Goal: Task Accomplishment & Management: Manage account settings

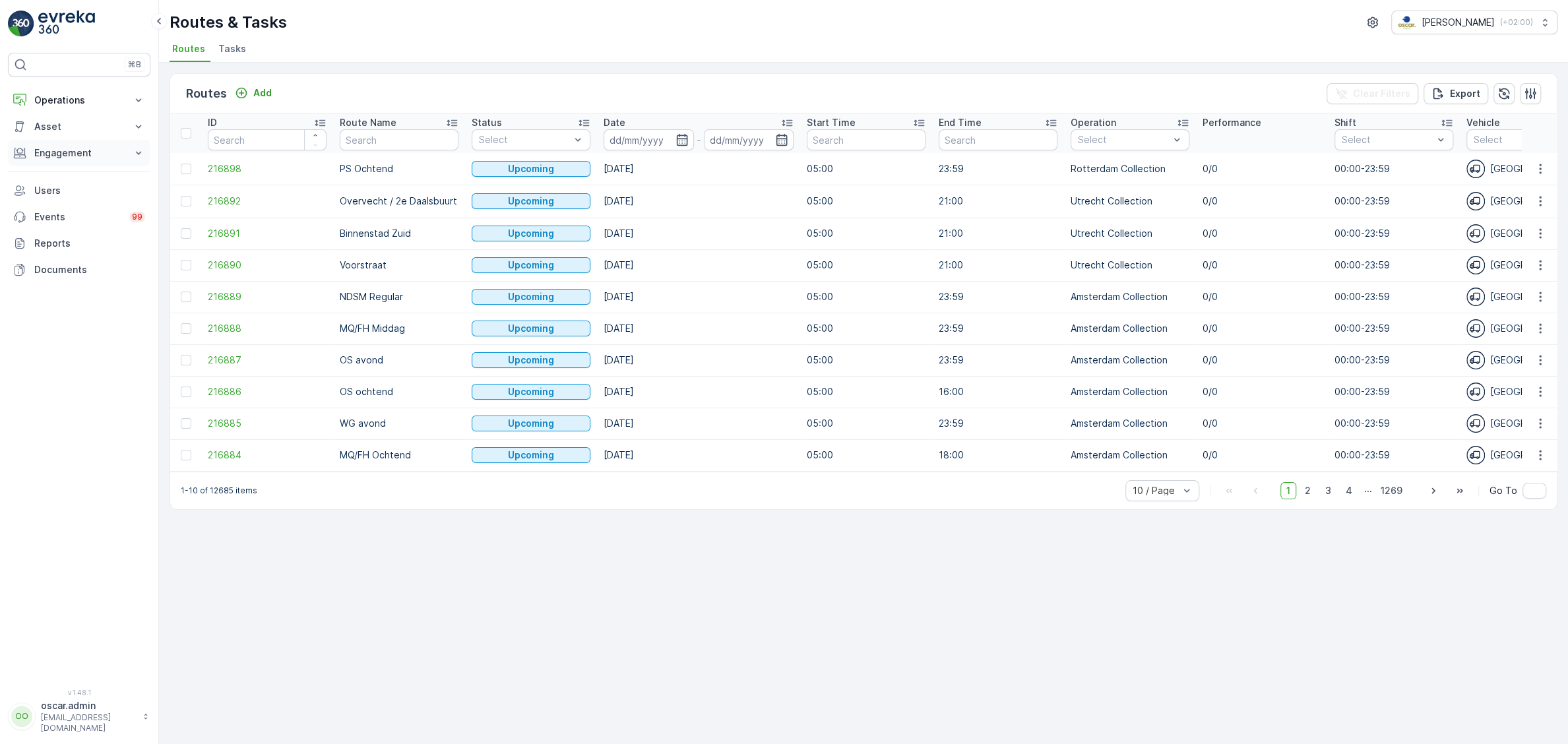
click at [46, 147] on p "Engagement" at bounding box center [79, 154] width 90 height 13
click at [50, 176] on p "Insights" at bounding box center [50, 176] width 33 height 13
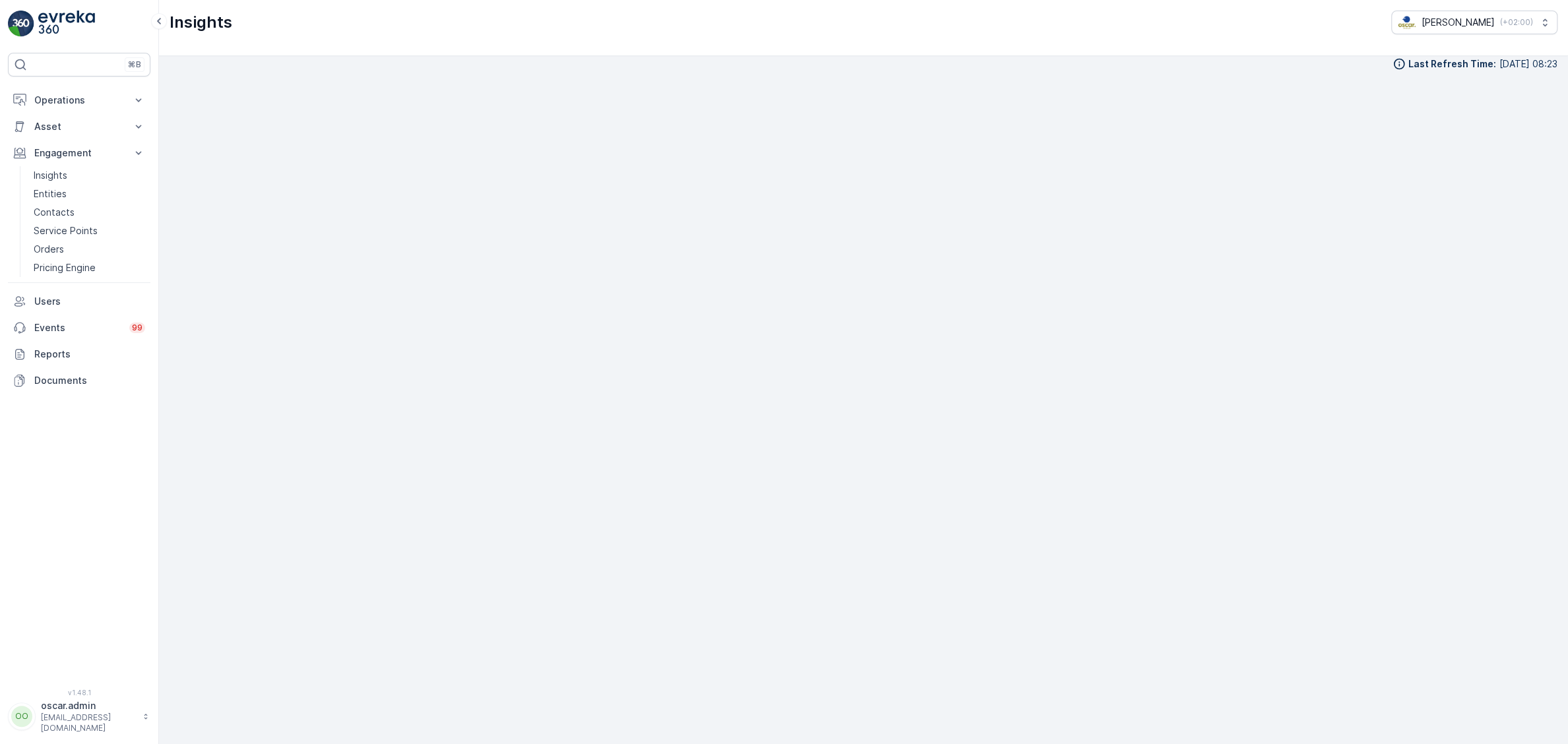
scroll to position [18, 0]
click at [62, 99] on p "Operations" at bounding box center [79, 100] width 90 height 13
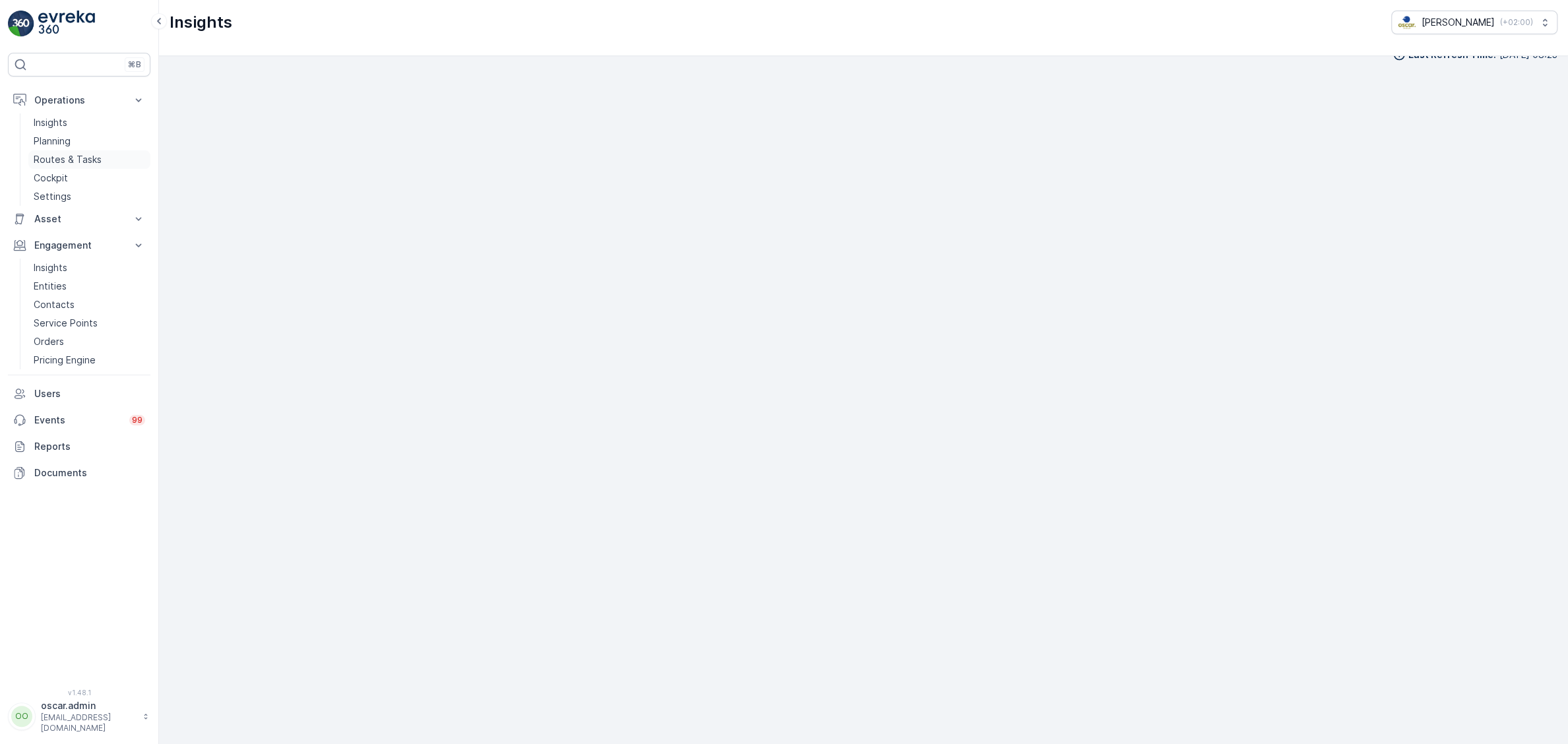
click at [67, 157] on p "Routes & Tasks" at bounding box center [67, 159] width 68 height 13
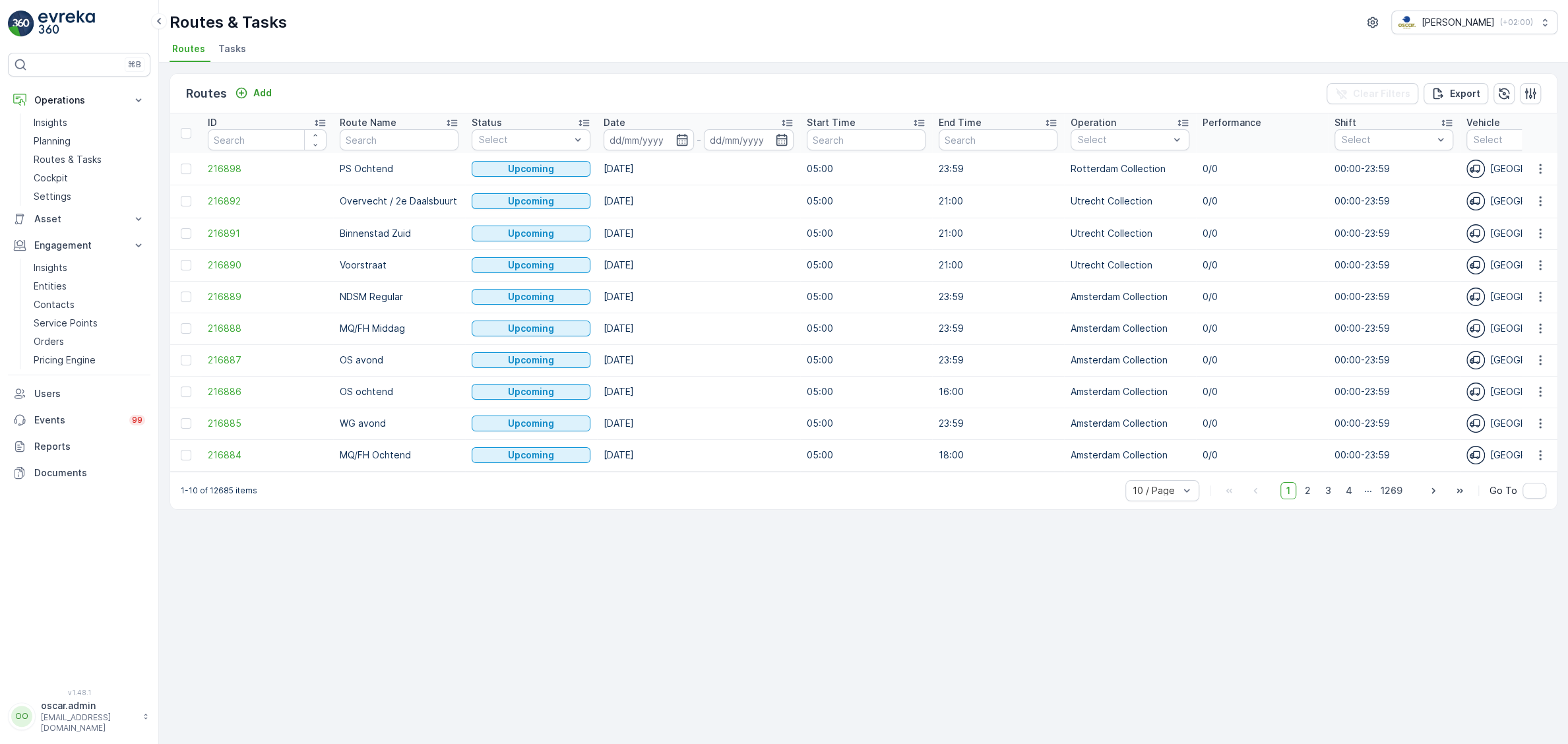
click at [224, 48] on span "Tasks" at bounding box center [232, 49] width 28 height 13
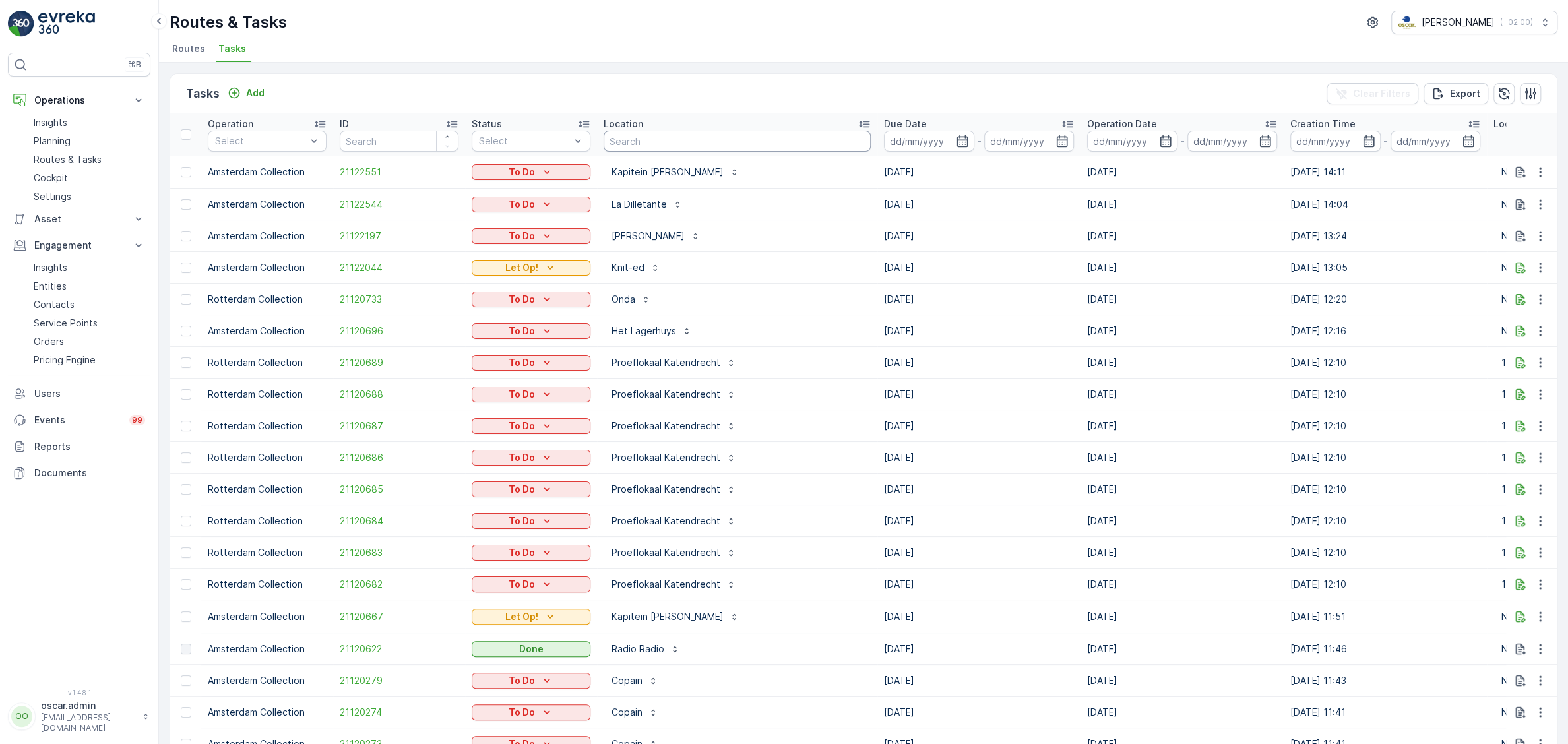
click at [633, 147] on input "text" at bounding box center [737, 141] width 267 height 21
type input "fras"
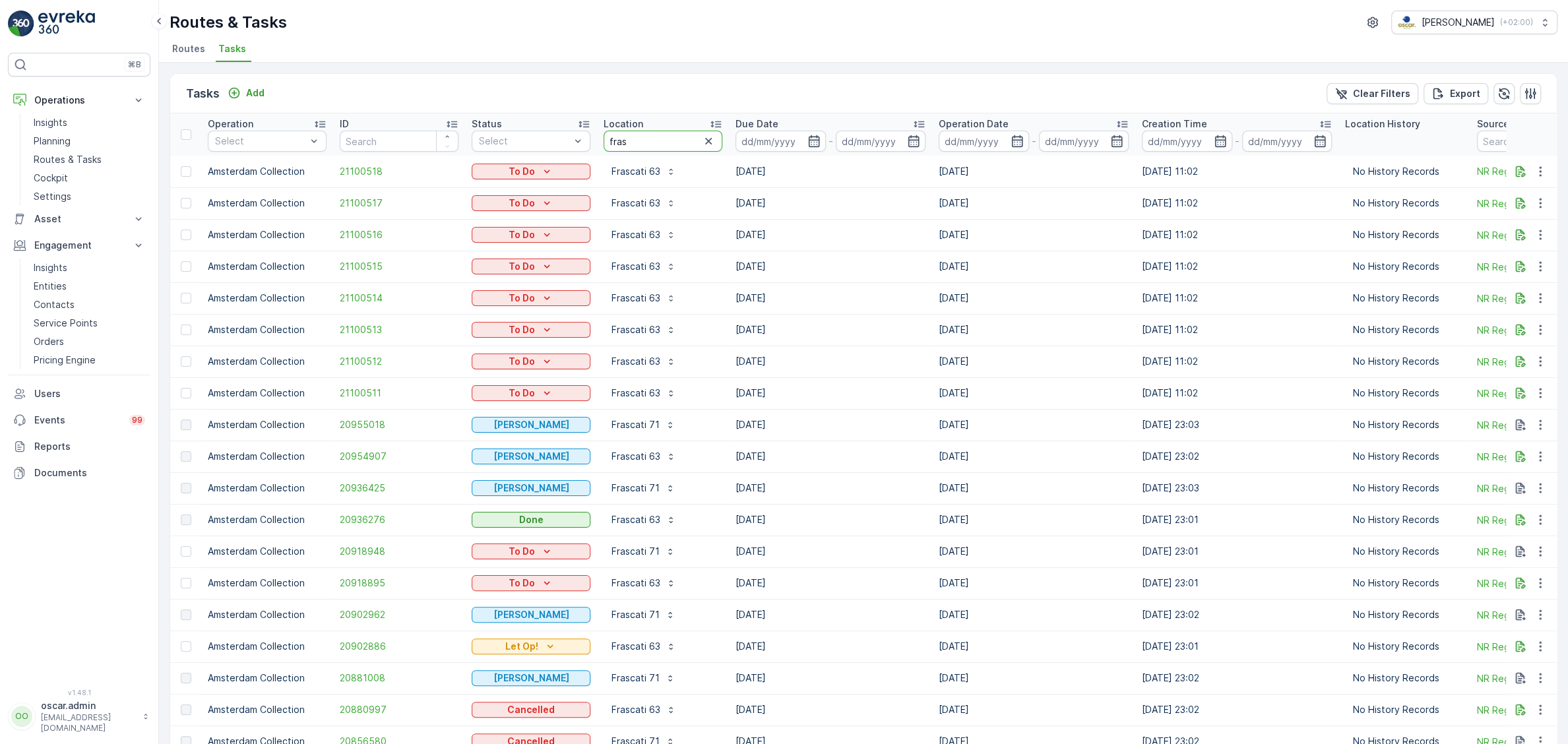
click at [635, 134] on input "fras" at bounding box center [663, 141] width 119 height 21
type input "frascati"
click at [685, 135] on input "frascati" at bounding box center [663, 141] width 119 height 21
type input "frascati 71"
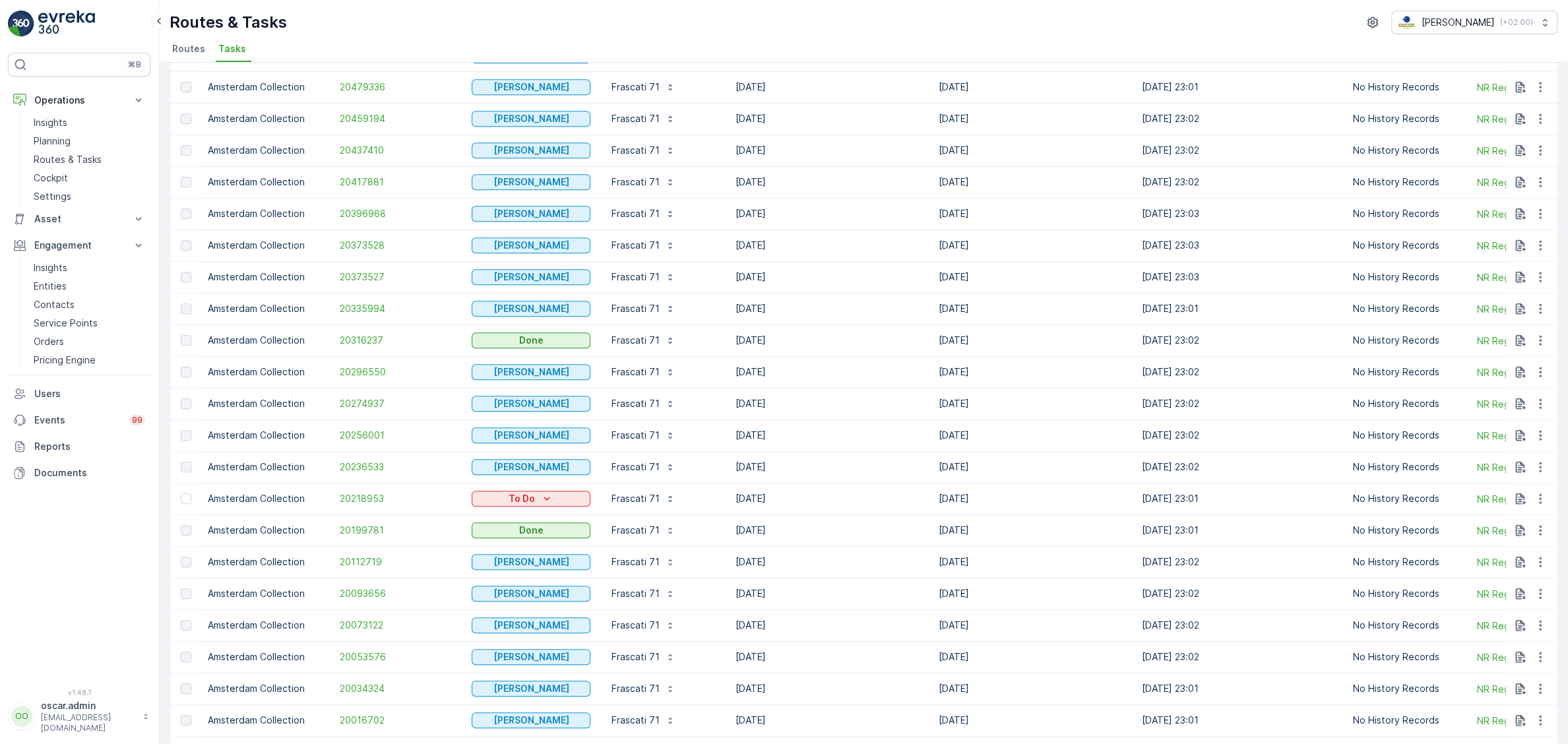
scroll to position [1044, 0]
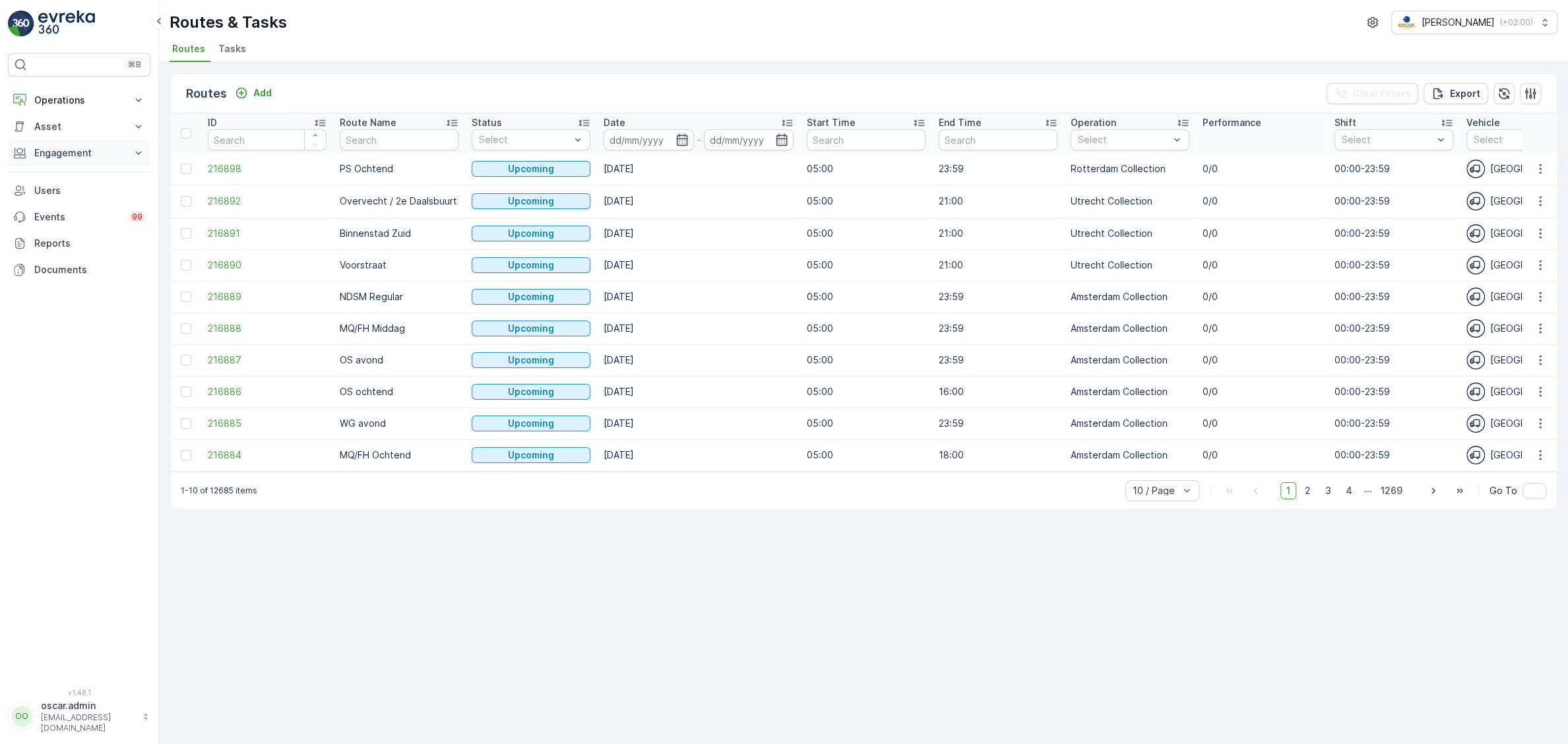
click at [54, 155] on p "Engagement" at bounding box center [79, 154] width 90 height 13
click at [56, 171] on p "Insights" at bounding box center [50, 176] width 33 height 13
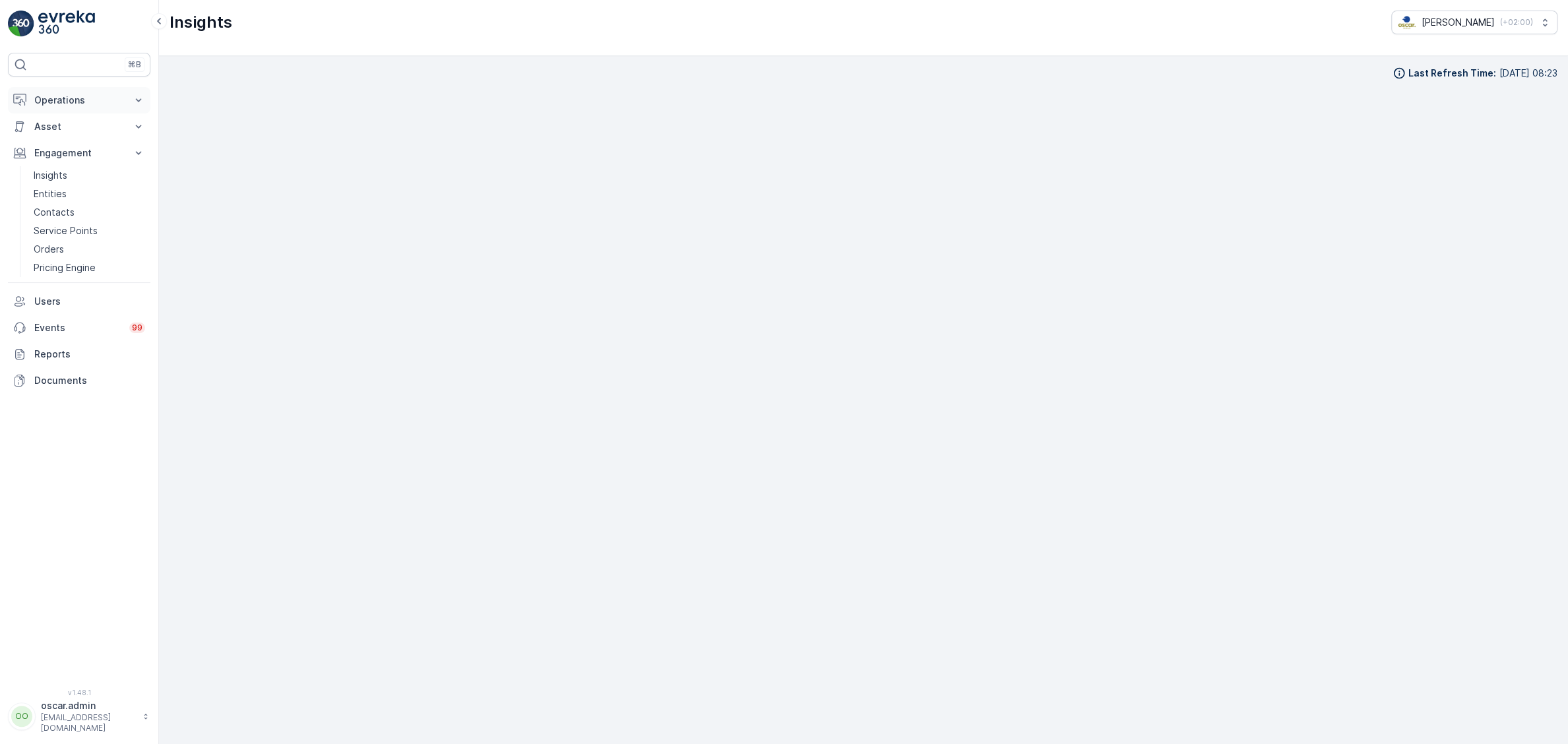
click at [65, 100] on p "Operations" at bounding box center [79, 100] width 90 height 13
click at [93, 160] on p "Routes & Tasks" at bounding box center [67, 159] width 68 height 13
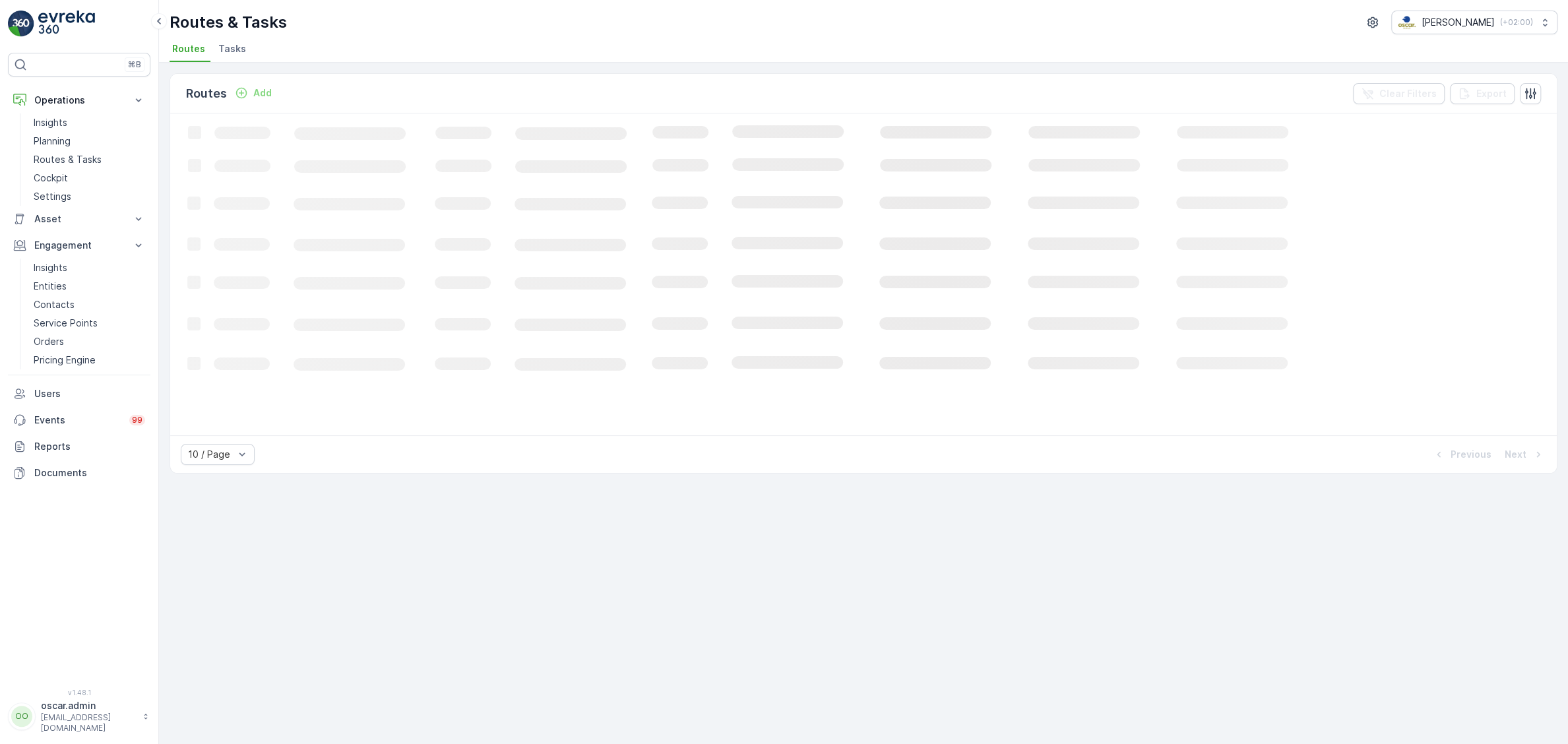
click at [228, 48] on span "Tasks" at bounding box center [232, 49] width 28 height 13
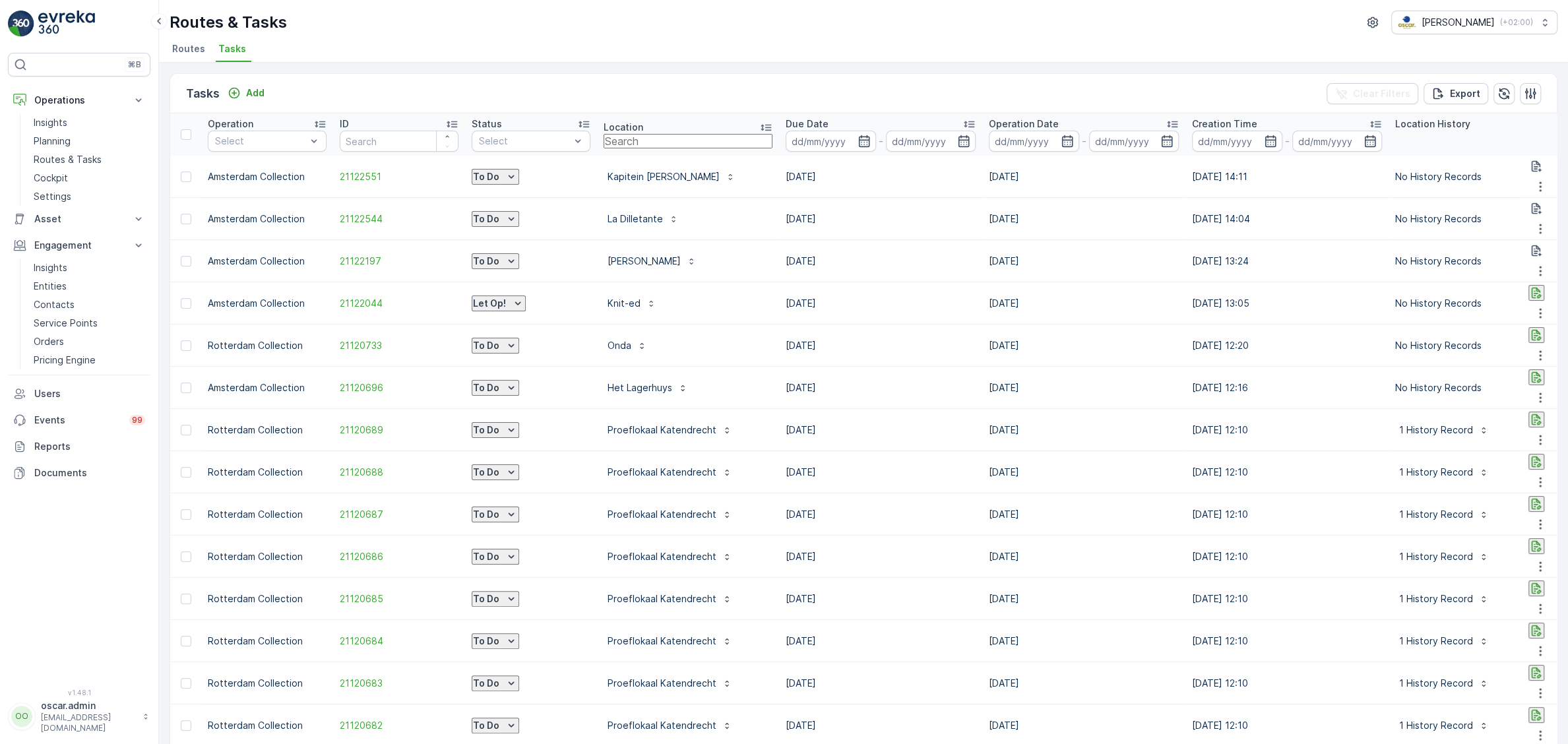
click at [694, 138] on input "text" at bounding box center [688, 140] width 169 height 14
type input "wikkel"
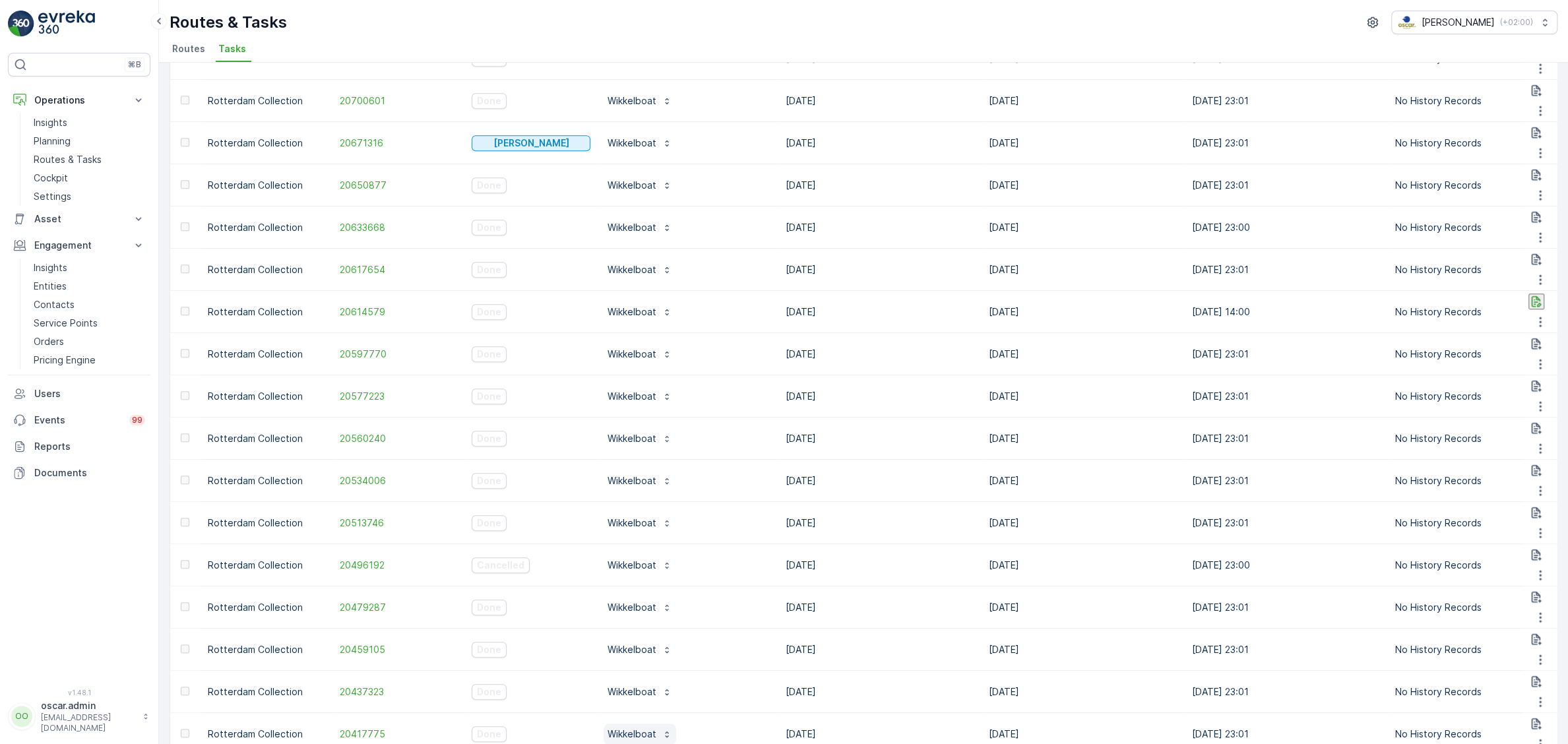
scroll to position [950, 0]
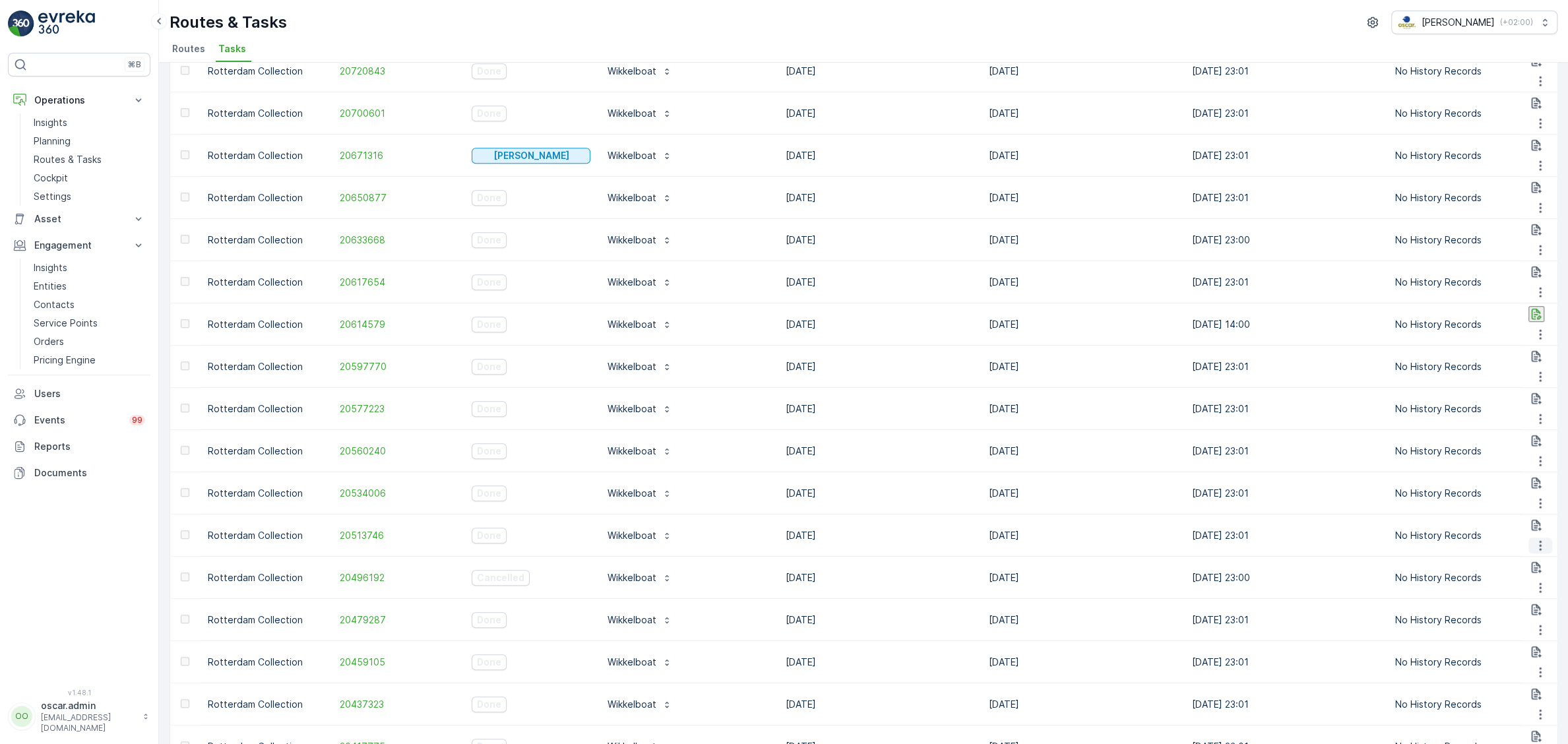
click at [1542, 539] on icon "button" at bounding box center [1540, 546] width 13 height 13
click at [1520, 226] on span "See More Details" at bounding box center [1533, 224] width 76 height 13
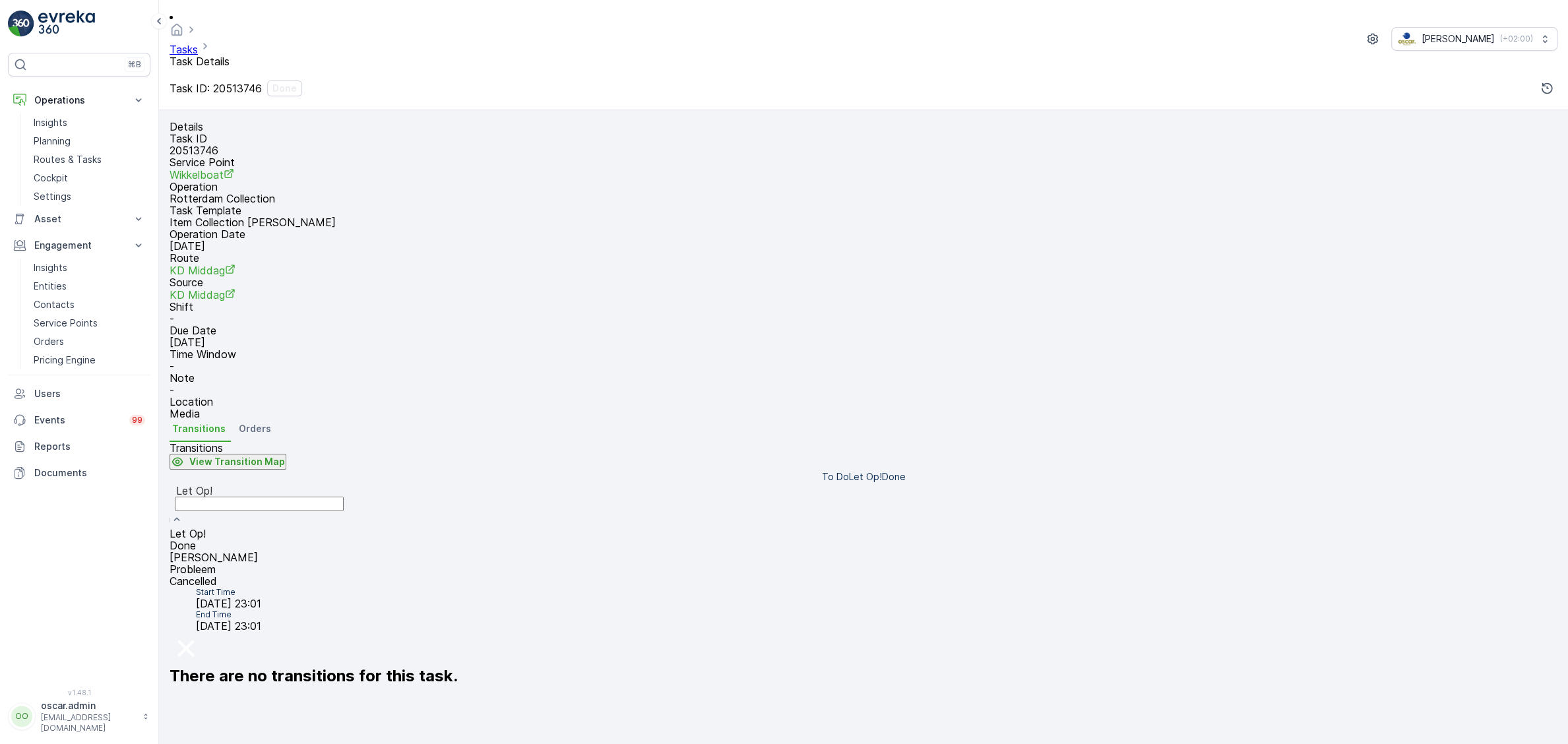
drag, startPoint x: 336, startPoint y: 519, endPoint x: 281, endPoint y: 482, distance: 66.3
click at [335, 497] on div "Let Op!" at bounding box center [259, 490] width 166 height 11
click at [196, 539] on span "Done" at bounding box center [183, 546] width 27 height 13
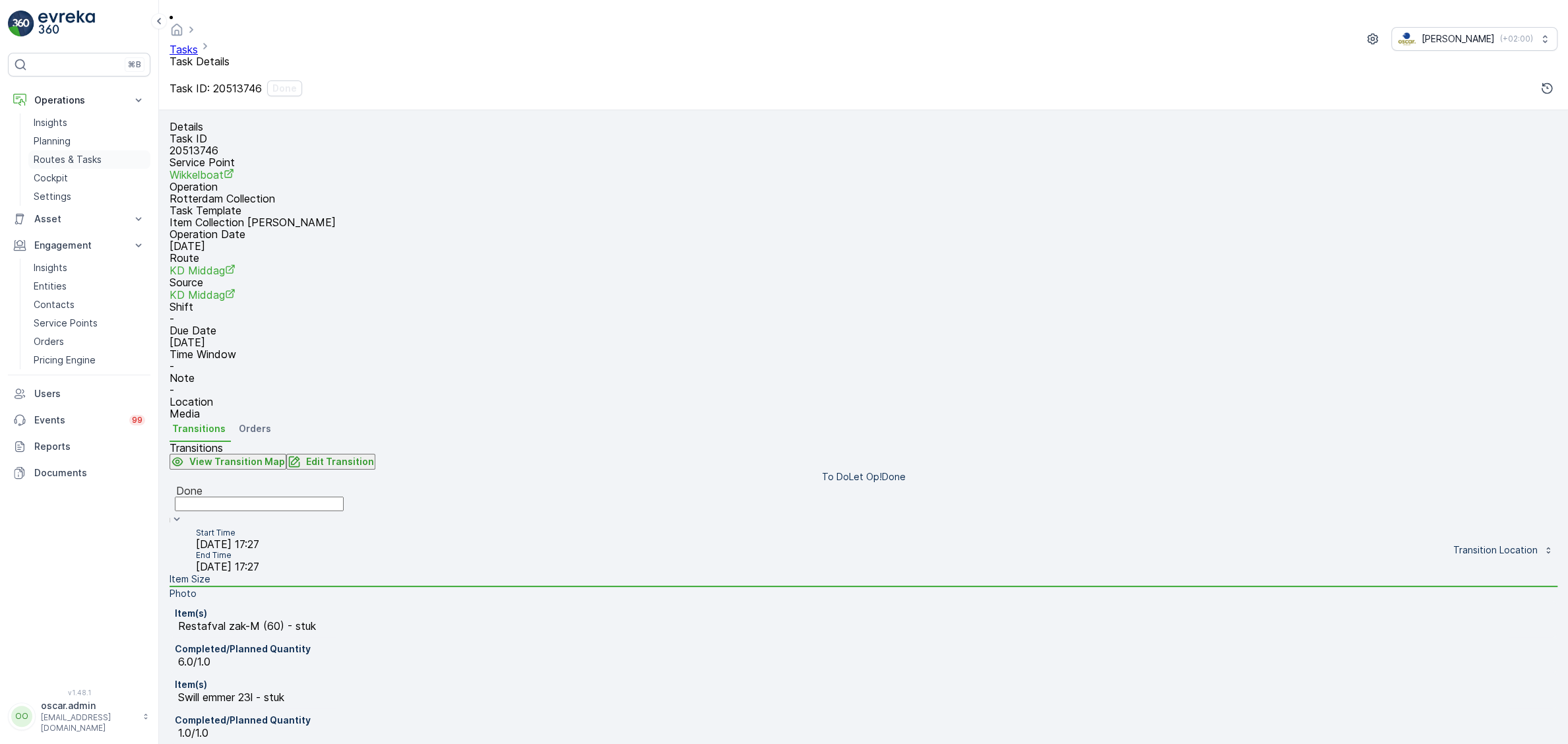
click at [59, 159] on p "Routes & Tasks" at bounding box center [67, 159] width 68 height 13
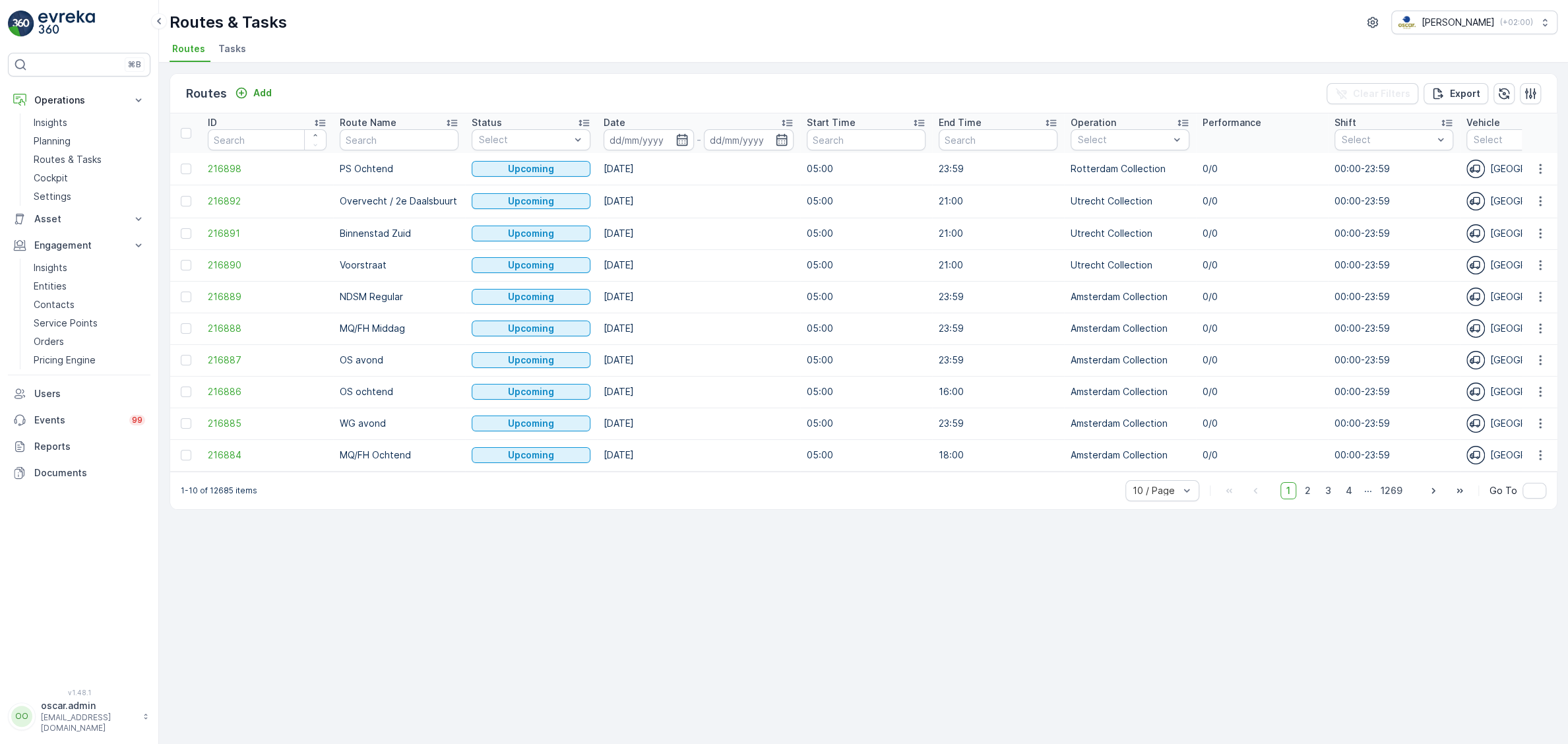
click at [234, 50] on span "Tasks" at bounding box center [232, 49] width 28 height 13
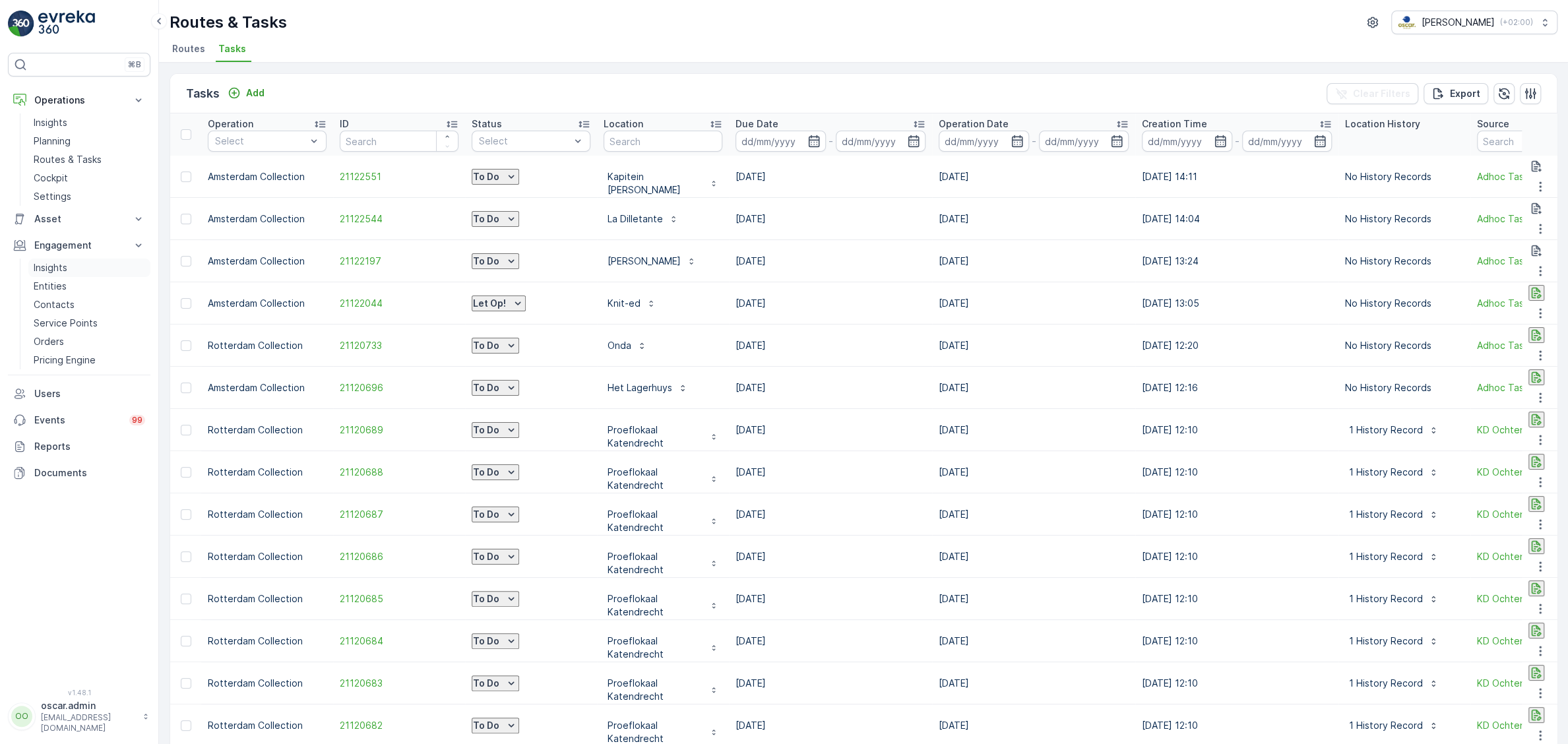
click at [44, 269] on p "Insights" at bounding box center [50, 268] width 33 height 13
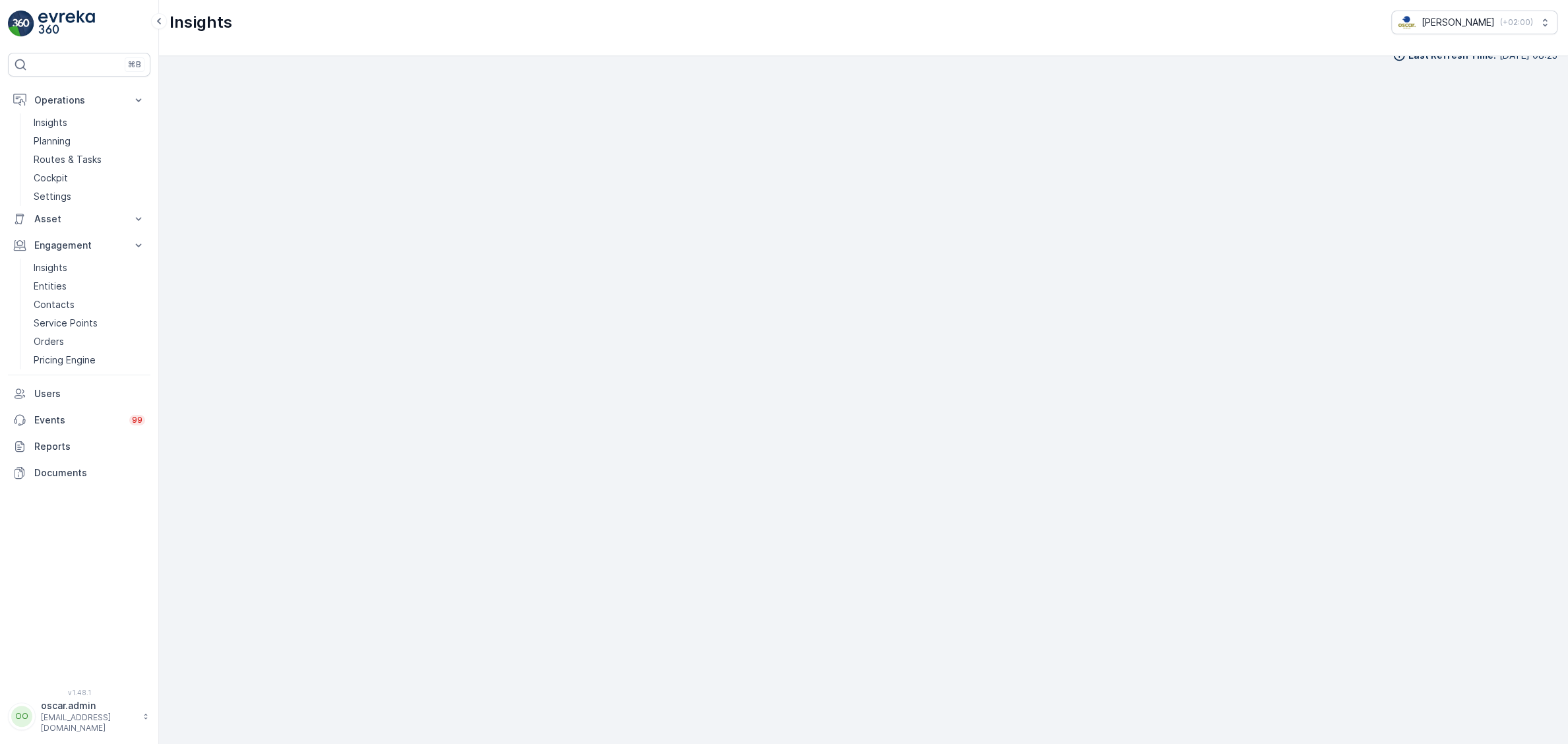
scroll to position [18, 0]
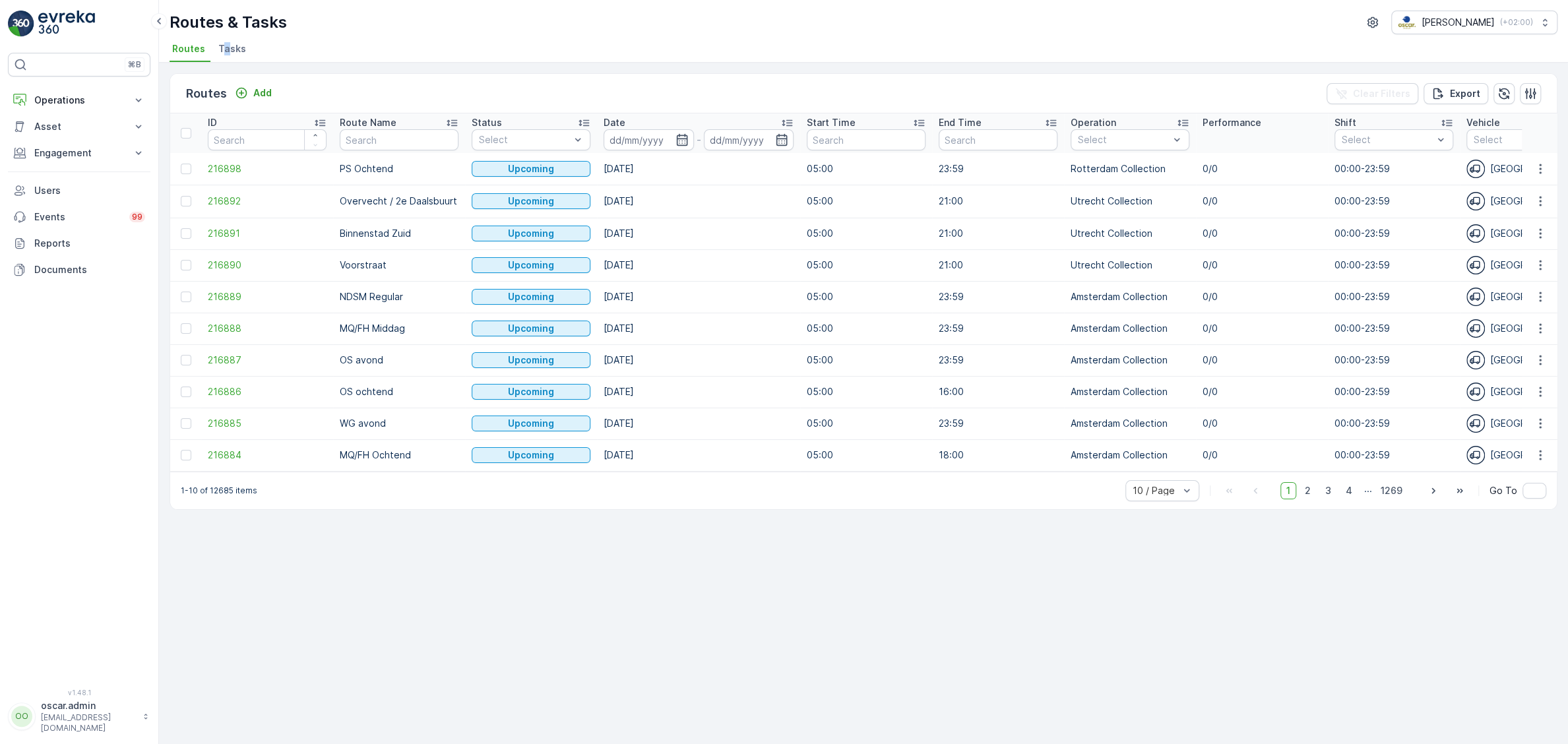
click at [226, 43] on span "Tasks" at bounding box center [232, 49] width 28 height 13
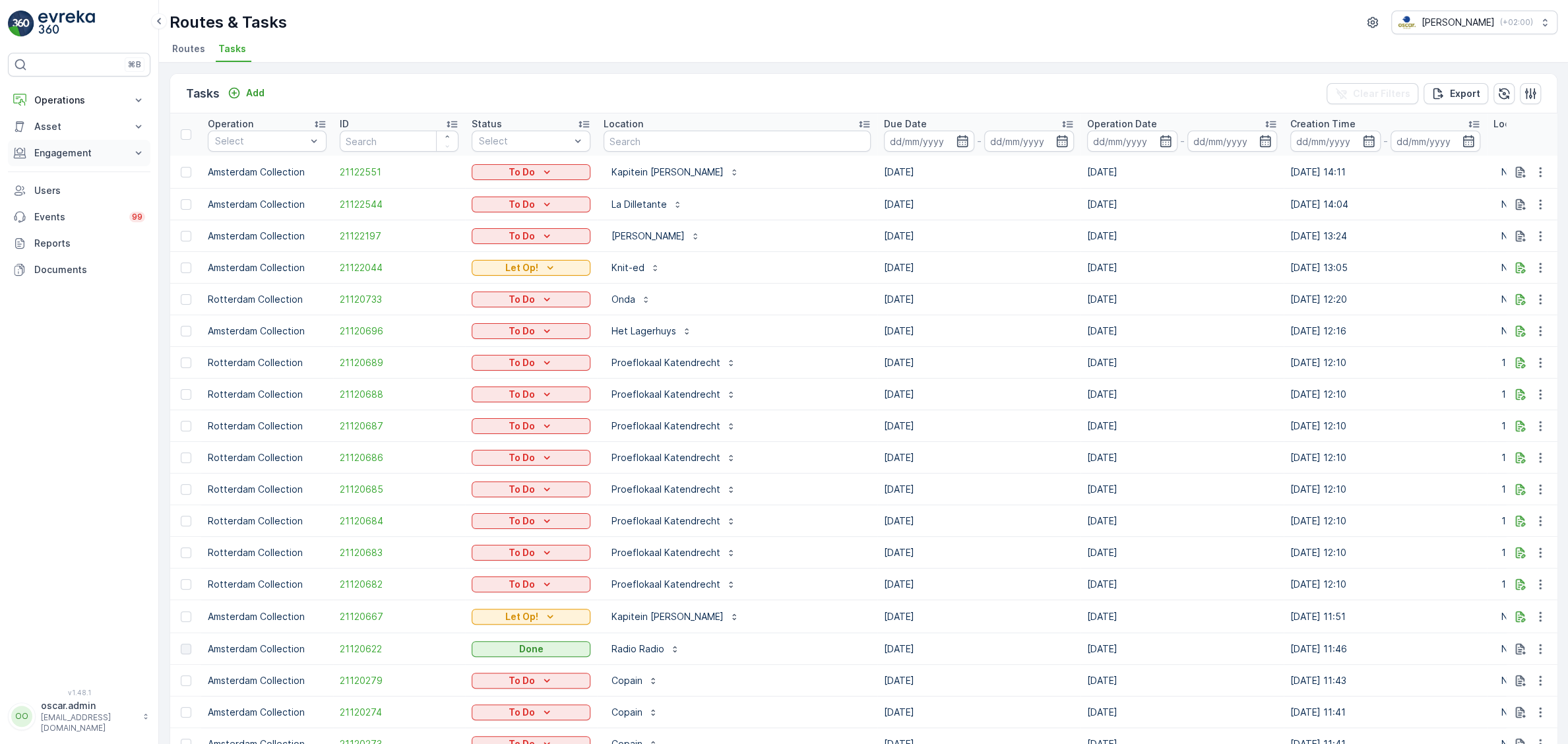
click at [54, 150] on p "Engagement" at bounding box center [79, 154] width 90 height 13
click at [40, 247] on p "Orders" at bounding box center [49, 250] width 31 height 13
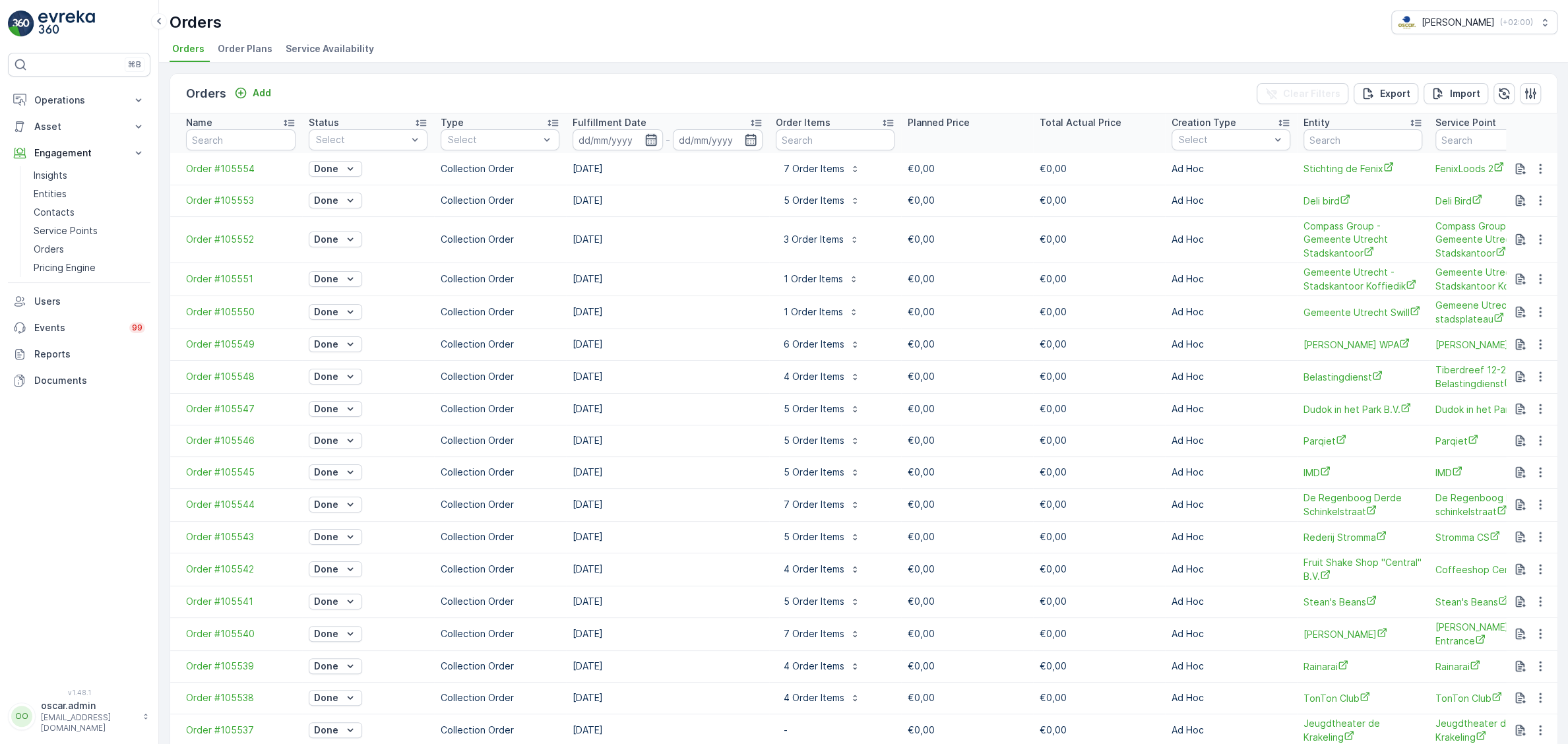
click at [647, 144] on icon "button" at bounding box center [651, 139] width 11 height 11
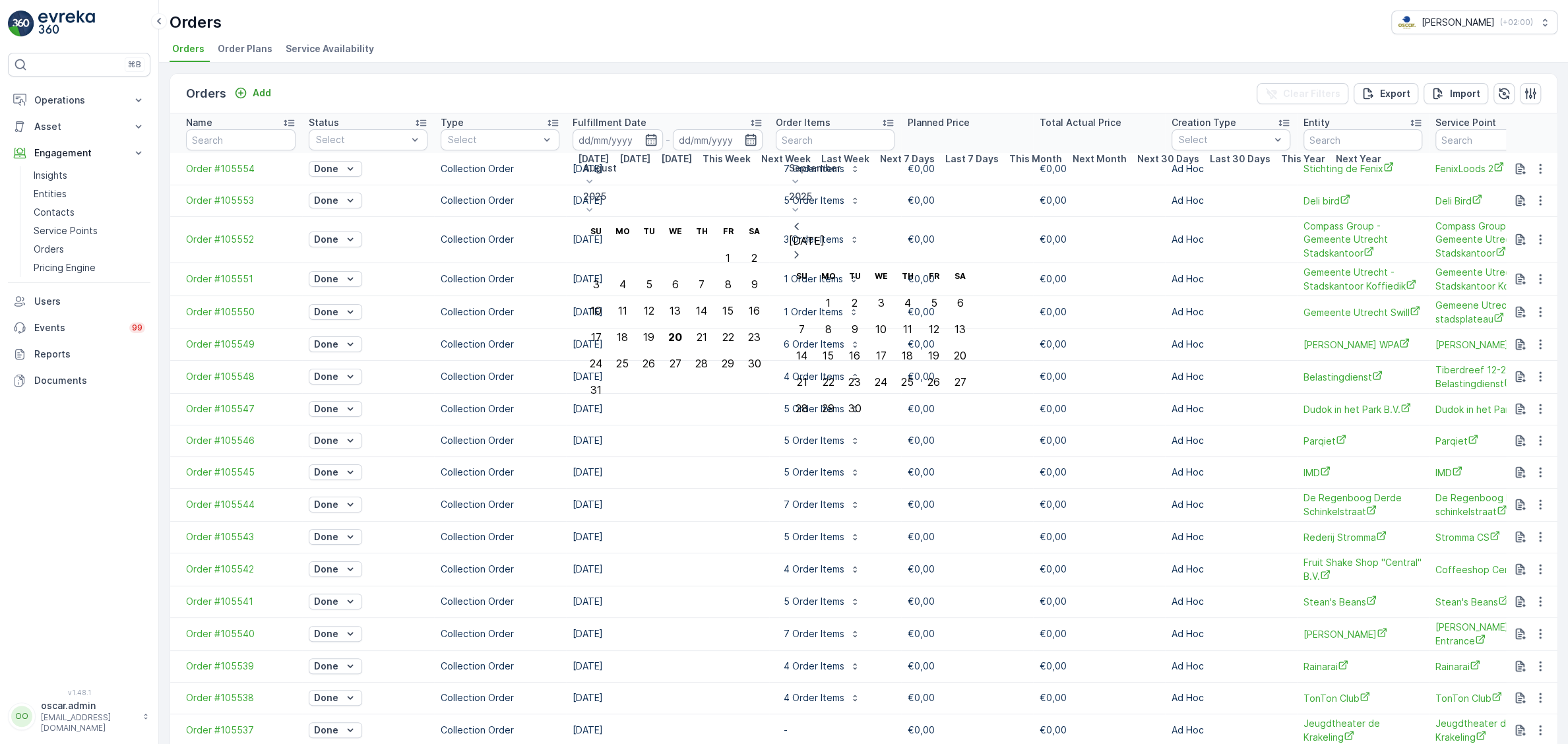
click at [596, 175] on icon at bounding box center [589, 181] width 13 height 13
click at [617, 278] on div "July" at bounding box center [608, 284] width 18 height 13
click at [802, 175] on icon at bounding box center [795, 181] width 13 height 13
click at [842, 341] on span "October" at bounding box center [823, 347] width 37 height 13
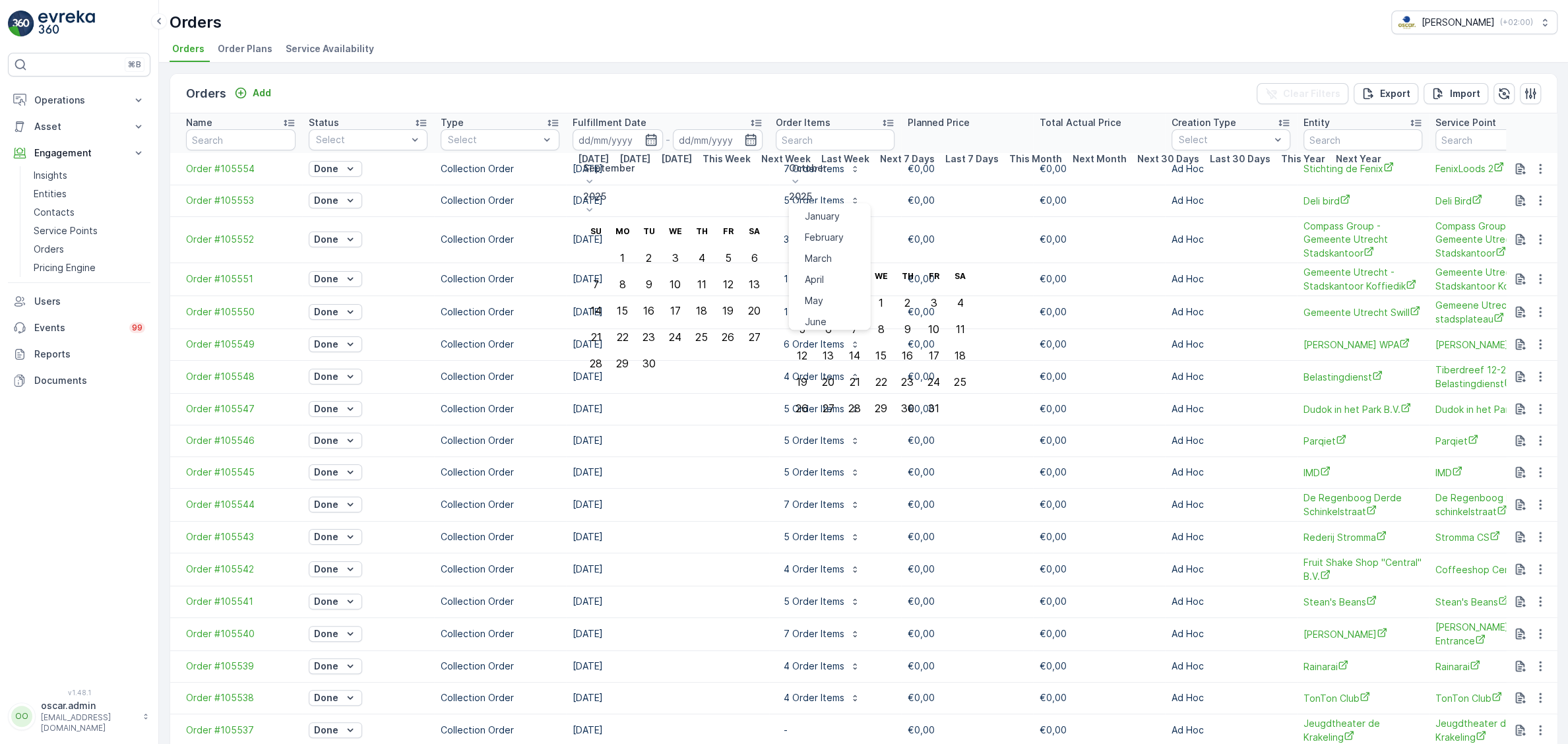
click at [802, 175] on icon at bounding box center [795, 181] width 13 height 13
click at [823, 278] on span "July" at bounding box center [814, 284] width 18 height 13
click at [596, 175] on icon at bounding box center [589, 181] width 13 height 13
click at [617, 278] on span "July" at bounding box center [608, 284] width 18 height 13
click at [802, 175] on icon at bounding box center [795, 181] width 13 height 13
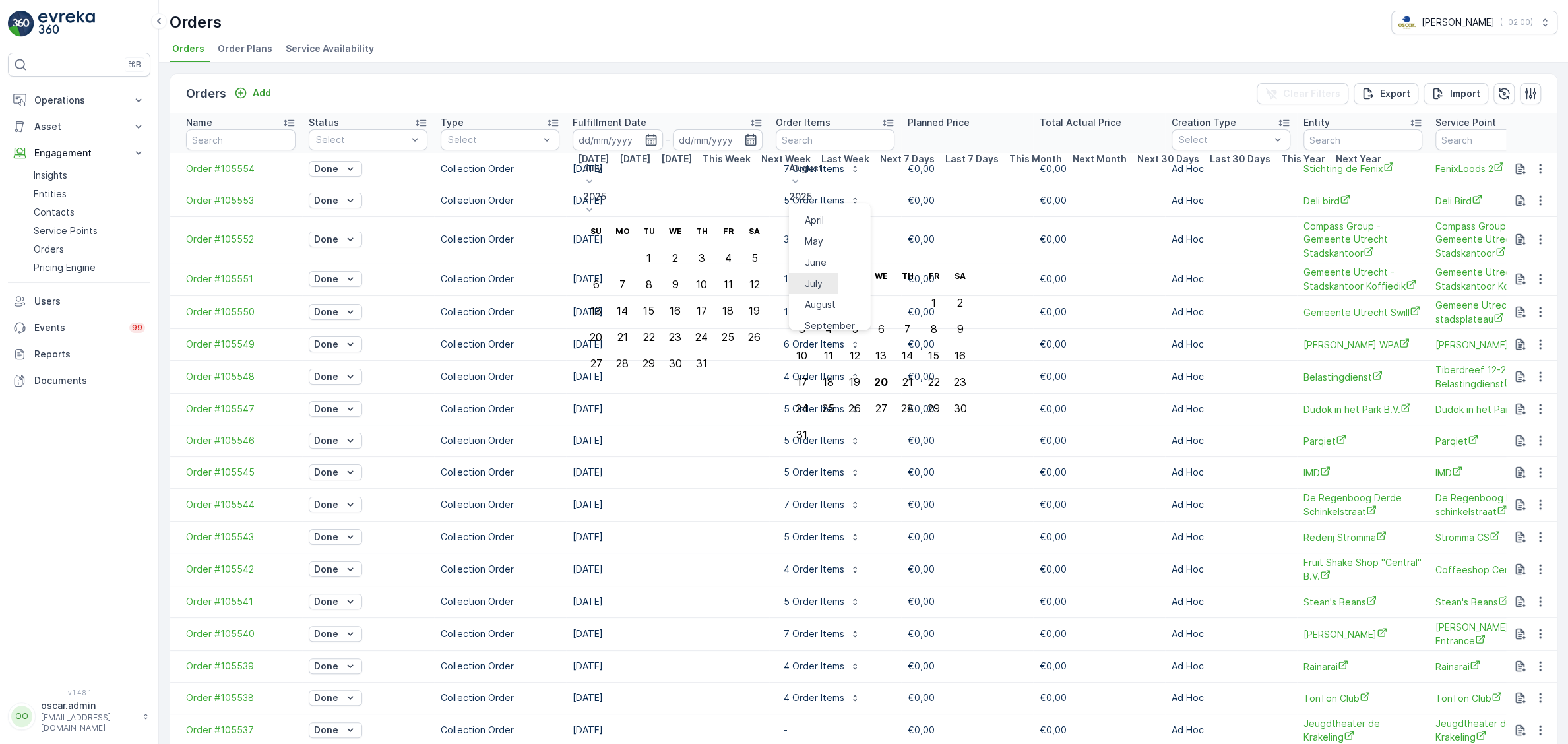
click at [823, 278] on span "July" at bounding box center [814, 284] width 18 height 13
click at [696, 170] on p "June" at bounding box center [675, 168] width 185 height 13
click at [617, 278] on span "July" at bounding box center [608, 284] width 18 height 13
click at [629, 358] on div "28" at bounding box center [622, 363] width 12 height 11
type input "[DATE]"
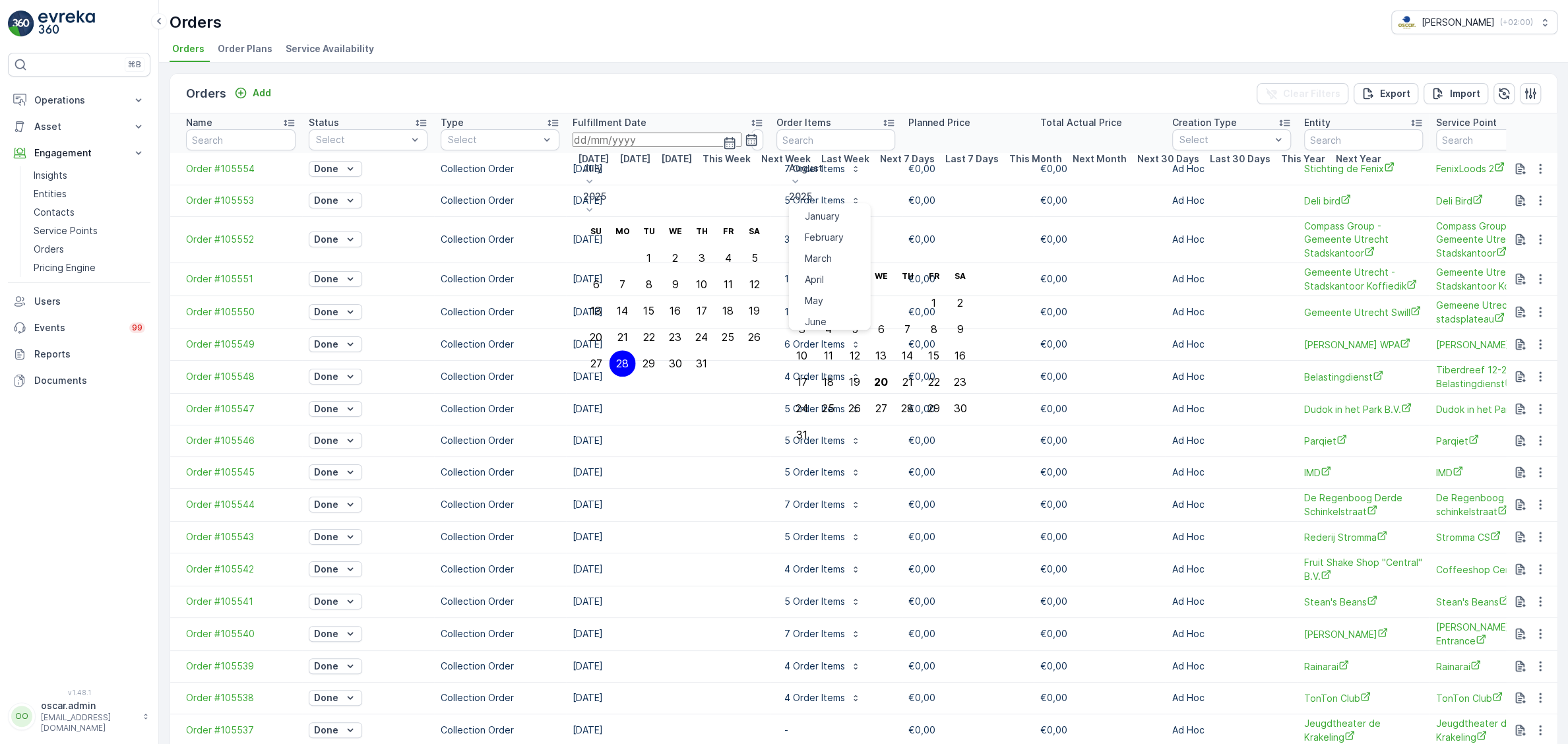
click at [802, 175] on icon at bounding box center [795, 181] width 13 height 13
click at [823, 278] on span "July" at bounding box center [814, 284] width 18 height 13
click at [596, 175] on icon at bounding box center [589, 181] width 13 height 13
click at [617, 278] on span "July" at bounding box center [608, 284] width 18 height 13
click at [629, 358] on div "28" at bounding box center [622, 363] width 12 height 11
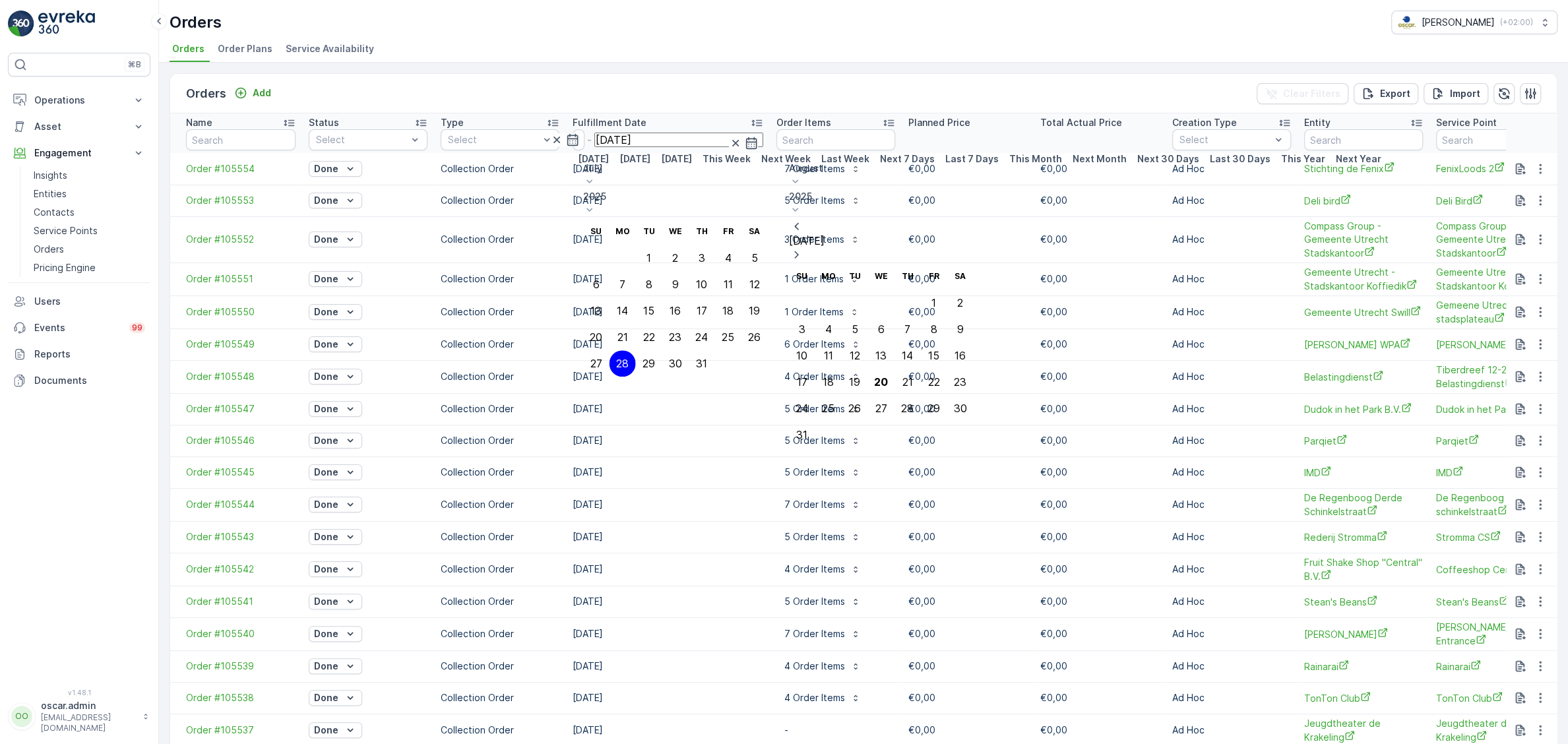
type input "[DATE]"
click at [629, 358] on div "28" at bounding box center [622, 363] width 12 height 11
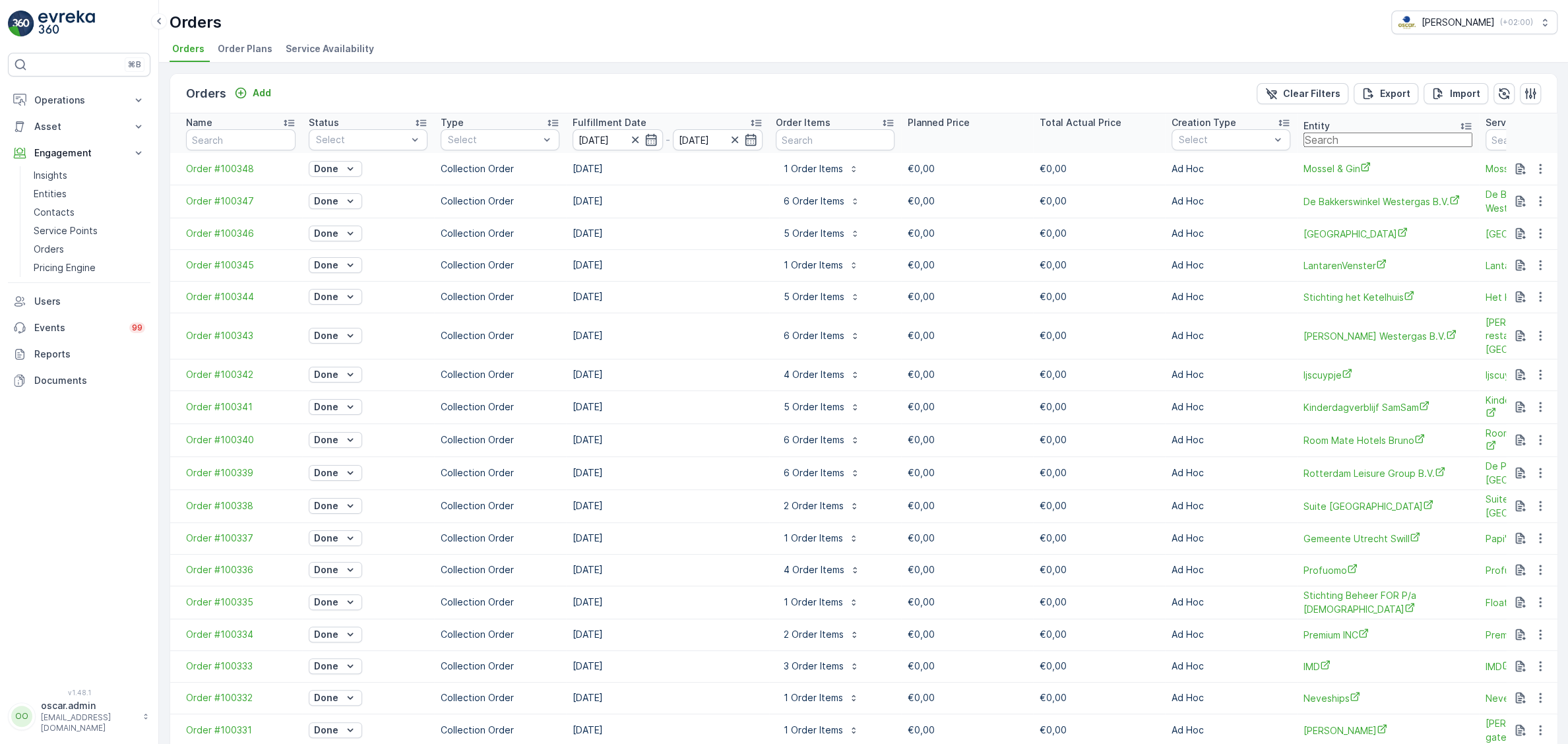
click at [1333, 140] on input "text" at bounding box center [1388, 139] width 169 height 14
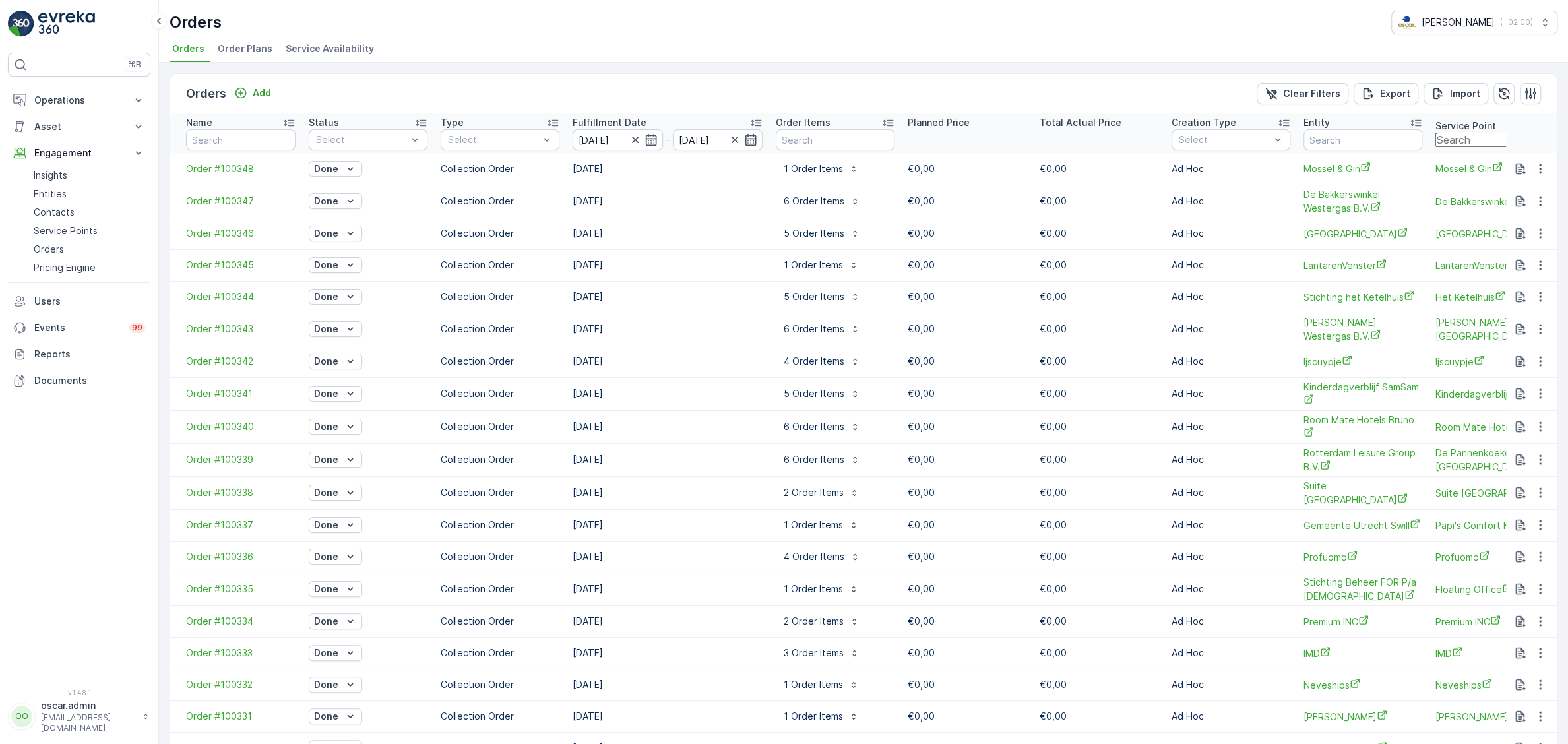
click at [1472, 133] on input "text" at bounding box center [1519, 139] width 169 height 14
type input "wikkel"
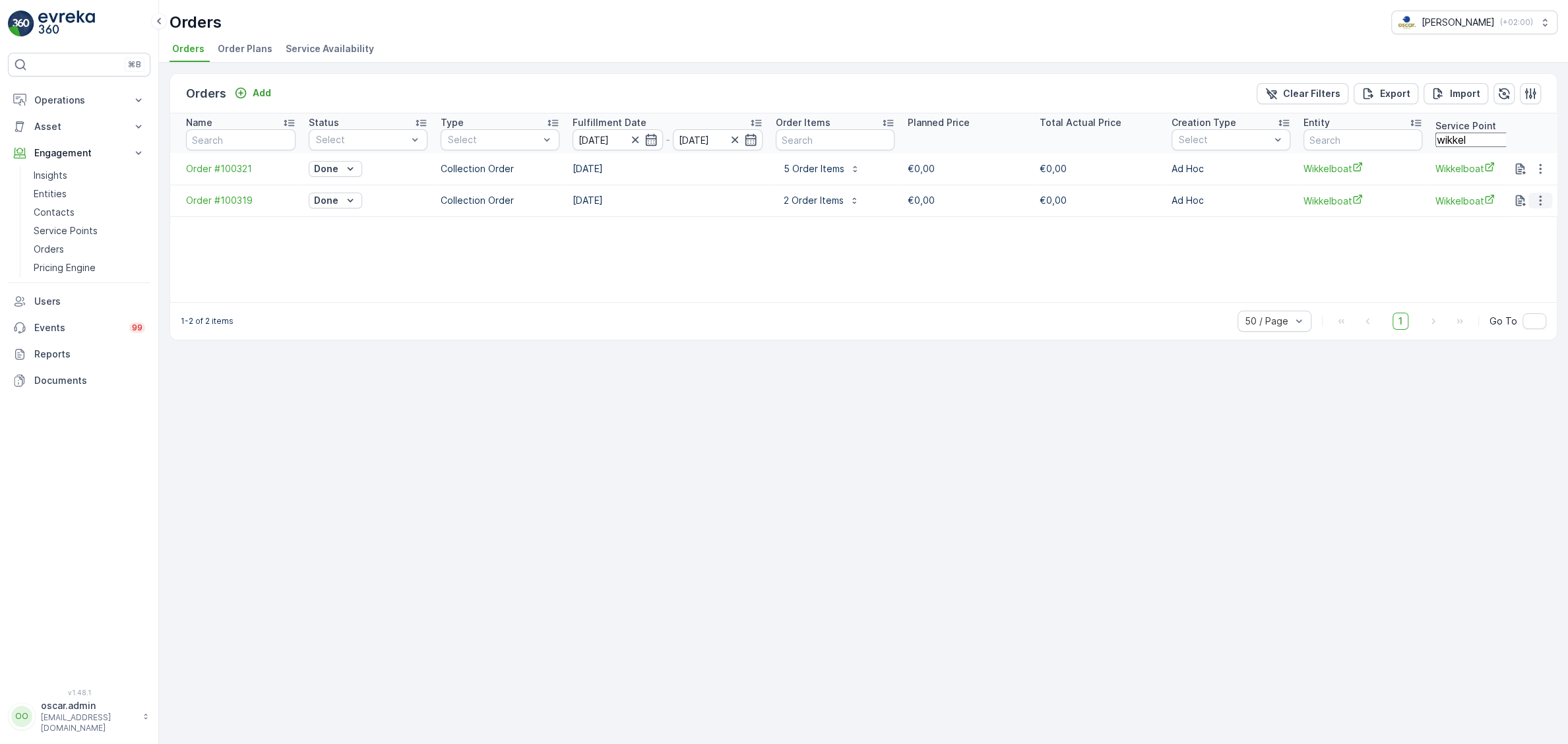
click at [1542, 202] on icon "button" at bounding box center [1540, 200] width 13 height 13
click at [1508, 217] on span "See more details" at bounding box center [1529, 222] width 75 height 13
click at [1537, 164] on icon "button" at bounding box center [1540, 169] width 13 height 13
click at [1523, 190] on span "See more details" at bounding box center [1529, 190] width 75 height 13
click at [1552, 200] on button "button" at bounding box center [1540, 200] width 24 height 16
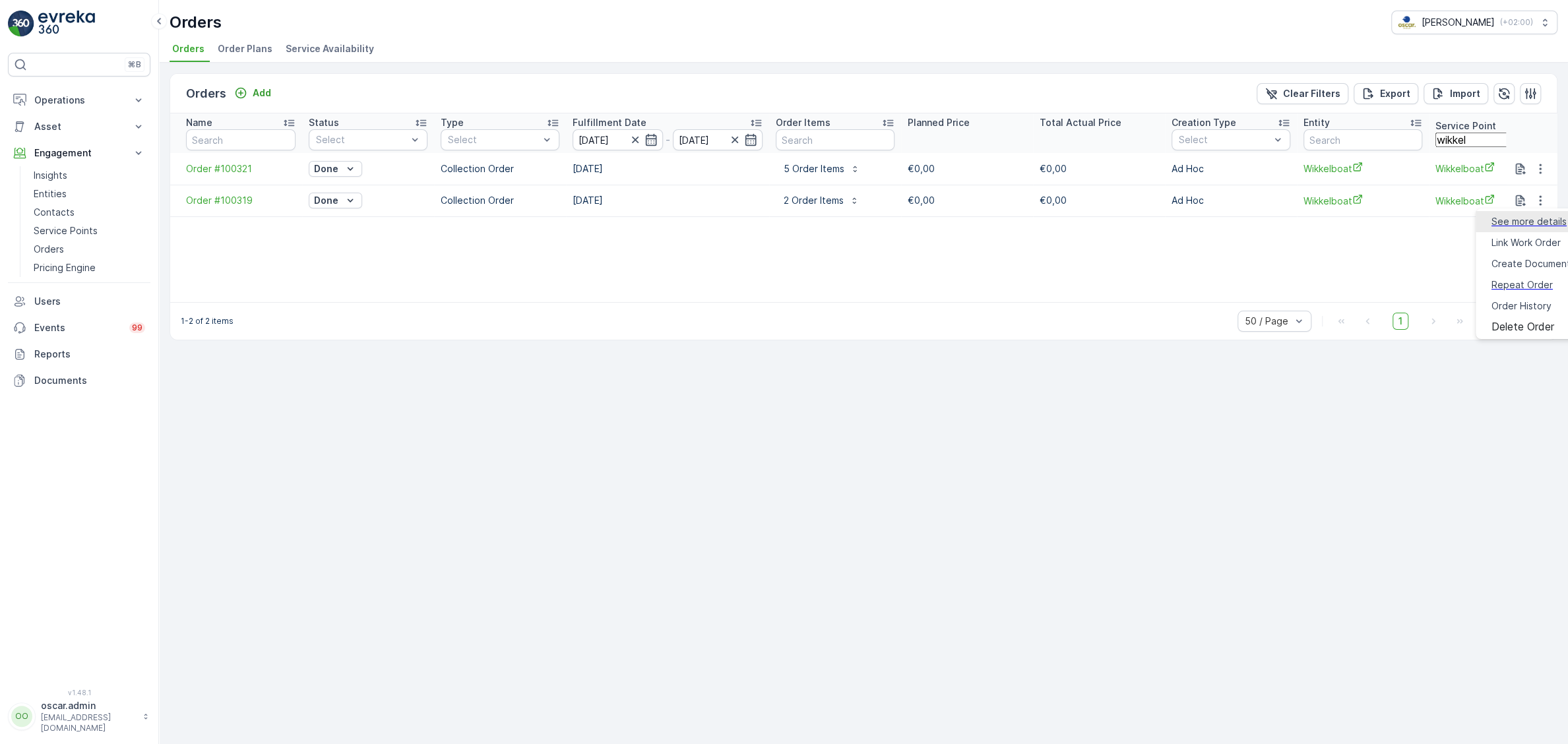
click at [1532, 217] on span "See more details" at bounding box center [1529, 222] width 75 height 13
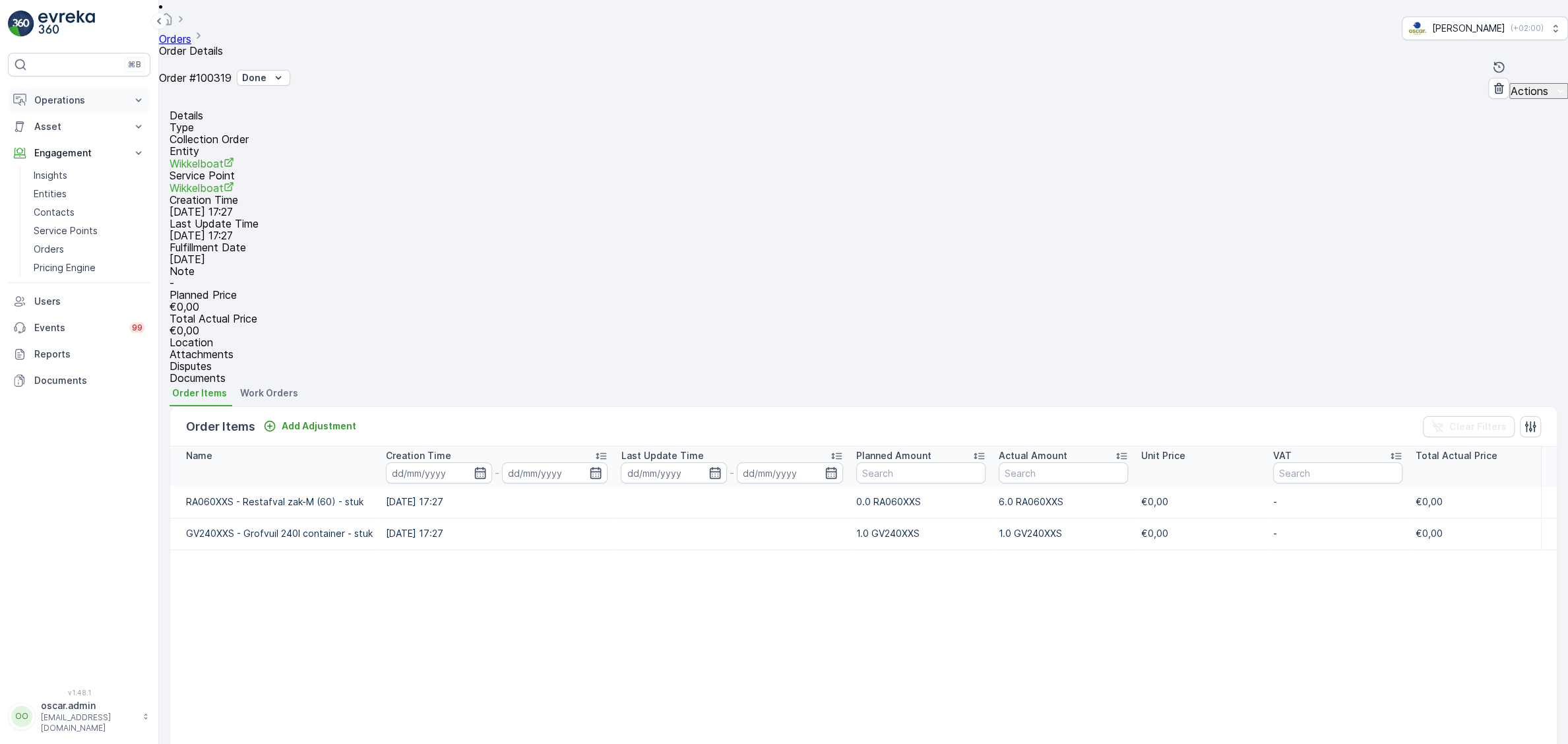
click at [65, 106] on p "Operations" at bounding box center [79, 100] width 90 height 13
drag, startPoint x: 59, startPoint y: 162, endPoint x: 82, endPoint y: 164, distance: 23.1
click at [59, 163] on p "Routes & Tasks" at bounding box center [67, 159] width 68 height 13
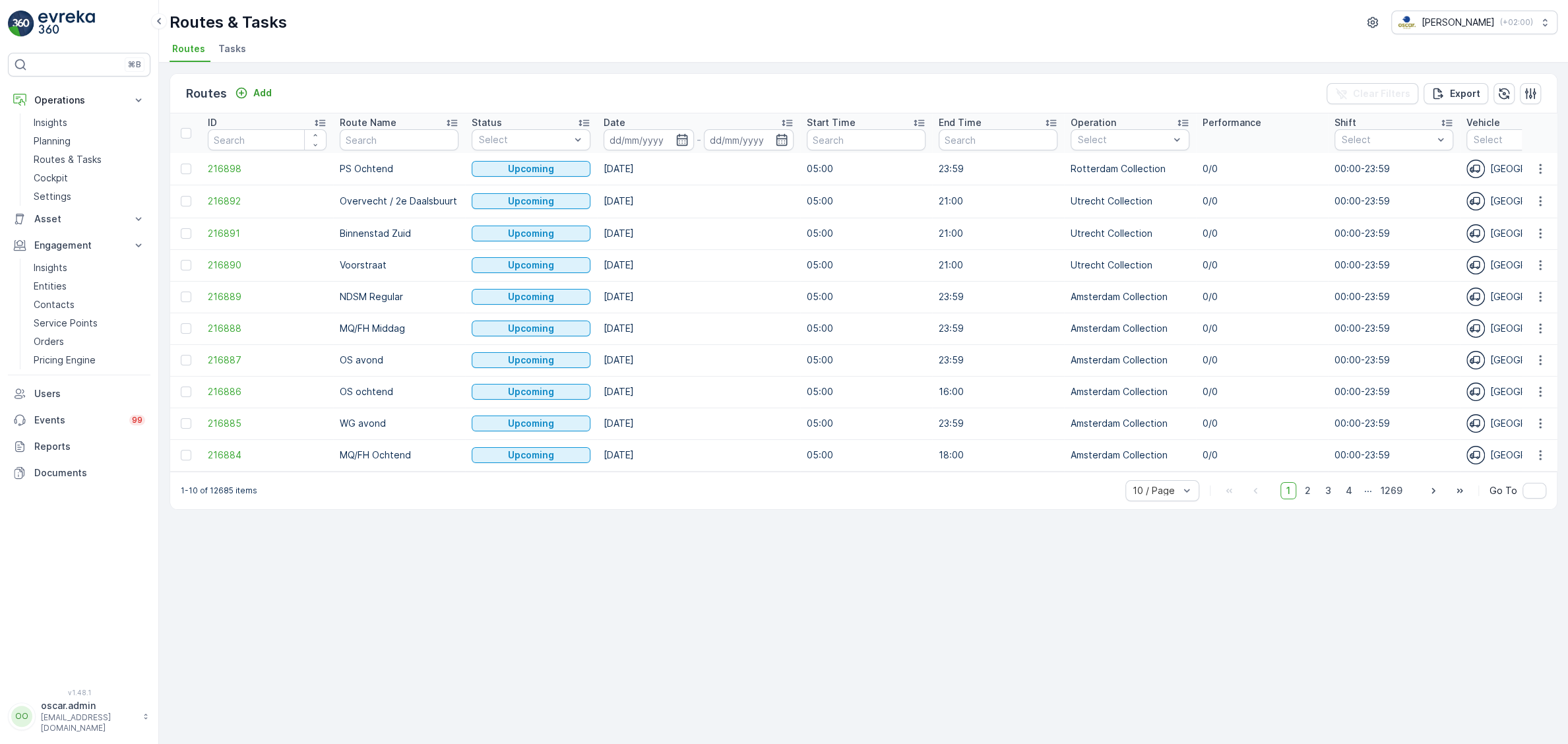
click at [240, 48] on span "Tasks" at bounding box center [232, 49] width 28 height 13
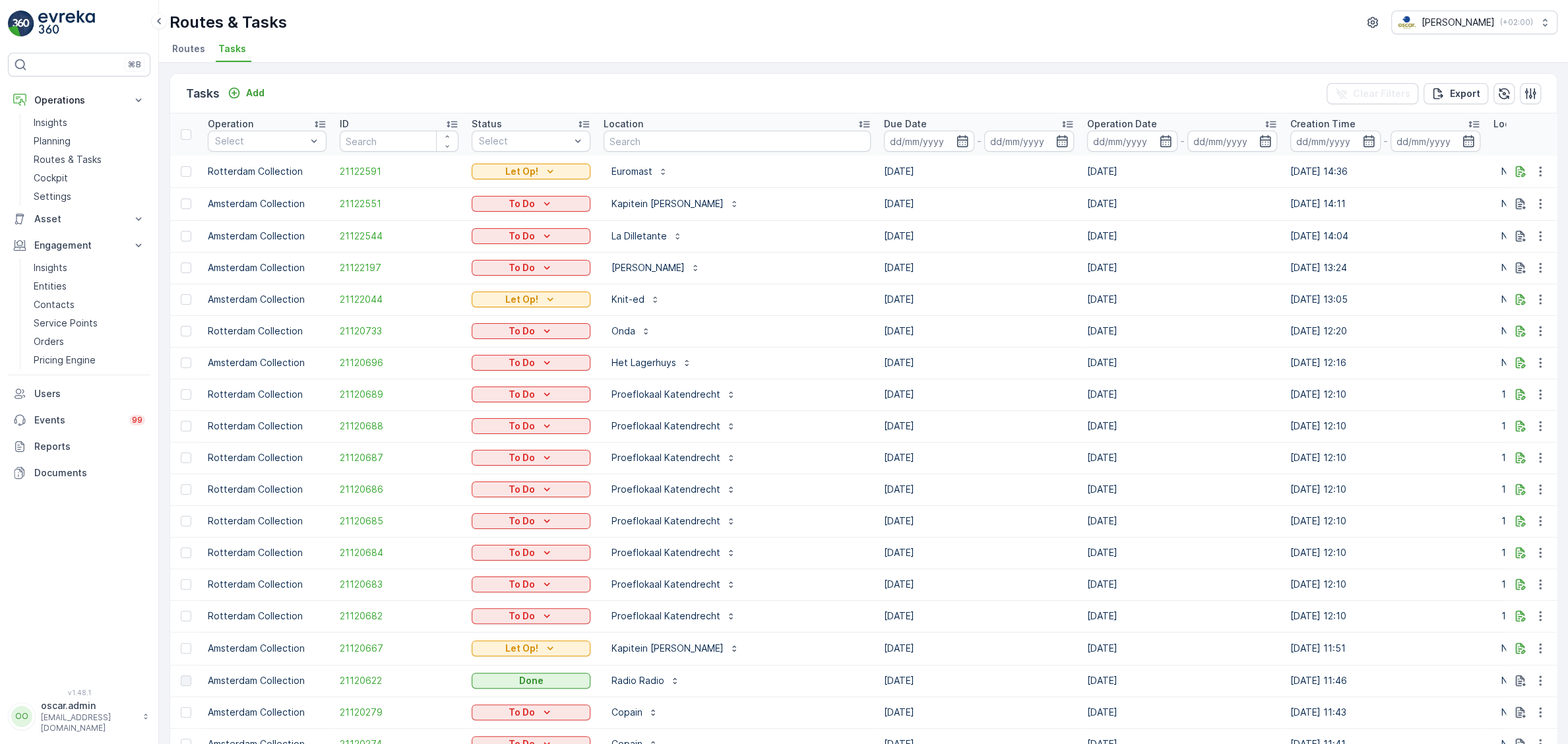
click at [651, 138] on input "text" at bounding box center [737, 141] width 267 height 21
type input "edge 2"
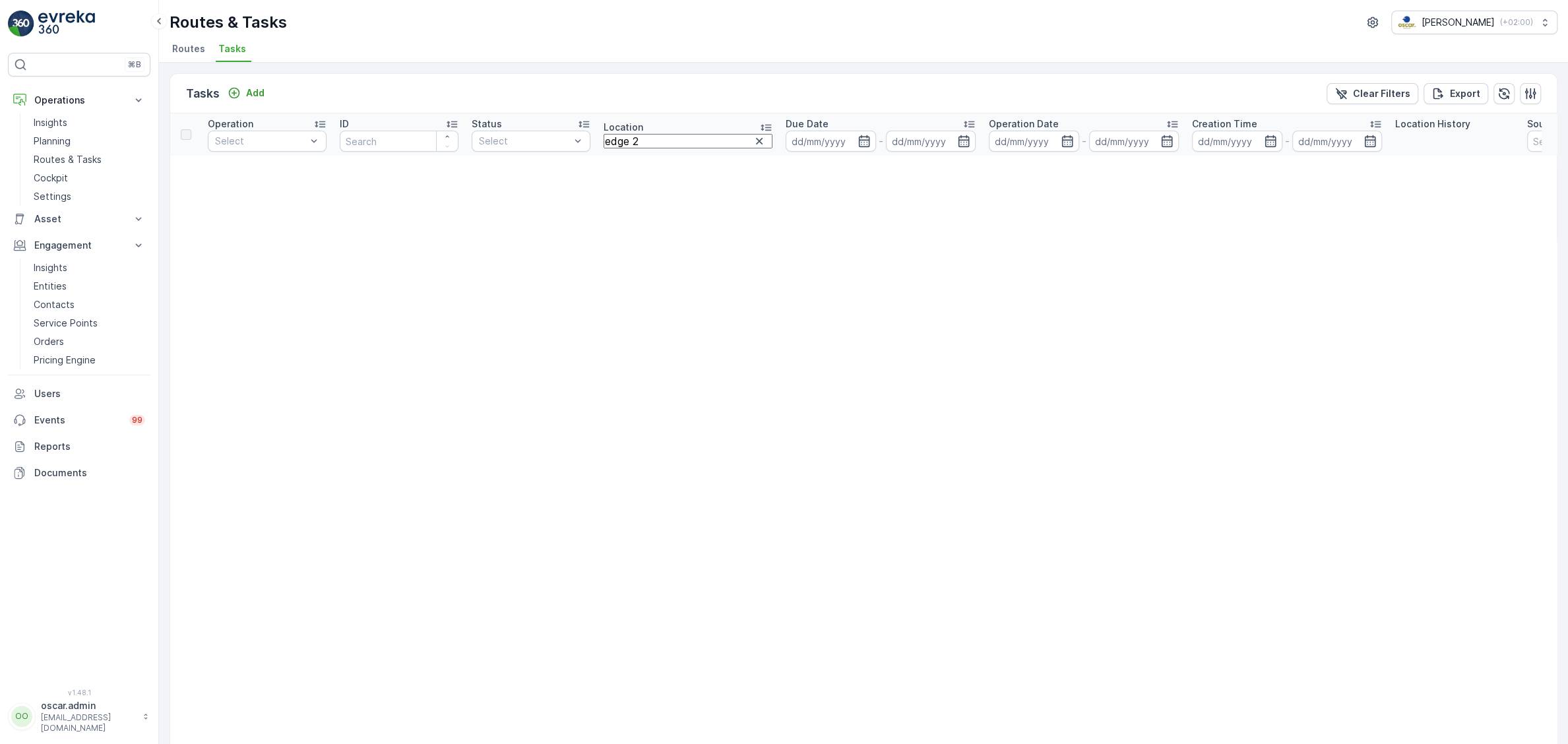
click at [655, 134] on input "edge 2" at bounding box center [688, 140] width 169 height 14
type input "edge"
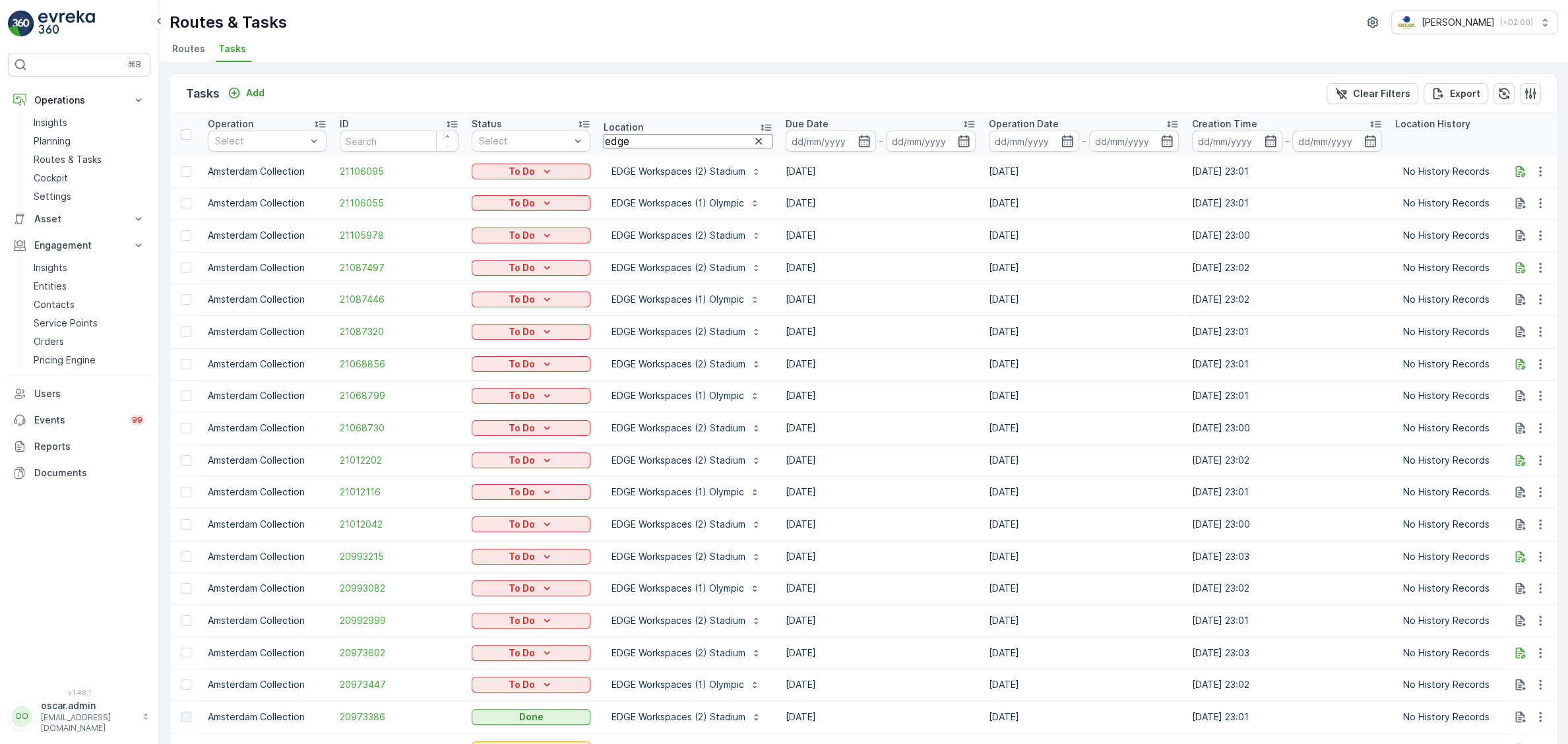
drag, startPoint x: 677, startPoint y: 140, endPoint x: 684, endPoint y: 128, distance: 13.9
click at [684, 134] on input "edge" at bounding box center [688, 140] width 169 height 14
type input "e"
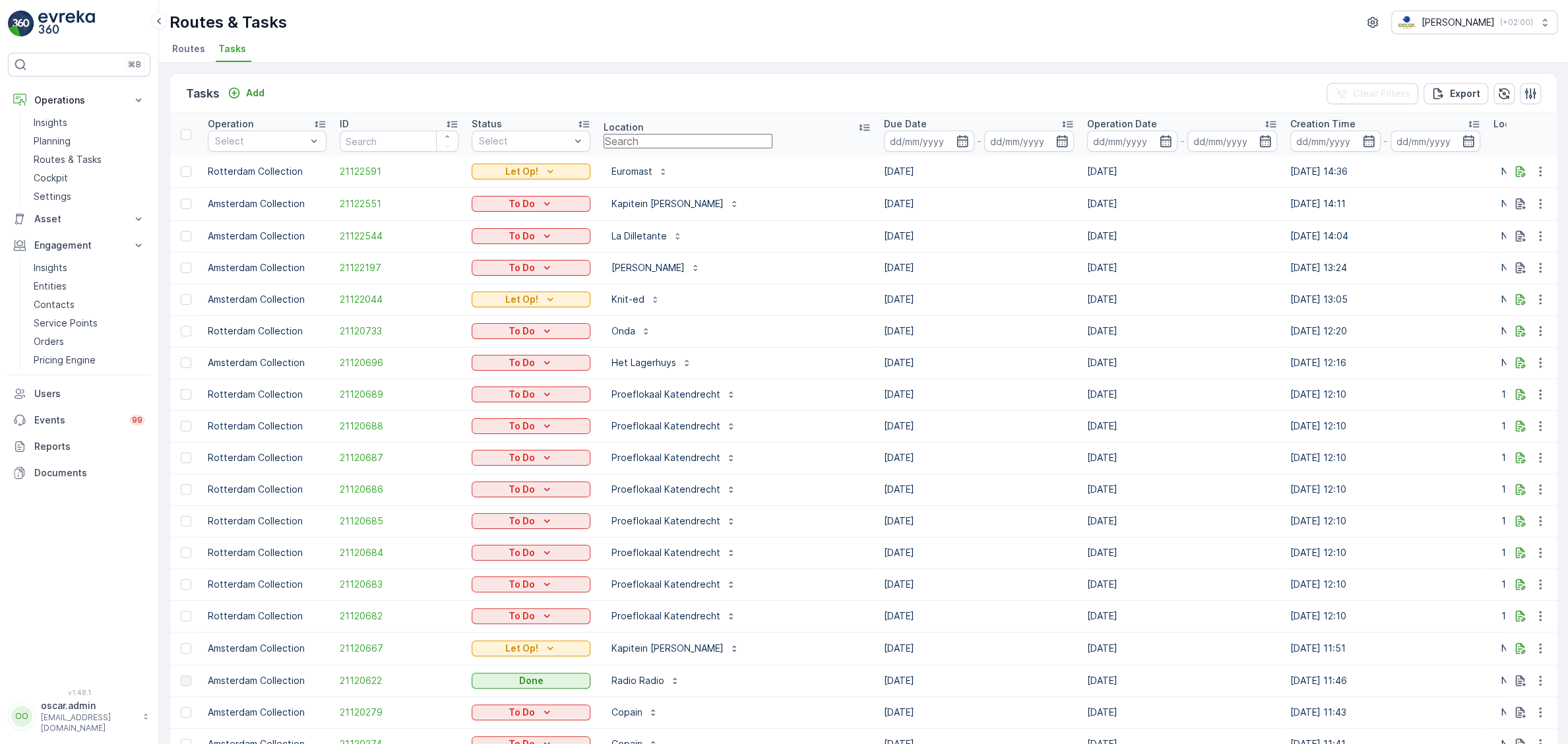
click at [669, 134] on input "text" at bounding box center [688, 140] width 169 height 14
type input "stad"
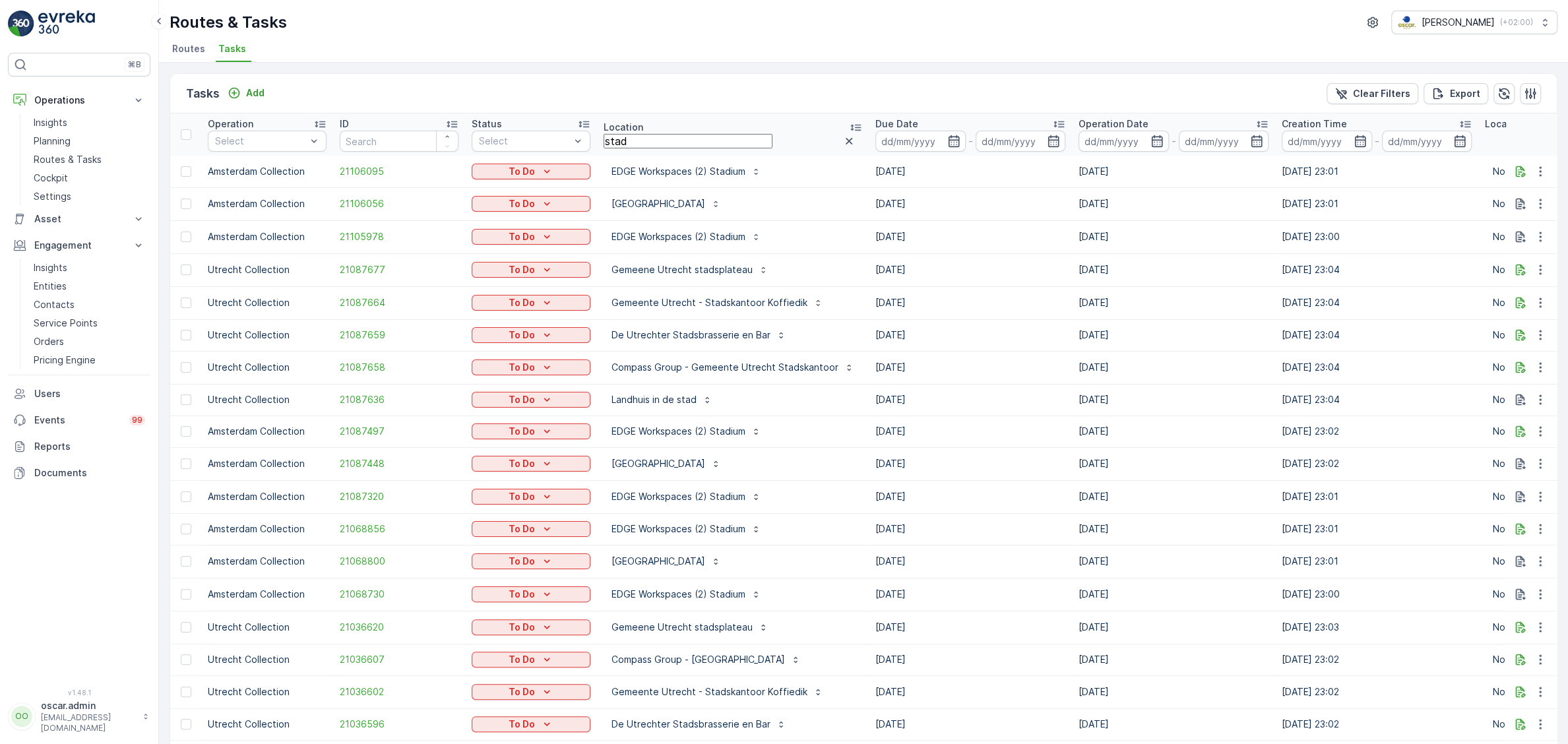
click at [748, 136] on input "stad" at bounding box center [688, 140] width 169 height 14
type input "stadium"
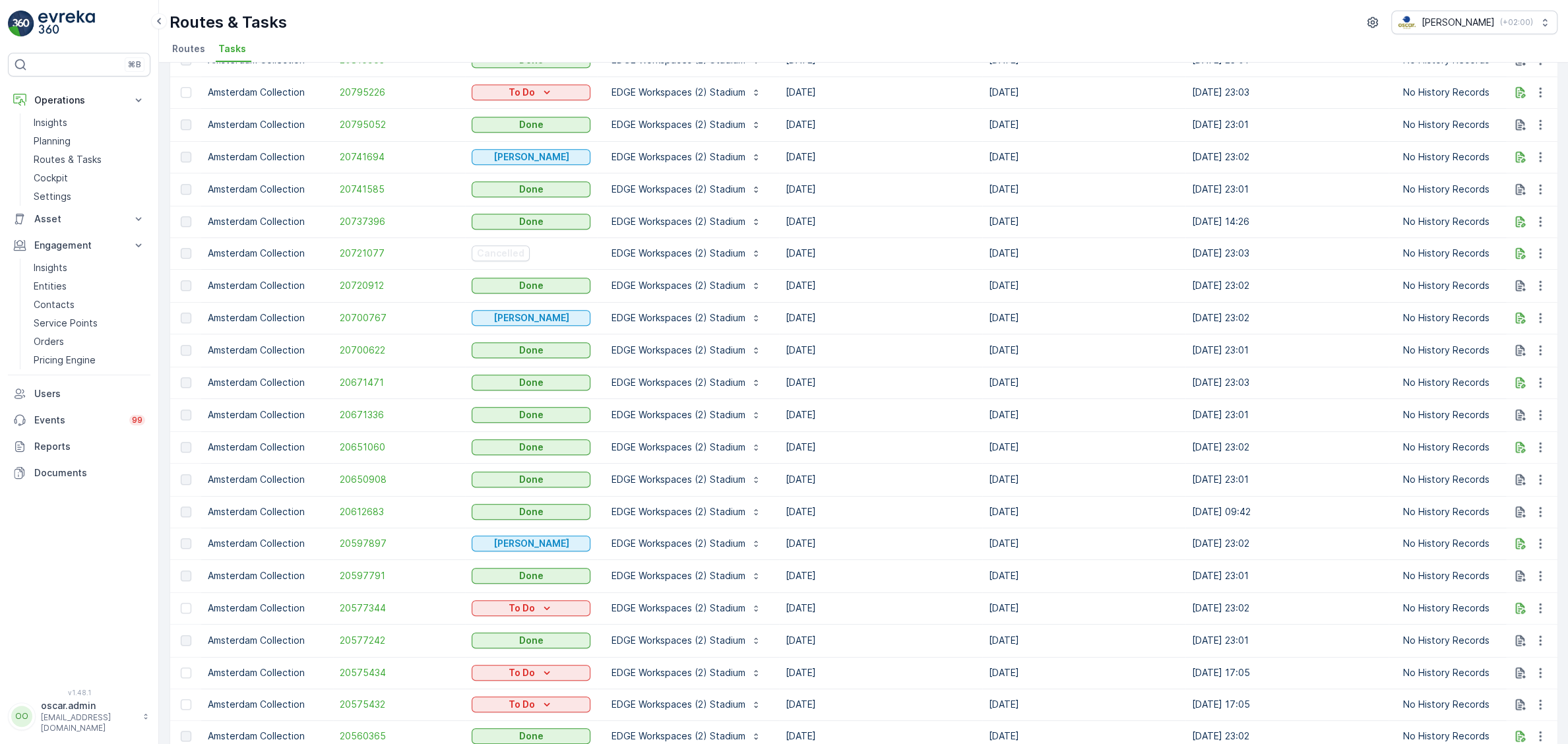
scroll to position [1044, 0]
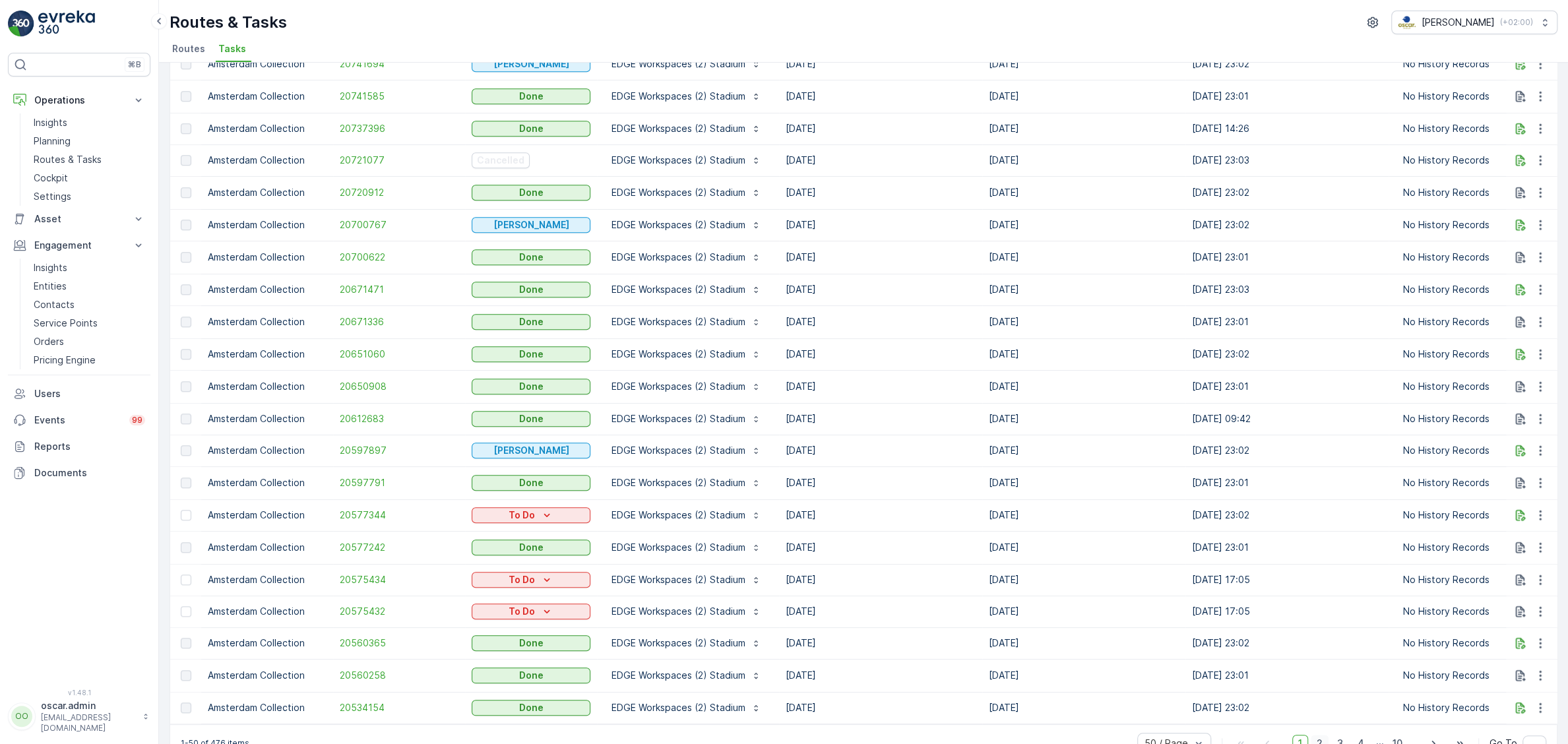
click at [1325, 735] on span "2" at bounding box center [1319, 744] width 18 height 17
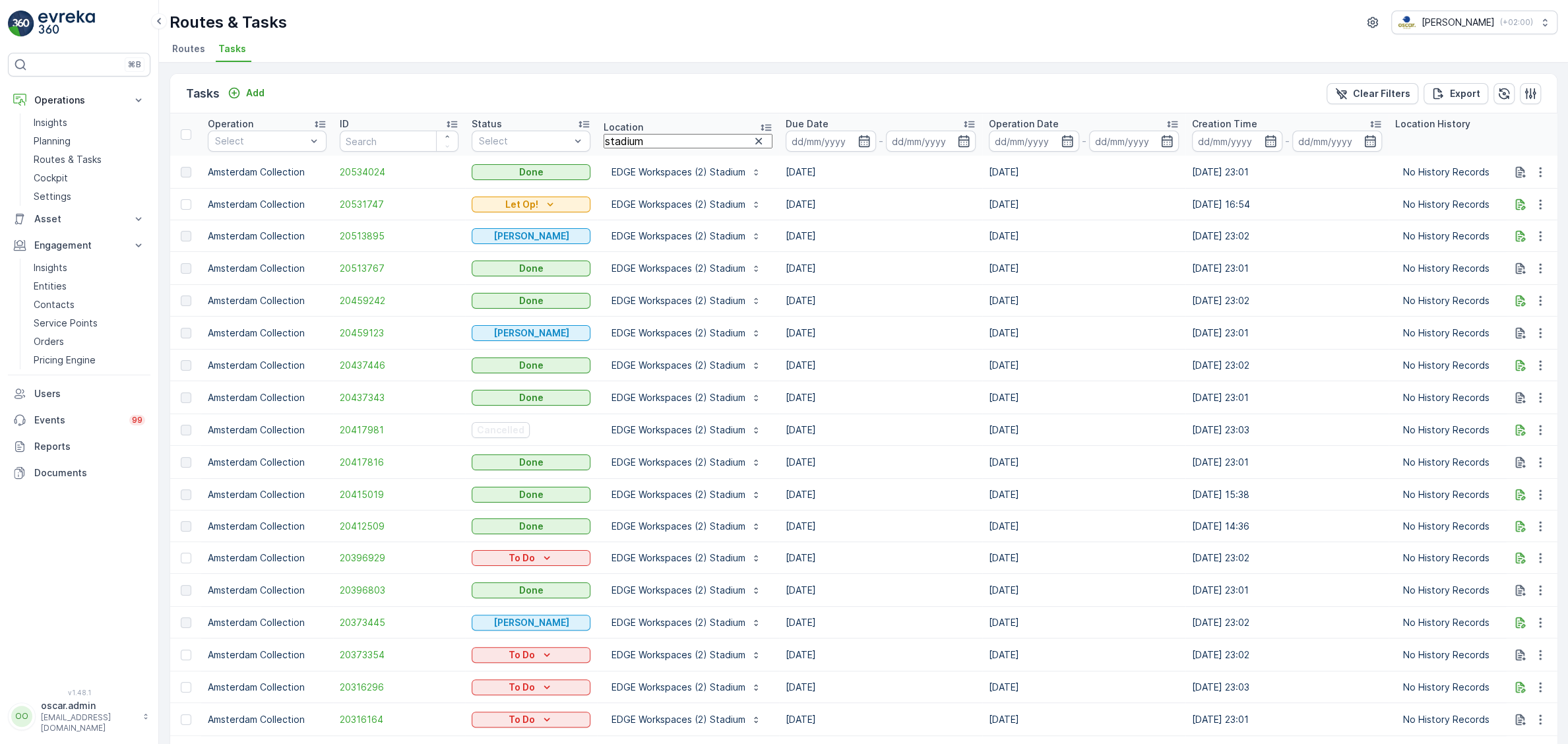
click at [648, 144] on input "stadium" at bounding box center [688, 140] width 169 height 14
click at [63, 140] on p "Planning" at bounding box center [52, 141] width 37 height 13
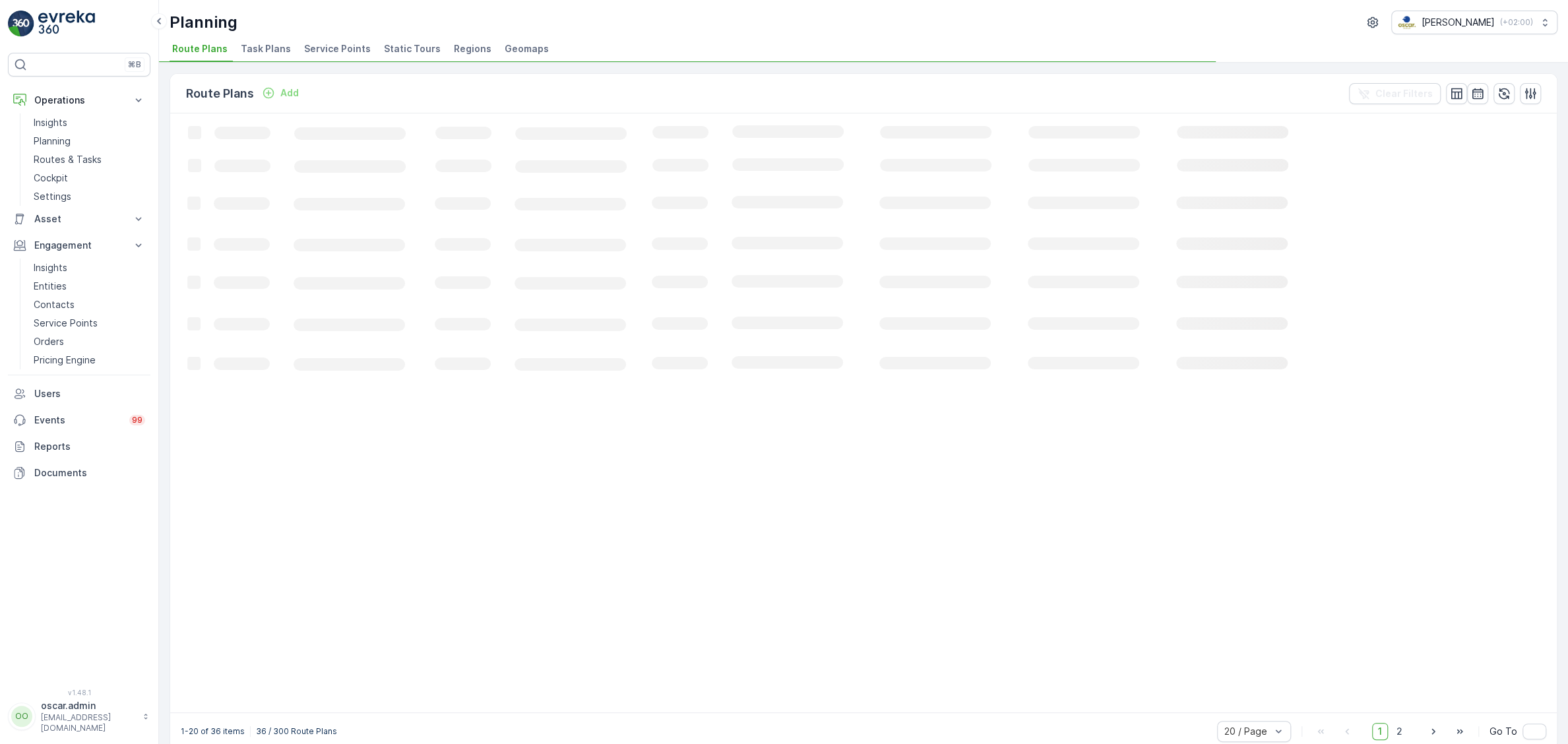
click at [264, 53] on span "Task Plans" at bounding box center [265, 49] width 51 height 13
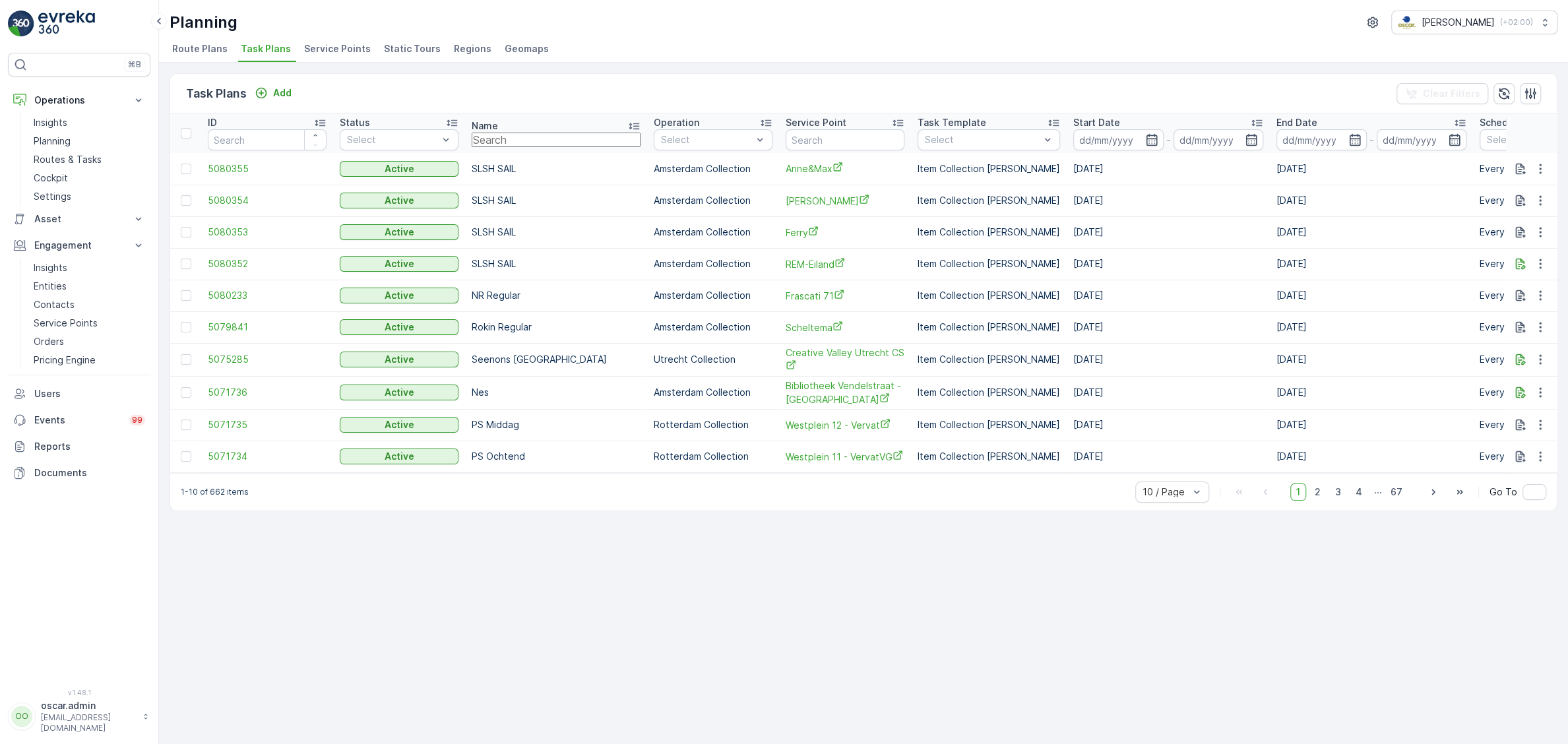
click at [526, 139] on input "text" at bounding box center [556, 139] width 169 height 14
click at [786, 132] on input "text" at bounding box center [845, 140] width 119 height 21
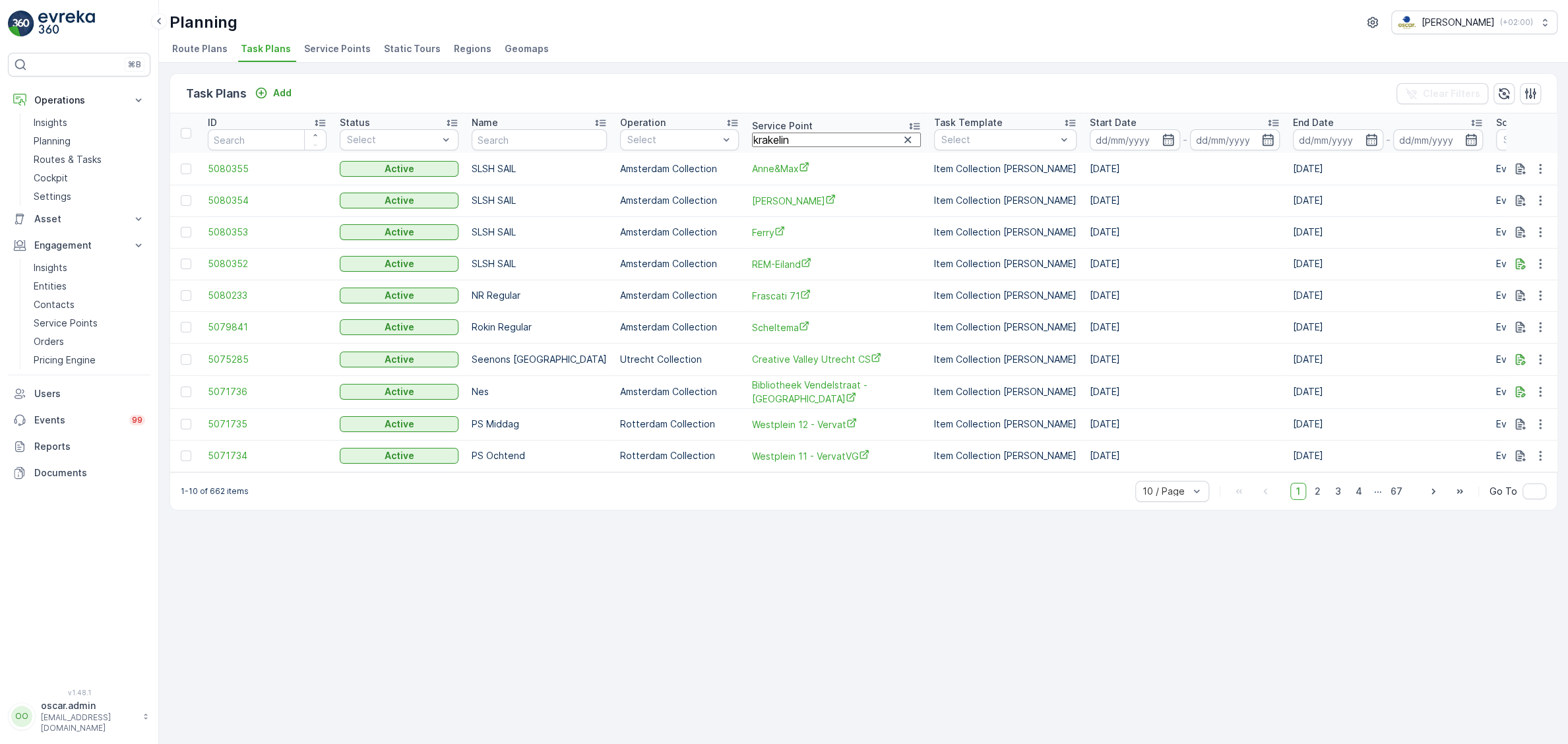
type input "krakeling"
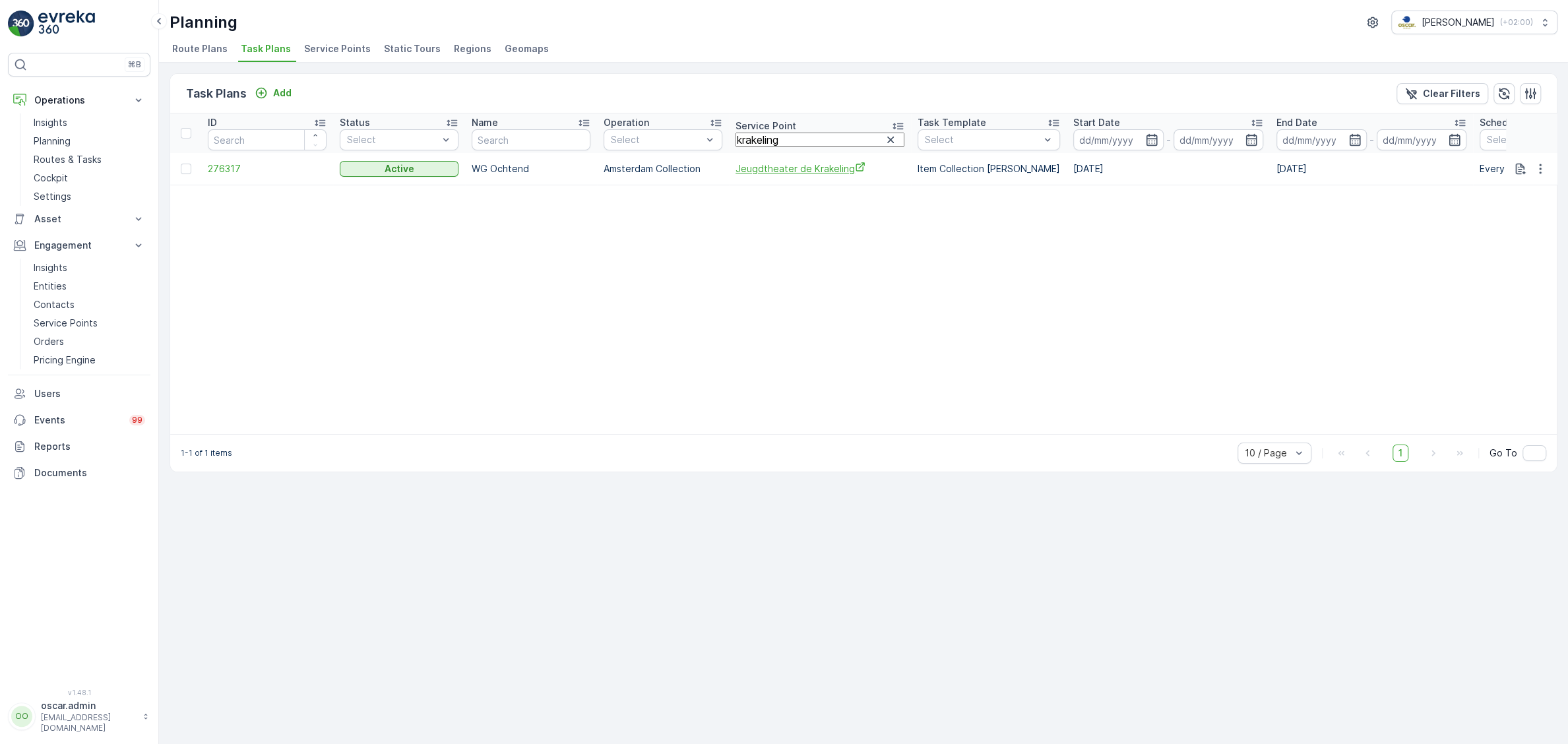
click at [768, 166] on span "Jeugdtheater de Krakeling" at bounding box center [819, 168] width 169 height 14
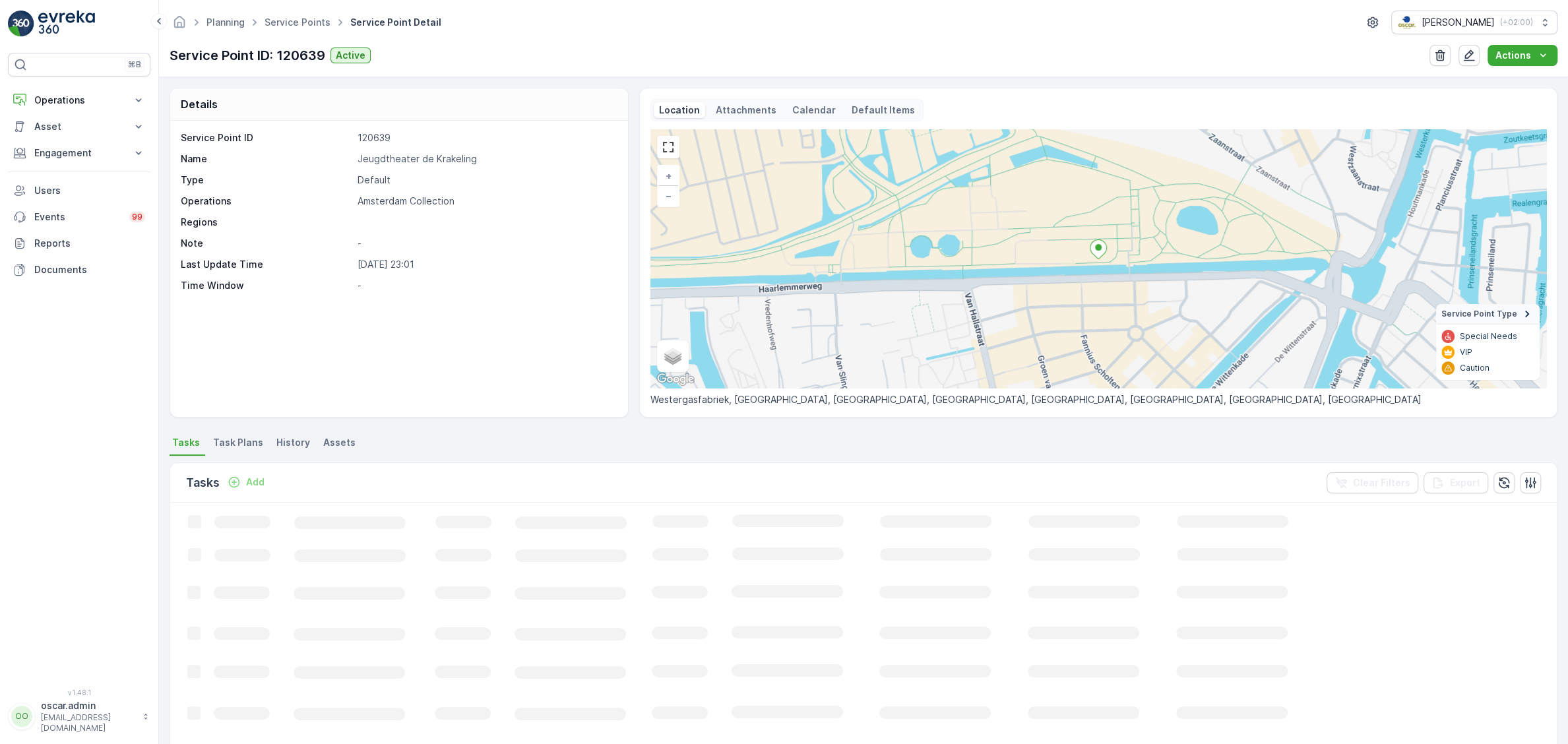
click at [247, 447] on span "Task Plans" at bounding box center [237, 443] width 51 height 13
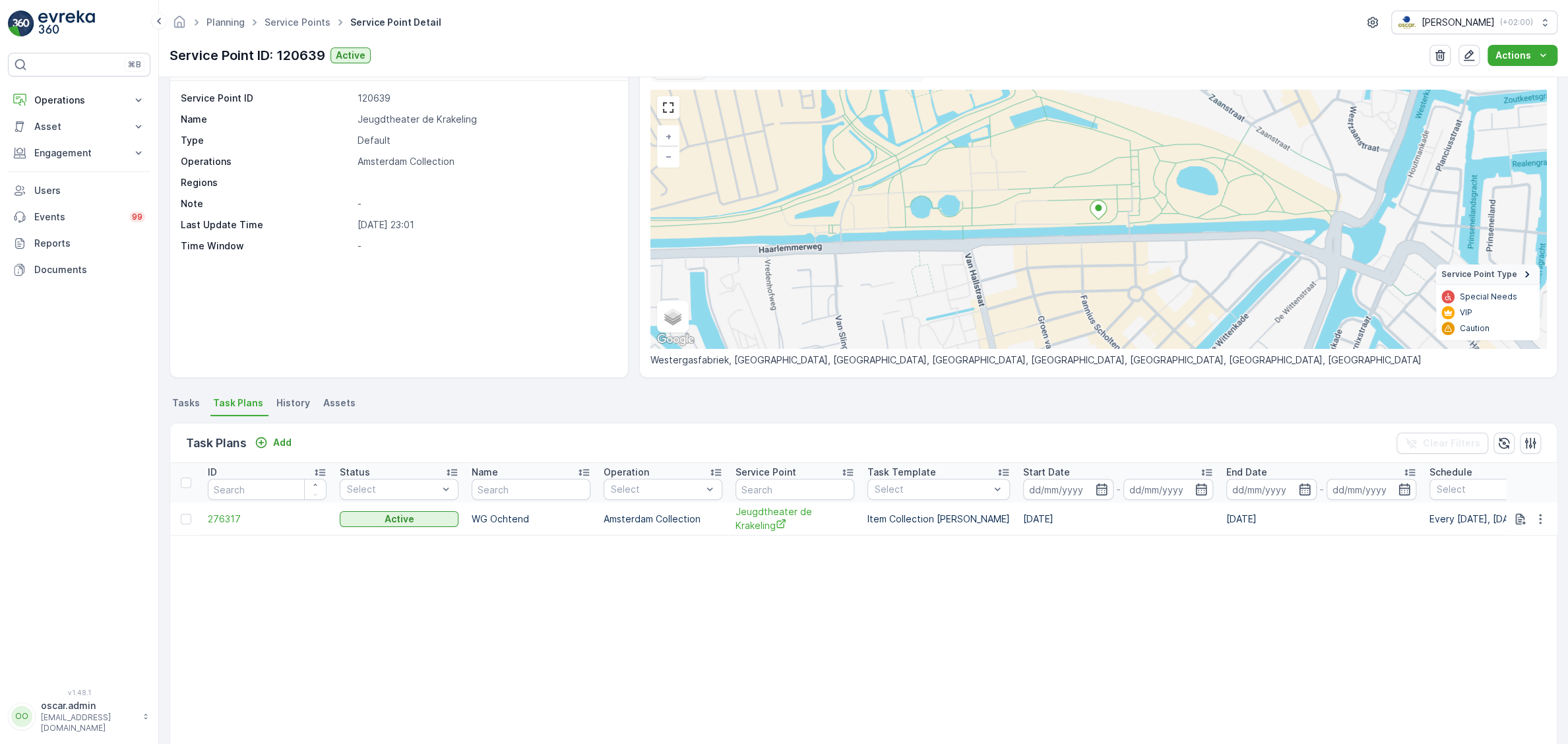
scroll to position [135, 0]
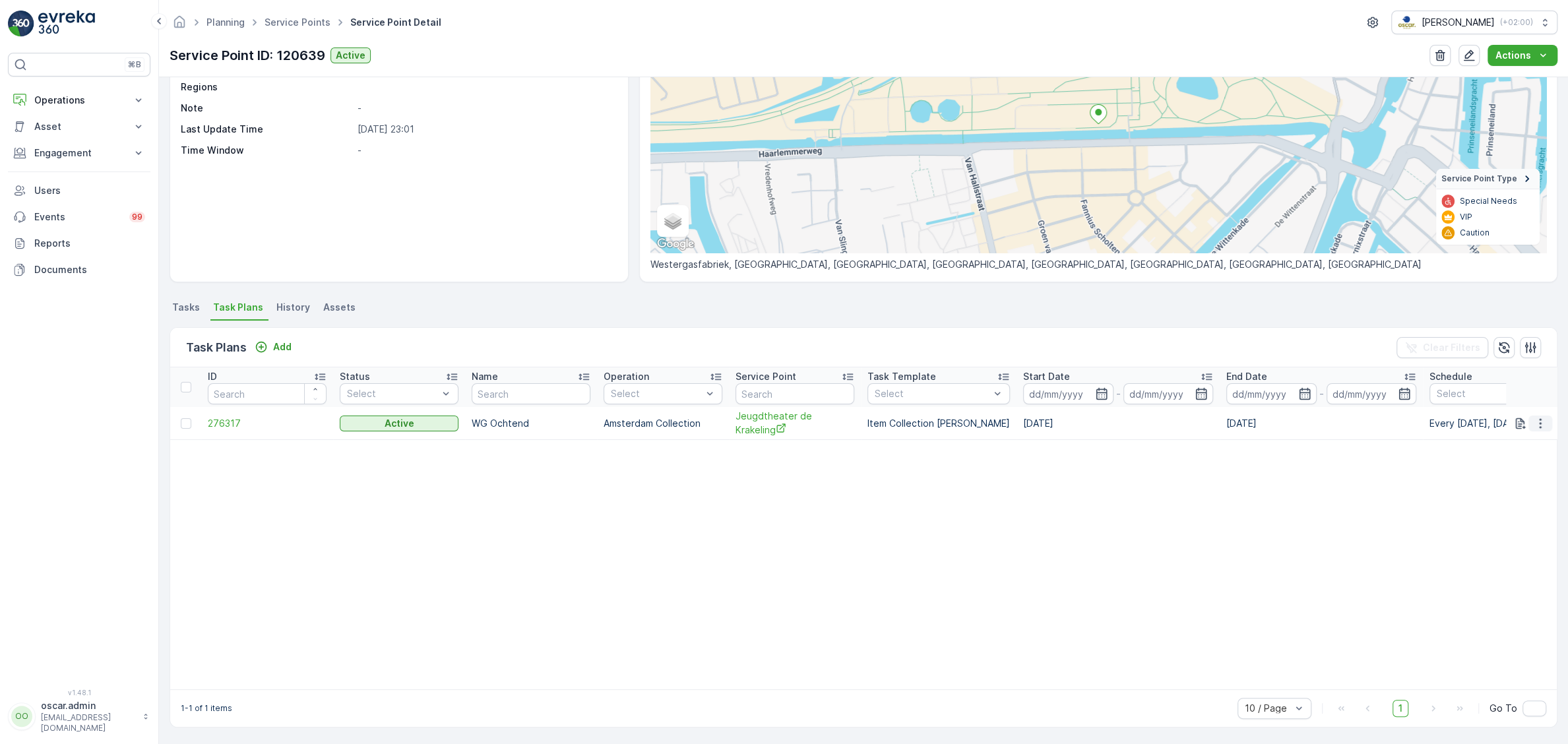
click at [1542, 418] on icon "button" at bounding box center [1540, 424] width 13 height 13
click at [1489, 463] on span "Edit Task Plan" at bounding box center [1516, 462] width 61 height 13
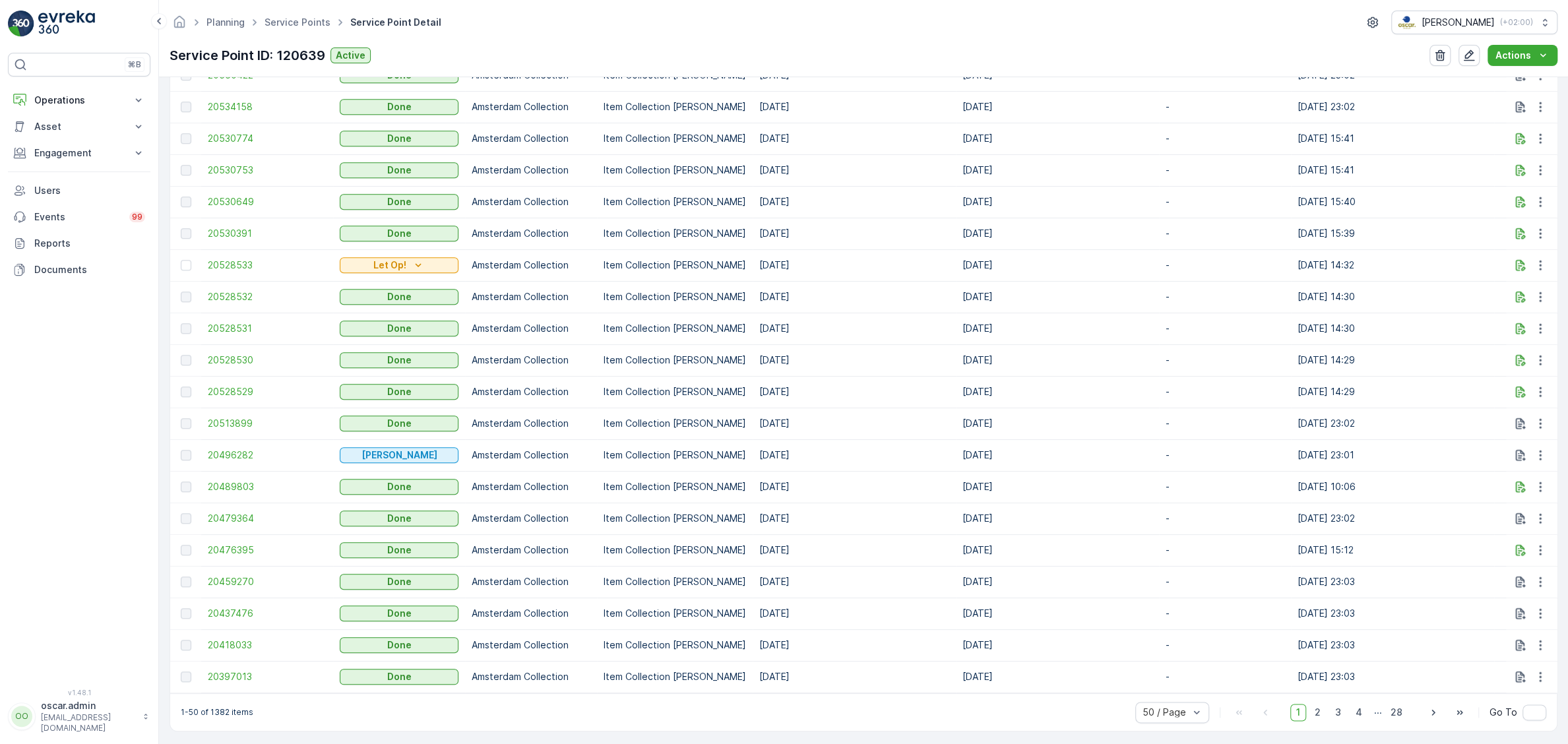
scroll to position [1439, 0]
click at [1519, 551] on icon "button" at bounding box center [1521, 548] width 13 height 13
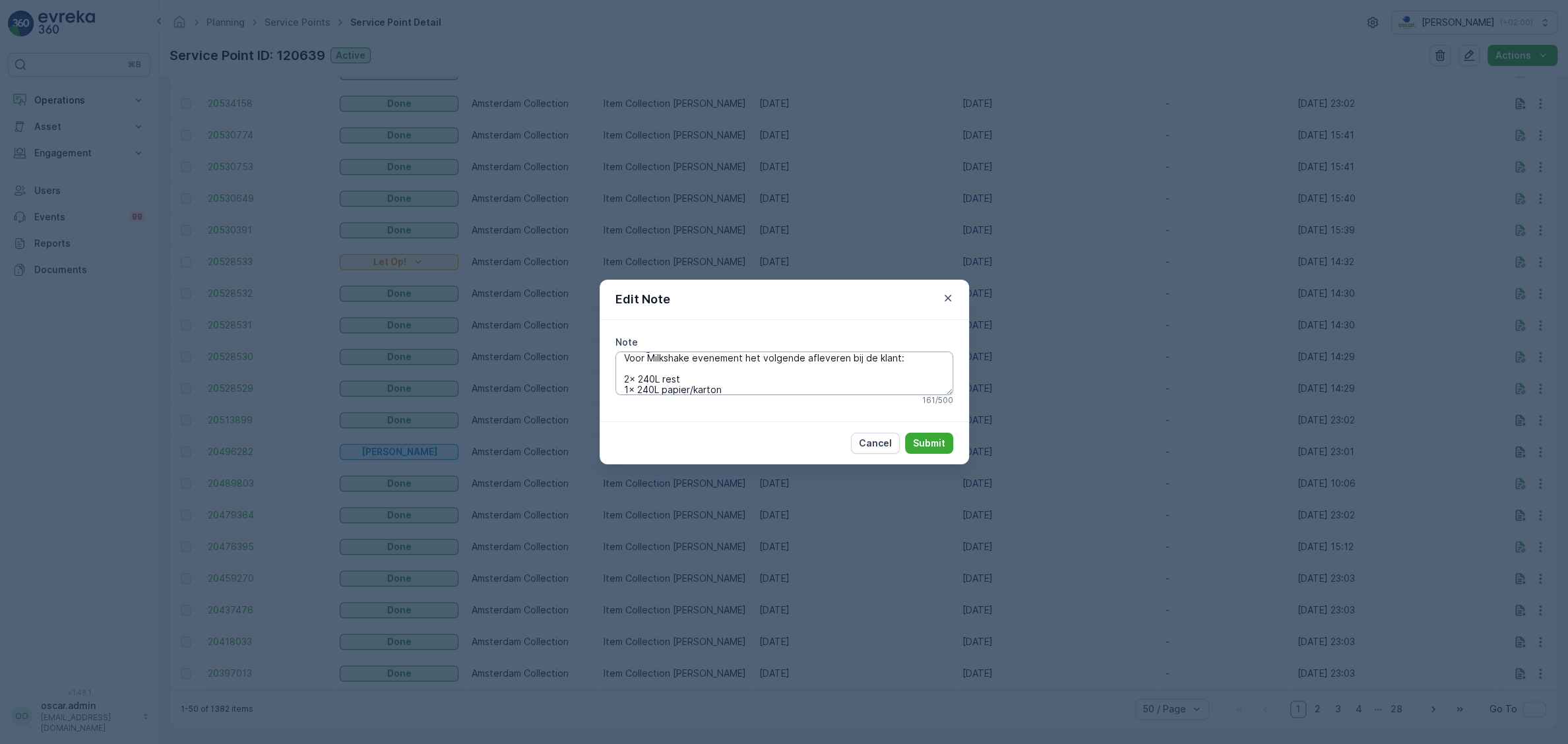
scroll to position [0, 0]
click at [952, 295] on icon "button" at bounding box center [948, 299] width 13 height 13
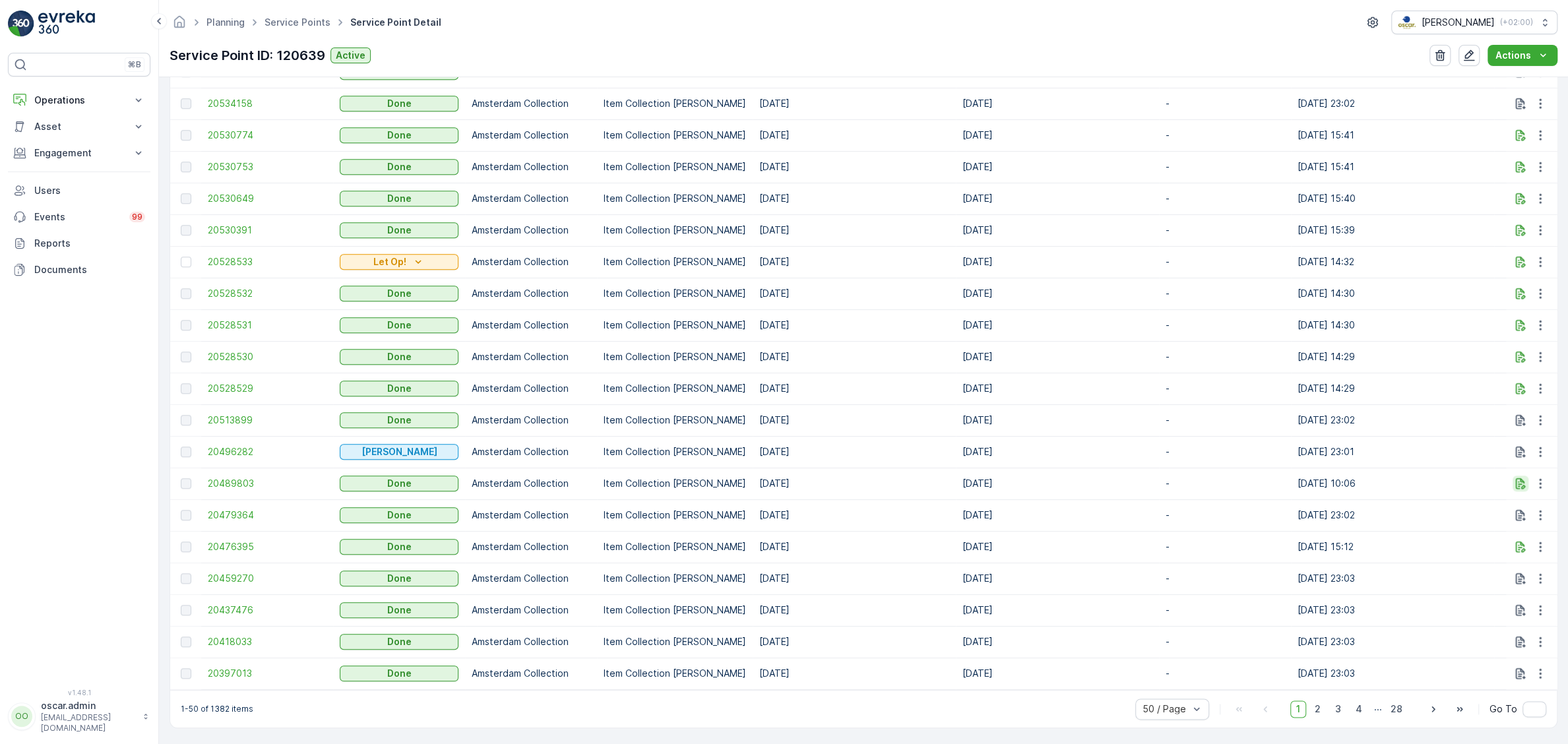
click at [1523, 483] on icon "button" at bounding box center [1521, 484] width 13 height 13
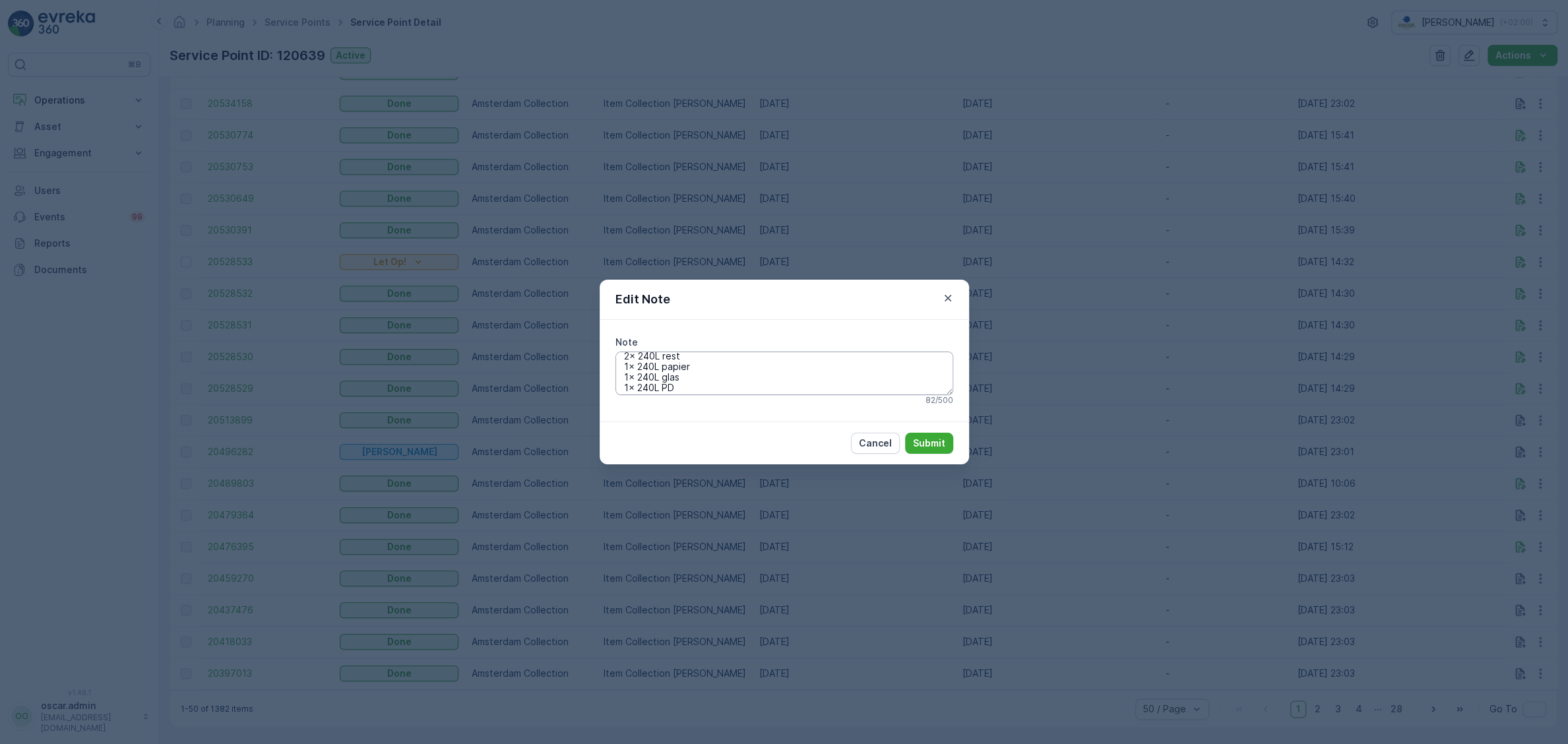
scroll to position [31, 0]
click at [951, 305] on icon "button" at bounding box center [948, 299] width 13 height 13
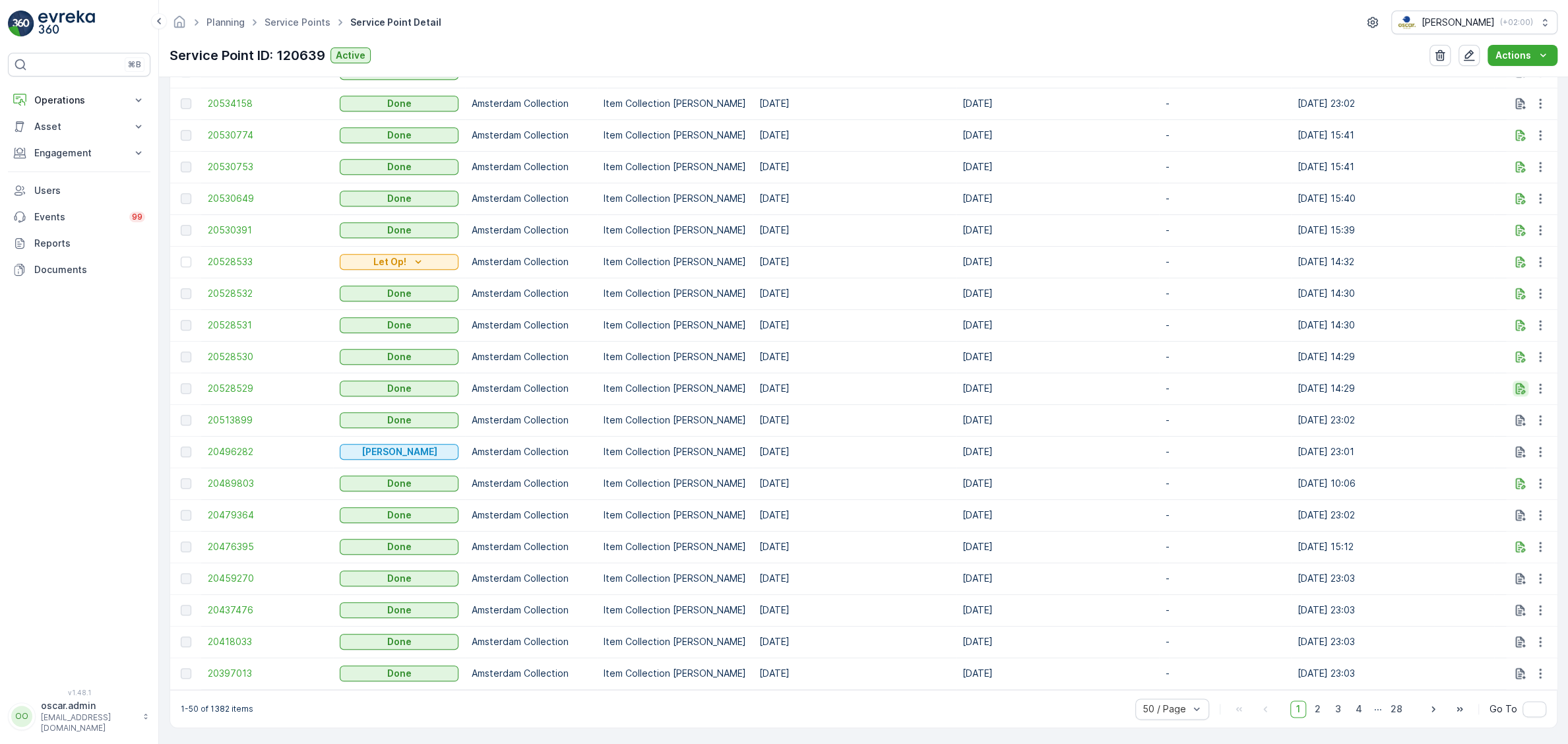
click at [1518, 388] on icon "button" at bounding box center [1521, 389] width 10 height 11
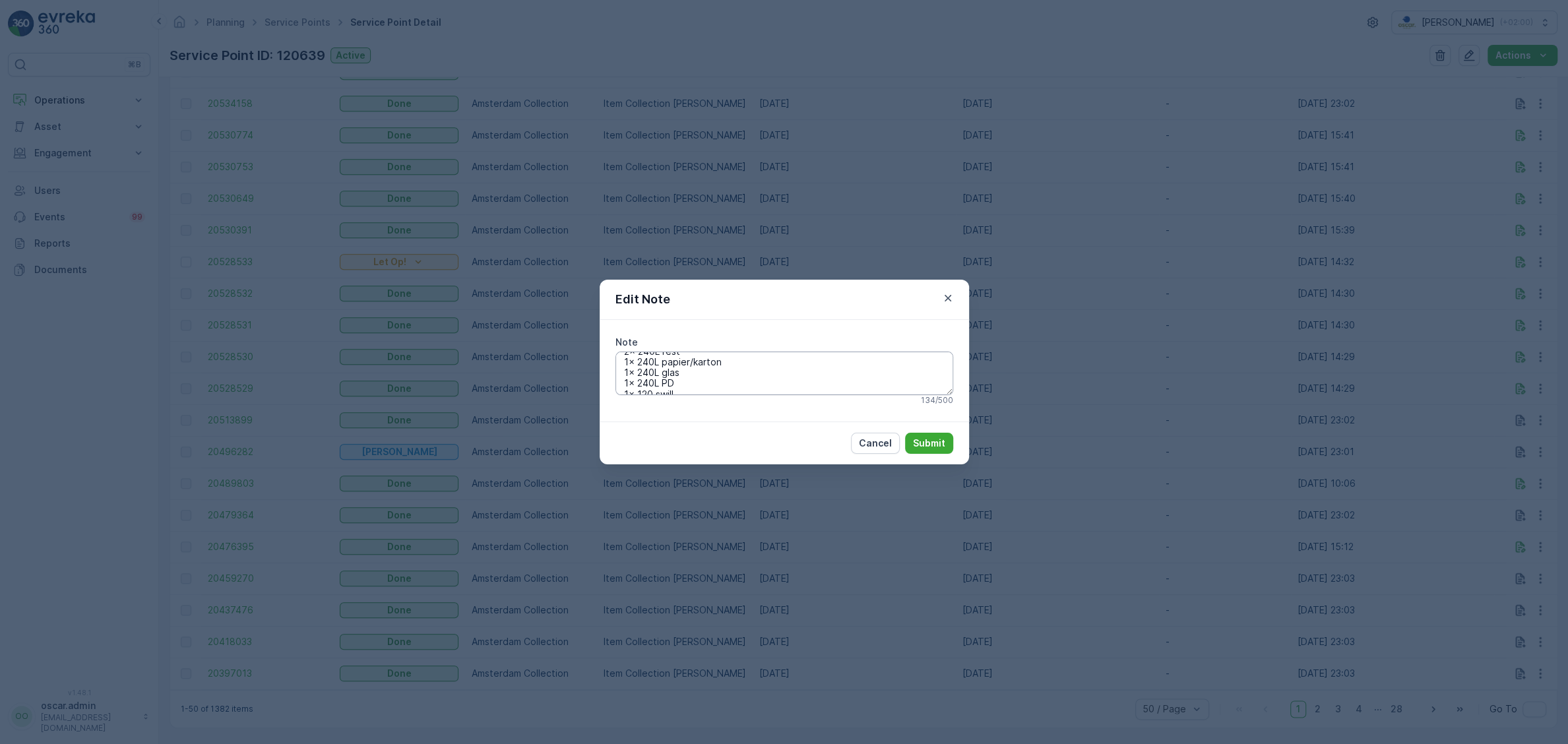
scroll to position [0, 0]
click at [947, 296] on icon "button" at bounding box center [948, 299] width 13 height 13
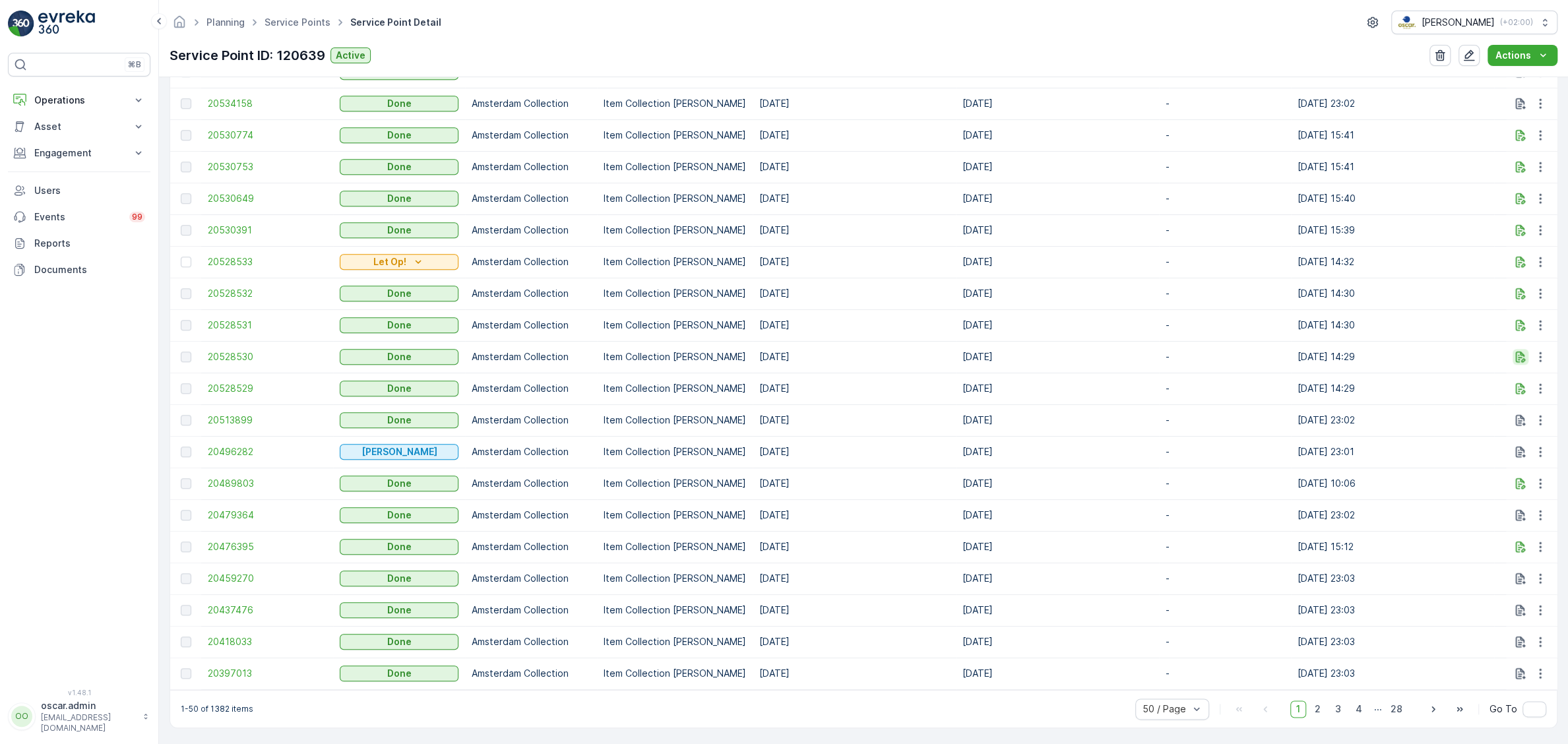
click at [1523, 357] on icon "button" at bounding box center [1521, 357] width 13 height 13
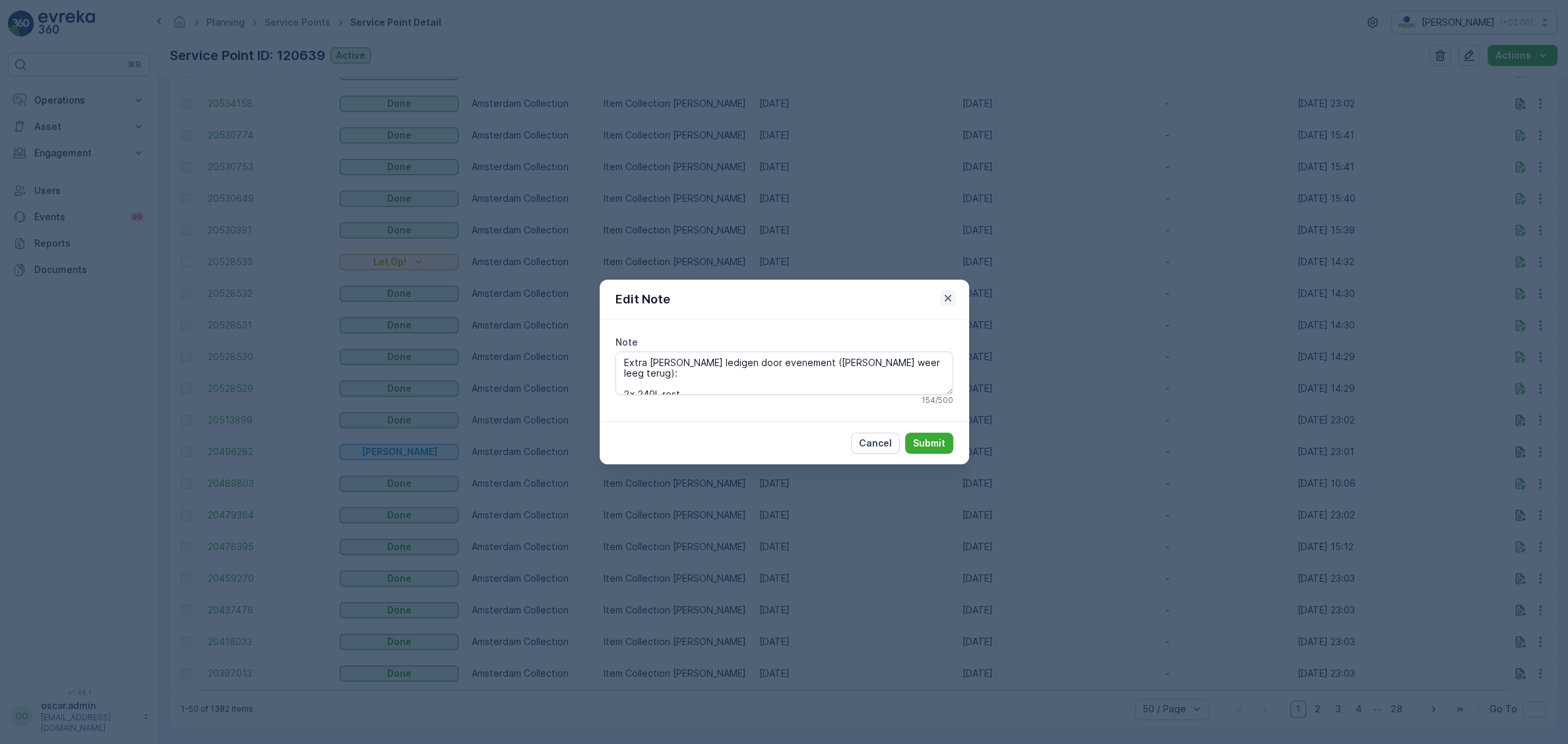
click at [940, 292] on button "button" at bounding box center [948, 298] width 16 height 16
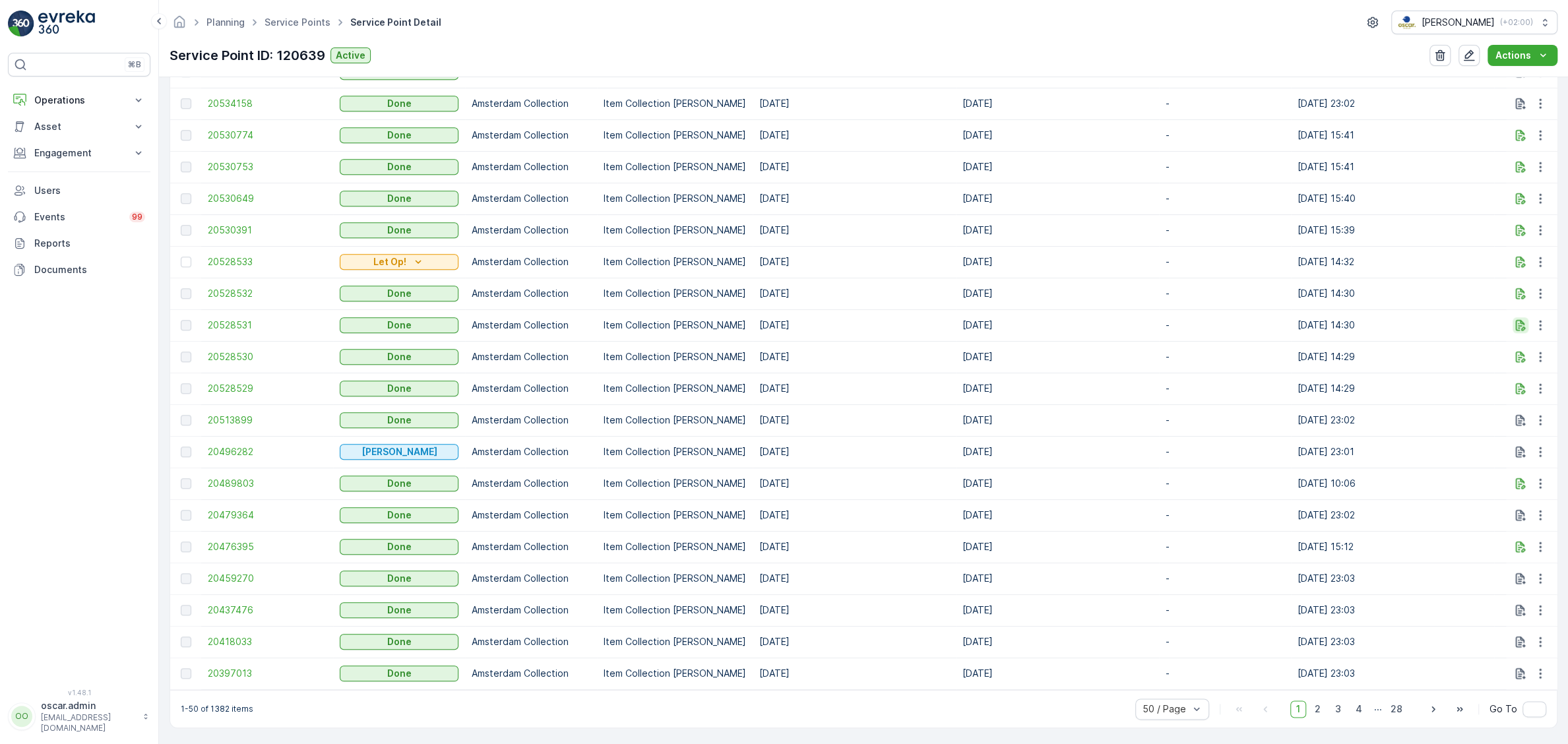
click at [1523, 328] on icon "button" at bounding box center [1521, 325] width 10 height 11
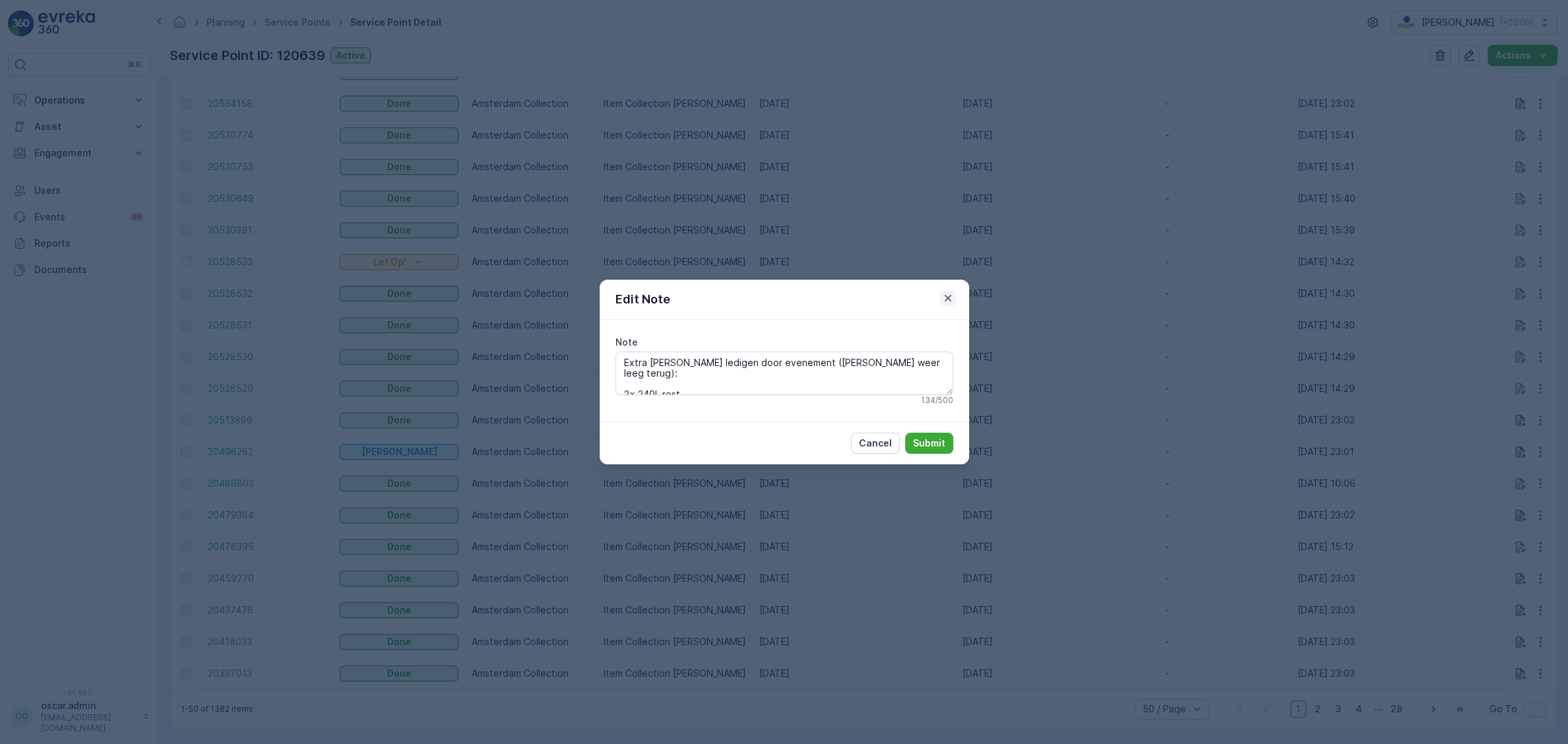
click at [947, 302] on icon "button" at bounding box center [948, 299] width 13 height 13
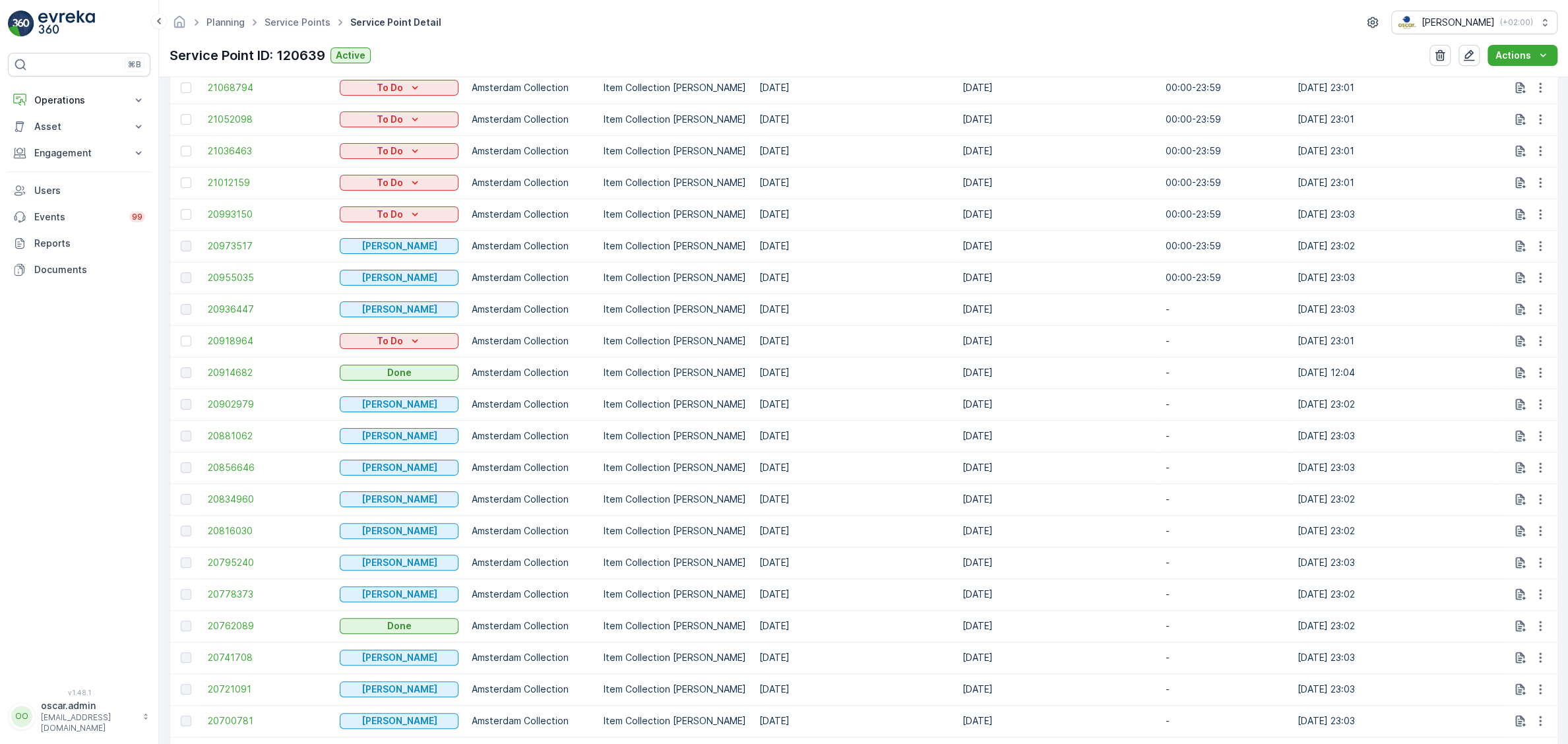
scroll to position [93, 0]
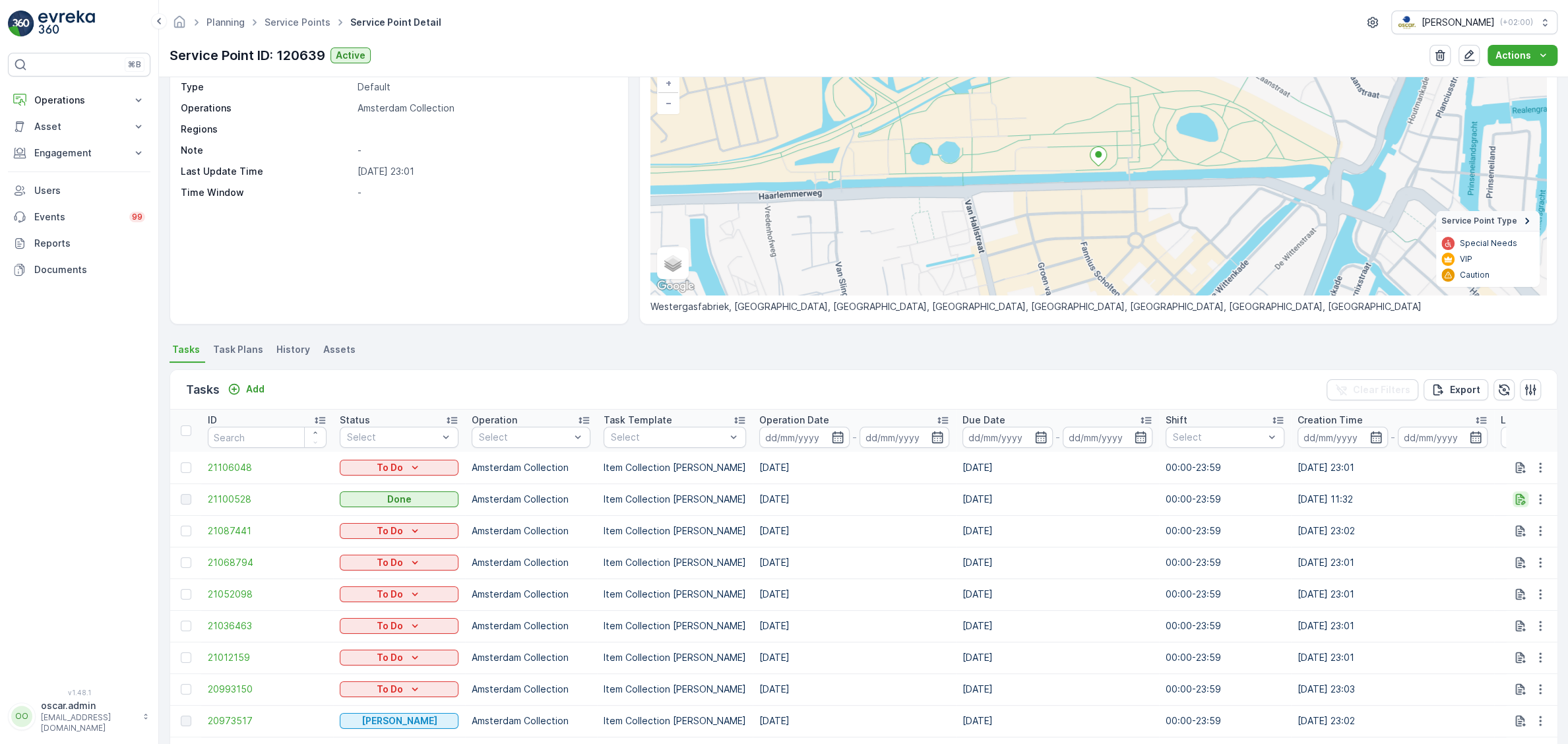
click at [1522, 498] on icon "button" at bounding box center [1521, 500] width 13 height 13
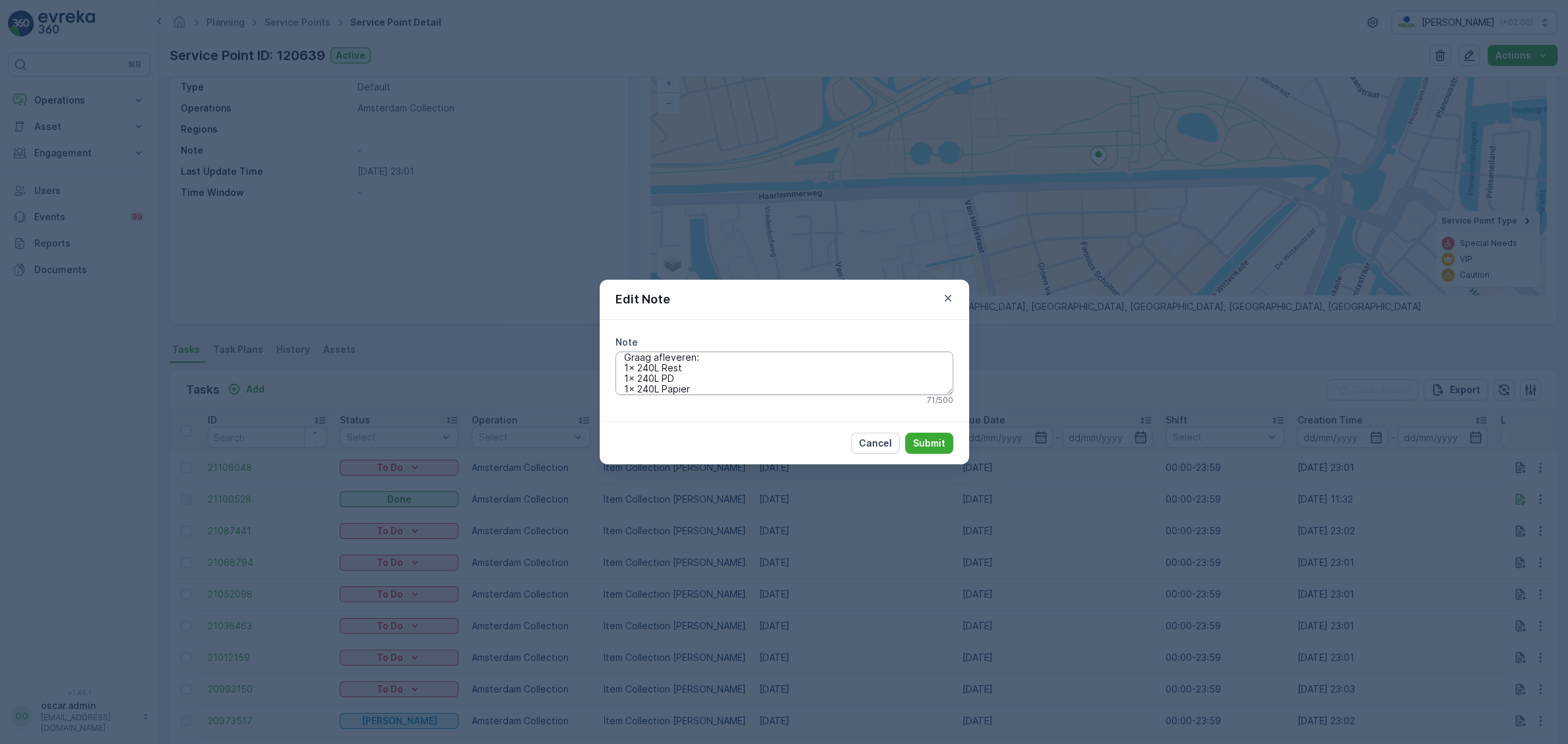
scroll to position [0, 0]
click at [942, 296] on icon "button" at bounding box center [948, 299] width 13 height 13
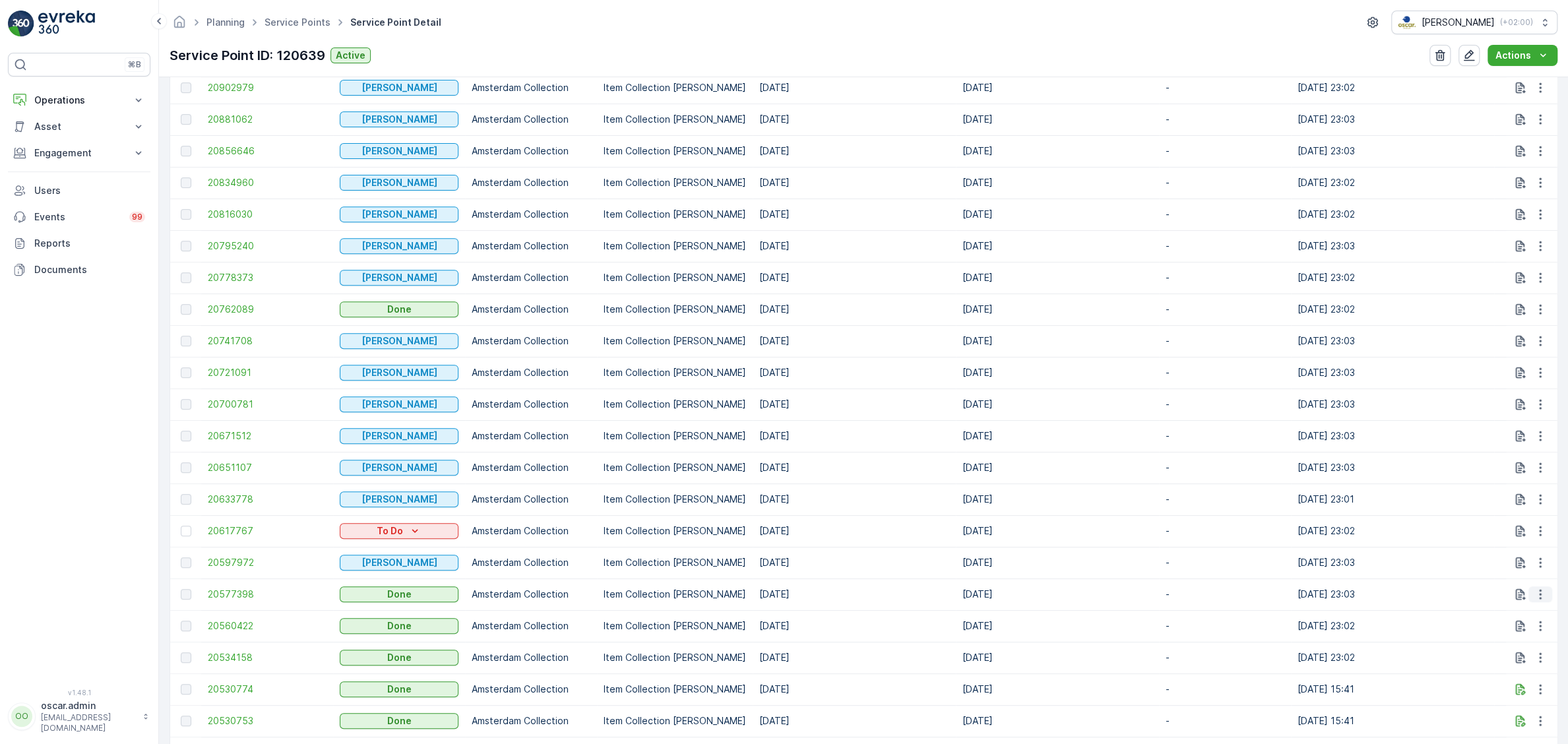
scroll to position [1202, 0]
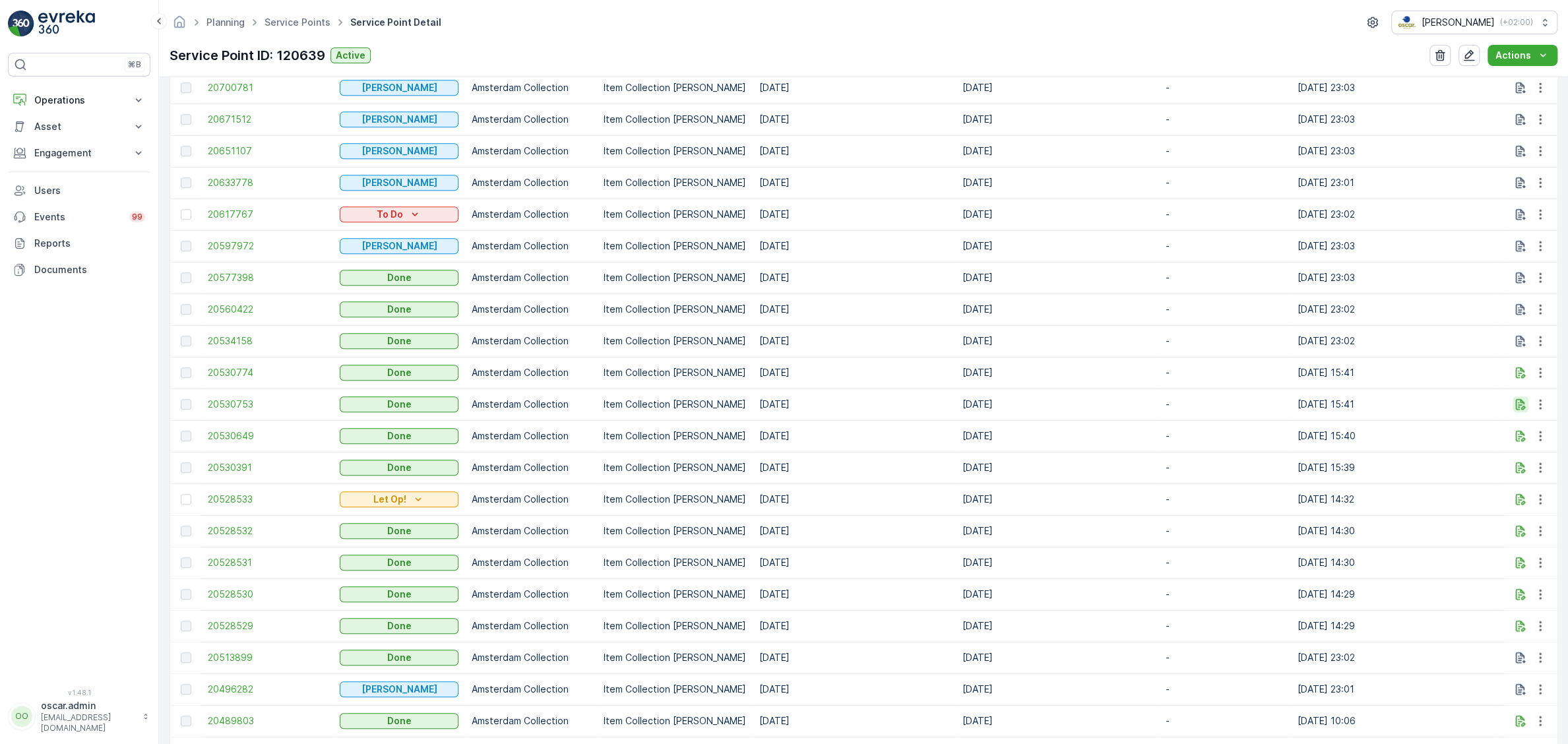
click at [1523, 403] on icon "button" at bounding box center [1521, 404] width 13 height 13
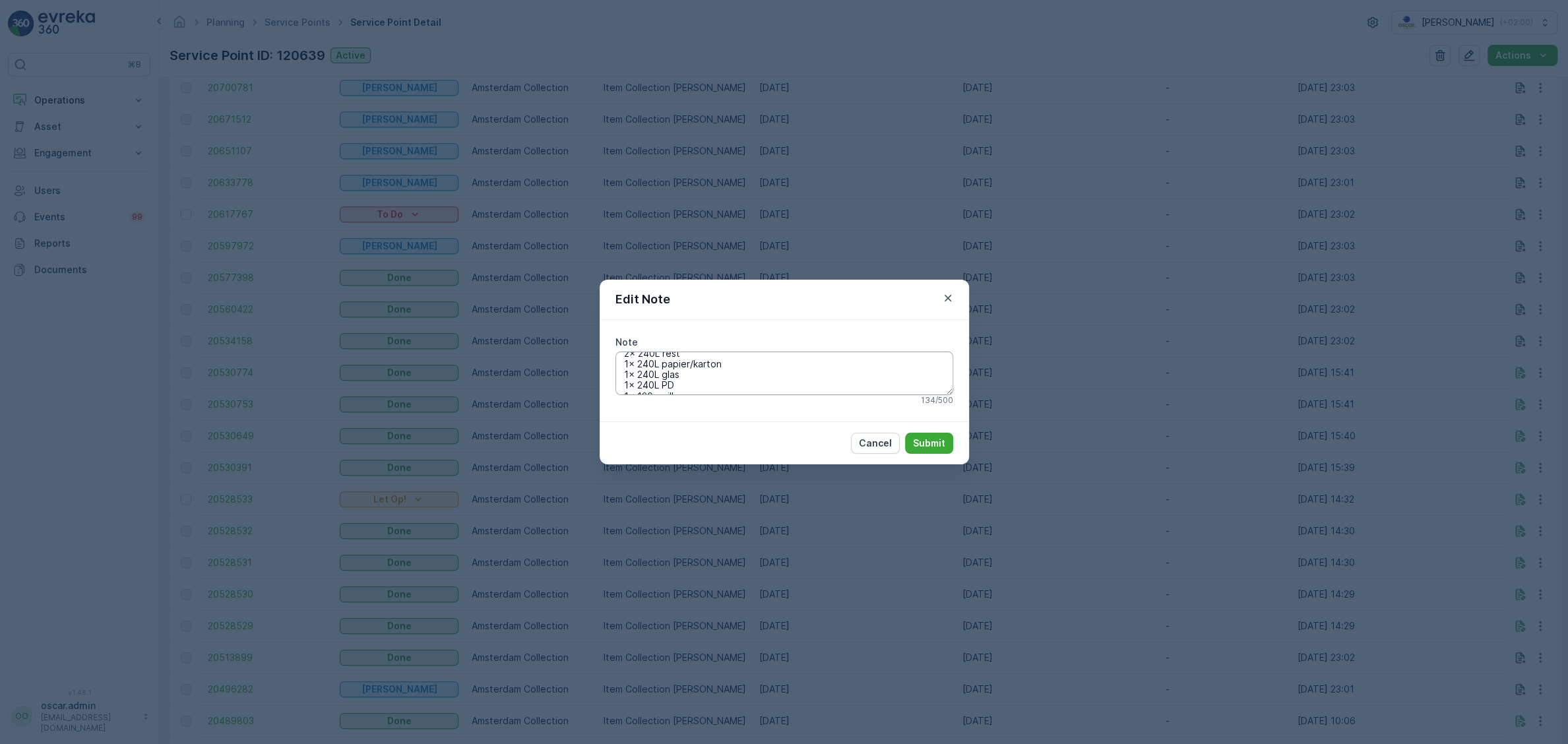
scroll to position [43, 0]
click at [942, 292] on icon "button" at bounding box center [948, 299] width 13 height 13
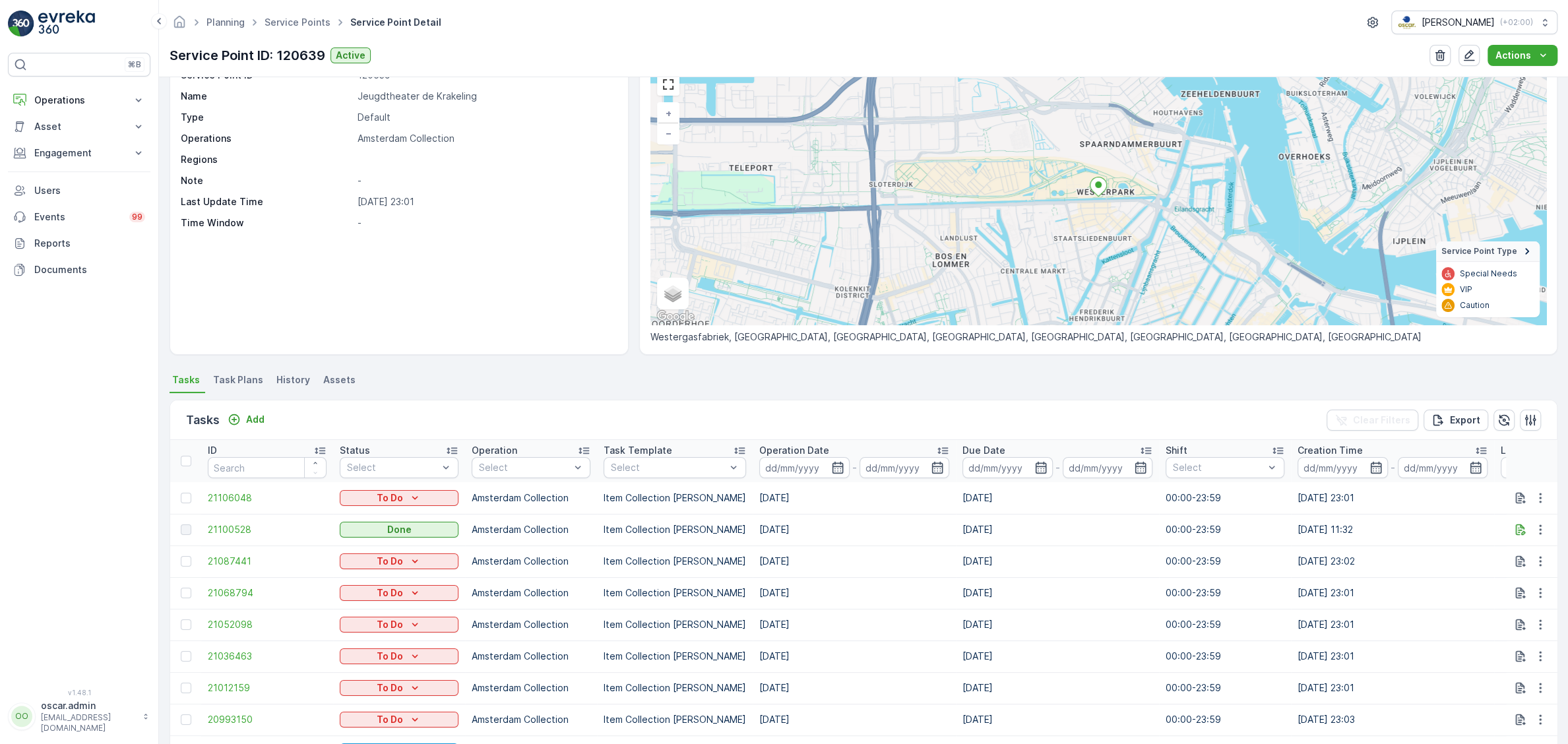
scroll to position [0, 0]
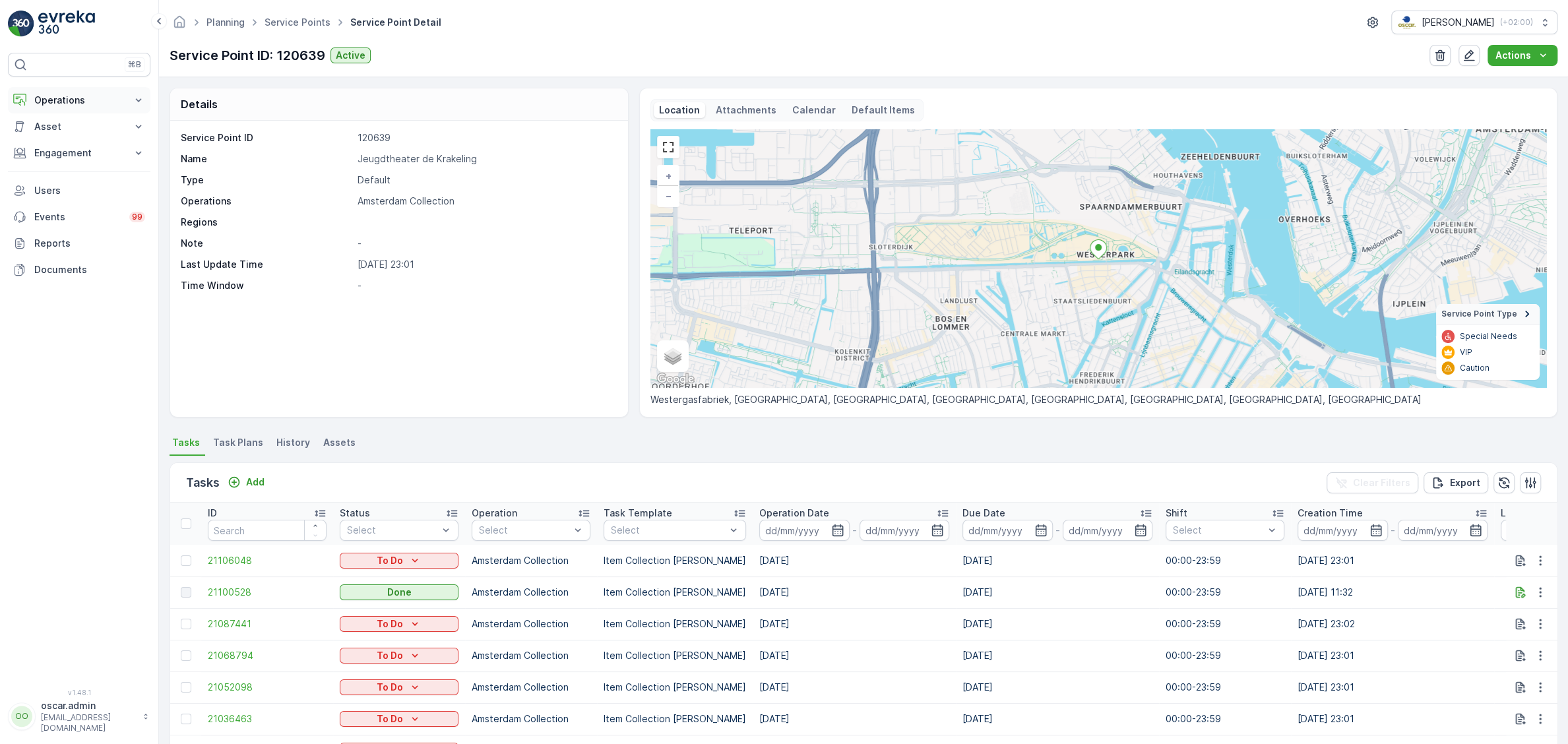
click at [86, 100] on p "Operations" at bounding box center [79, 100] width 90 height 13
click at [69, 160] on p "Routes & Tasks" at bounding box center [67, 159] width 68 height 13
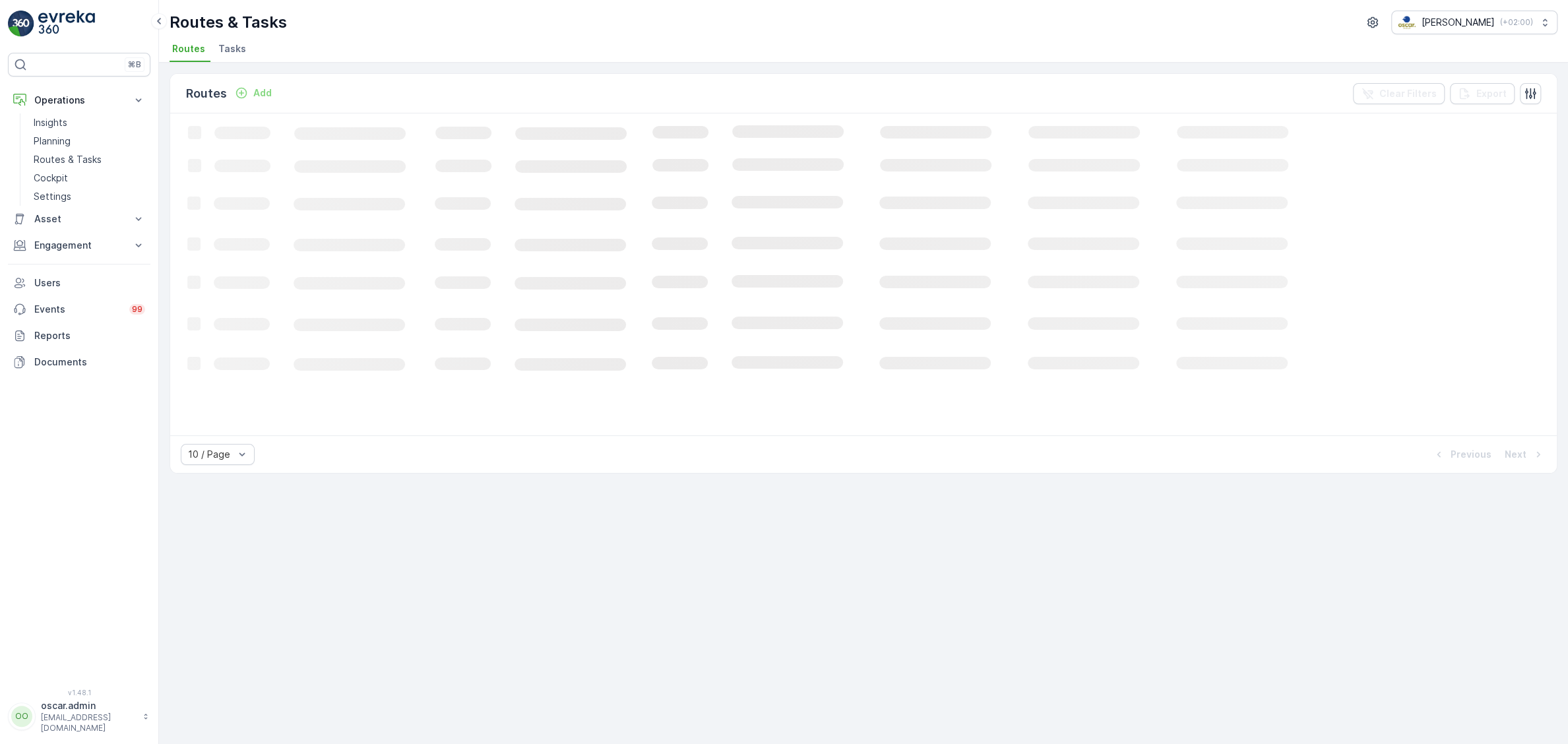
click at [227, 58] on li "Tasks" at bounding box center [233, 52] width 35 height 23
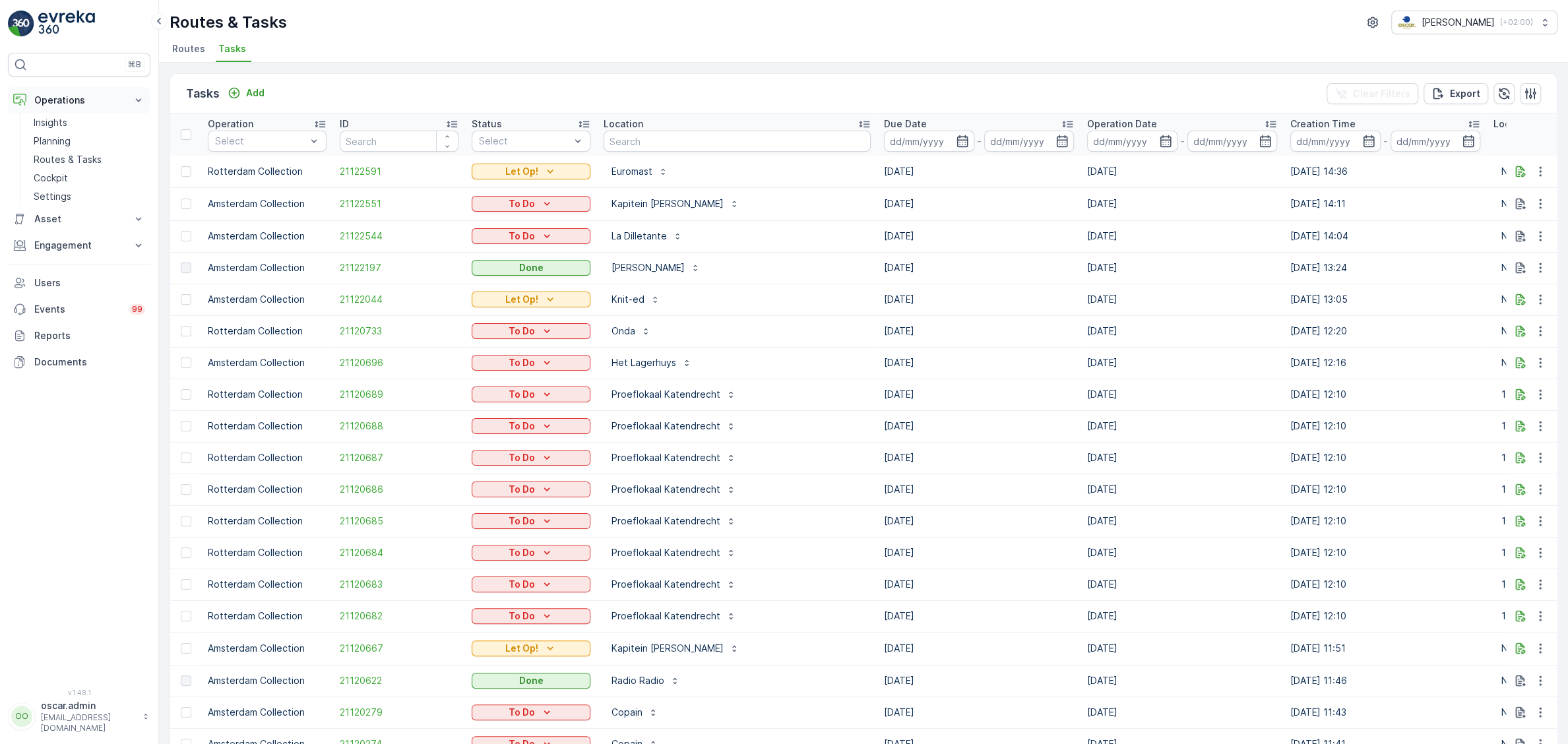
click at [50, 142] on p "Planning" at bounding box center [52, 141] width 37 height 13
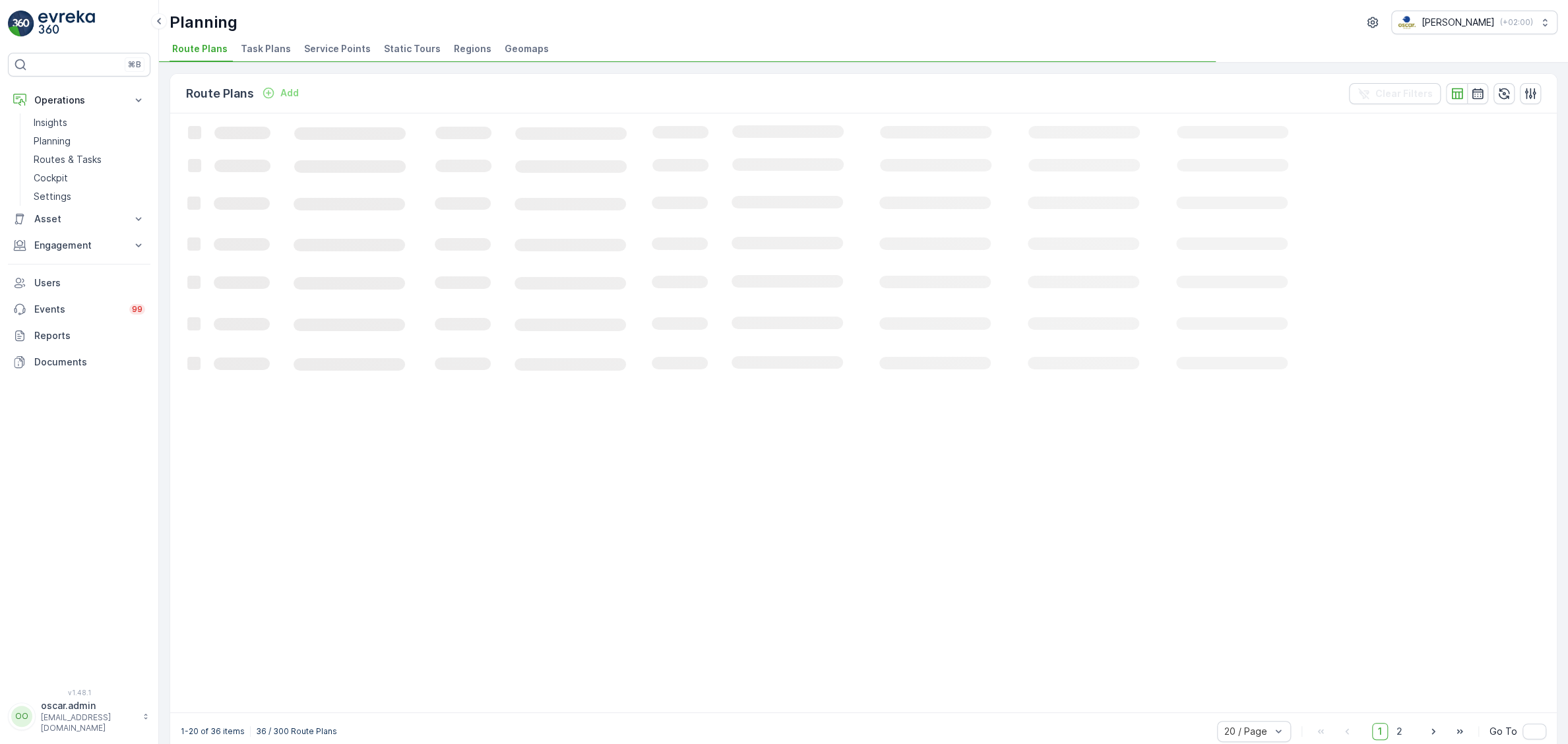
click at [273, 48] on span "Task Plans" at bounding box center [265, 49] width 51 height 13
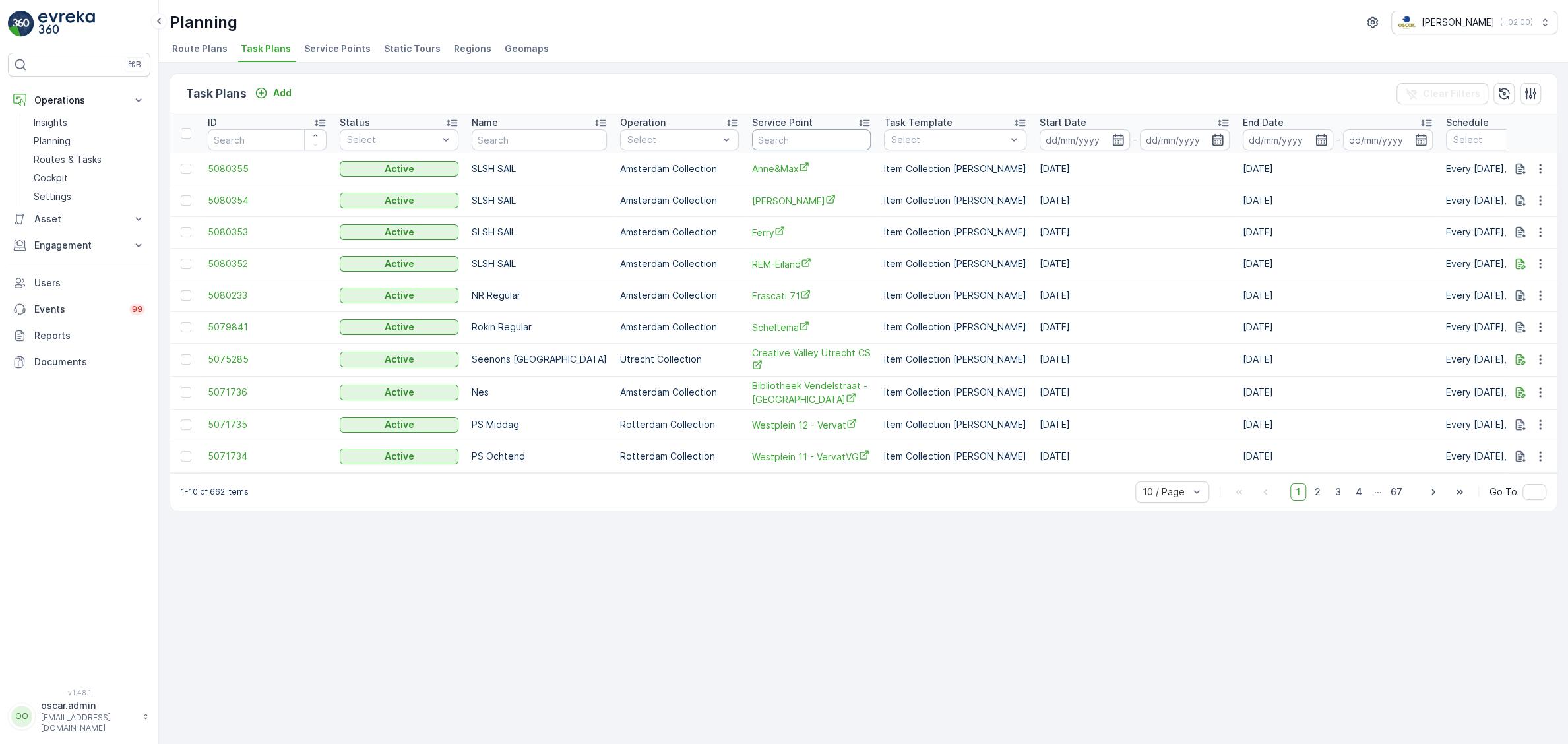
click at [753, 136] on input "text" at bounding box center [812, 140] width 119 height 21
type input "saru soda"
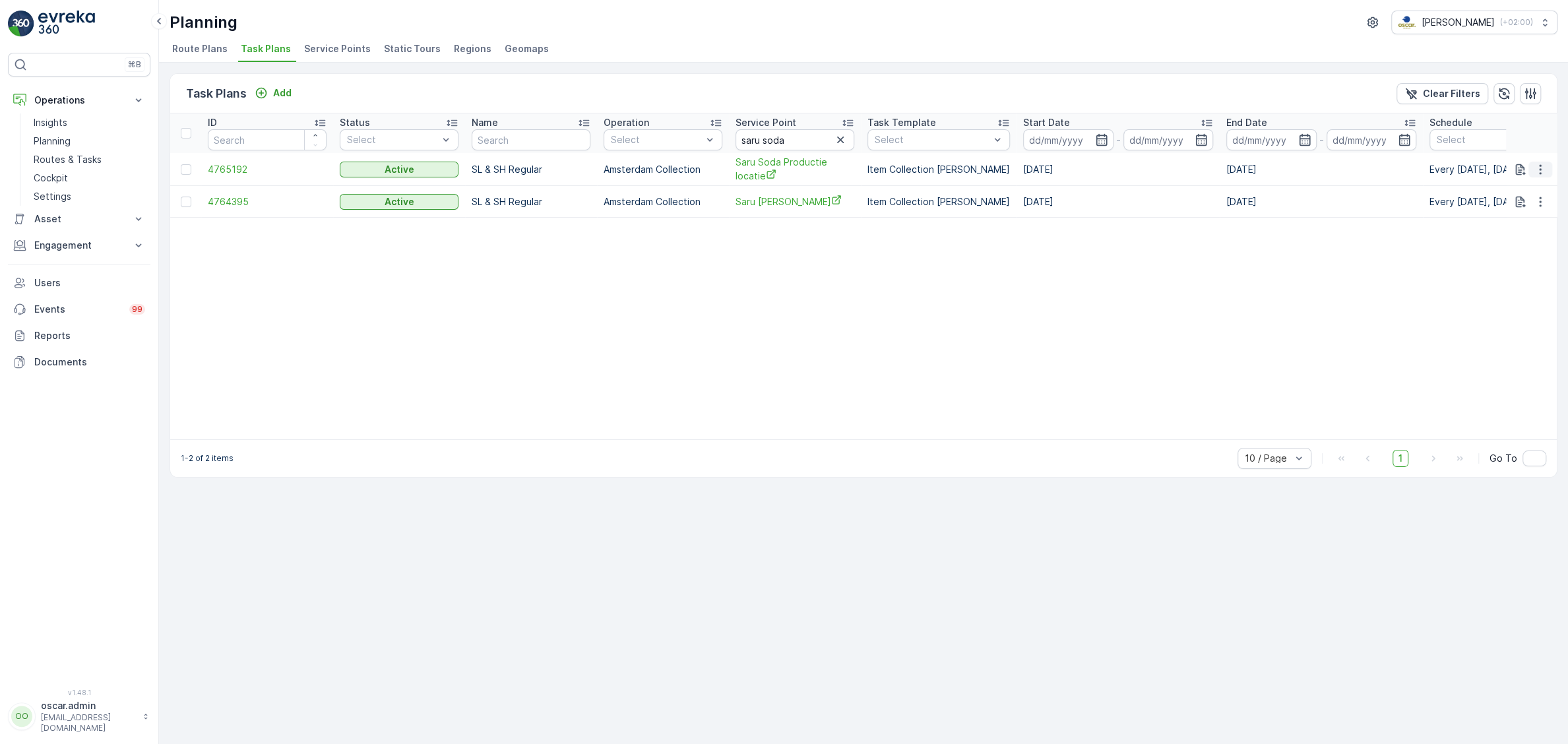
click at [1539, 173] on icon "button" at bounding box center [1540, 169] width 2 height 10
click at [1525, 206] on span "Edit Task Plan" at bounding box center [1516, 207] width 61 height 13
click at [1538, 173] on icon "button" at bounding box center [1540, 170] width 13 height 13
click at [1527, 192] on span "See More Details" at bounding box center [1524, 189] width 76 height 13
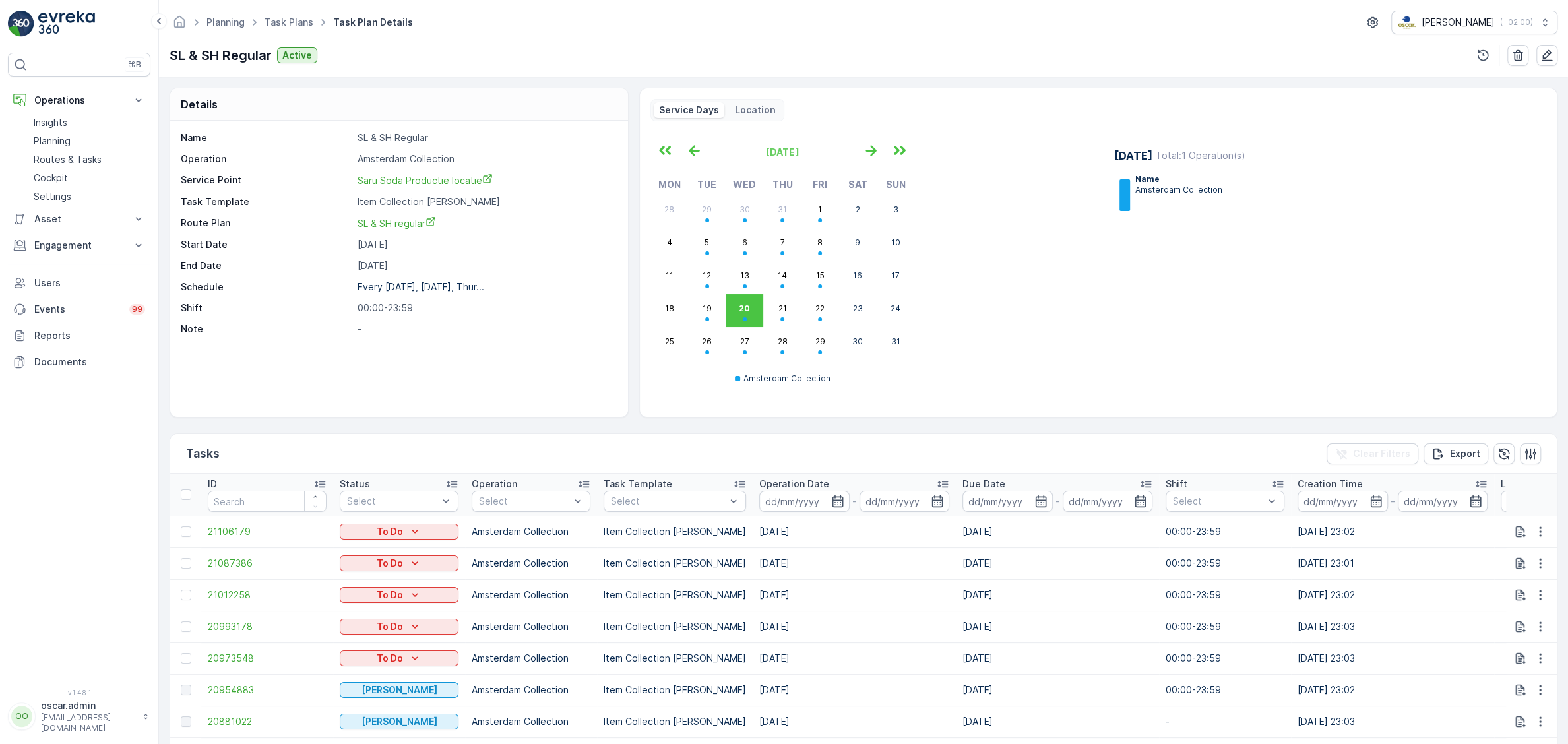
scroll to position [137, 0]
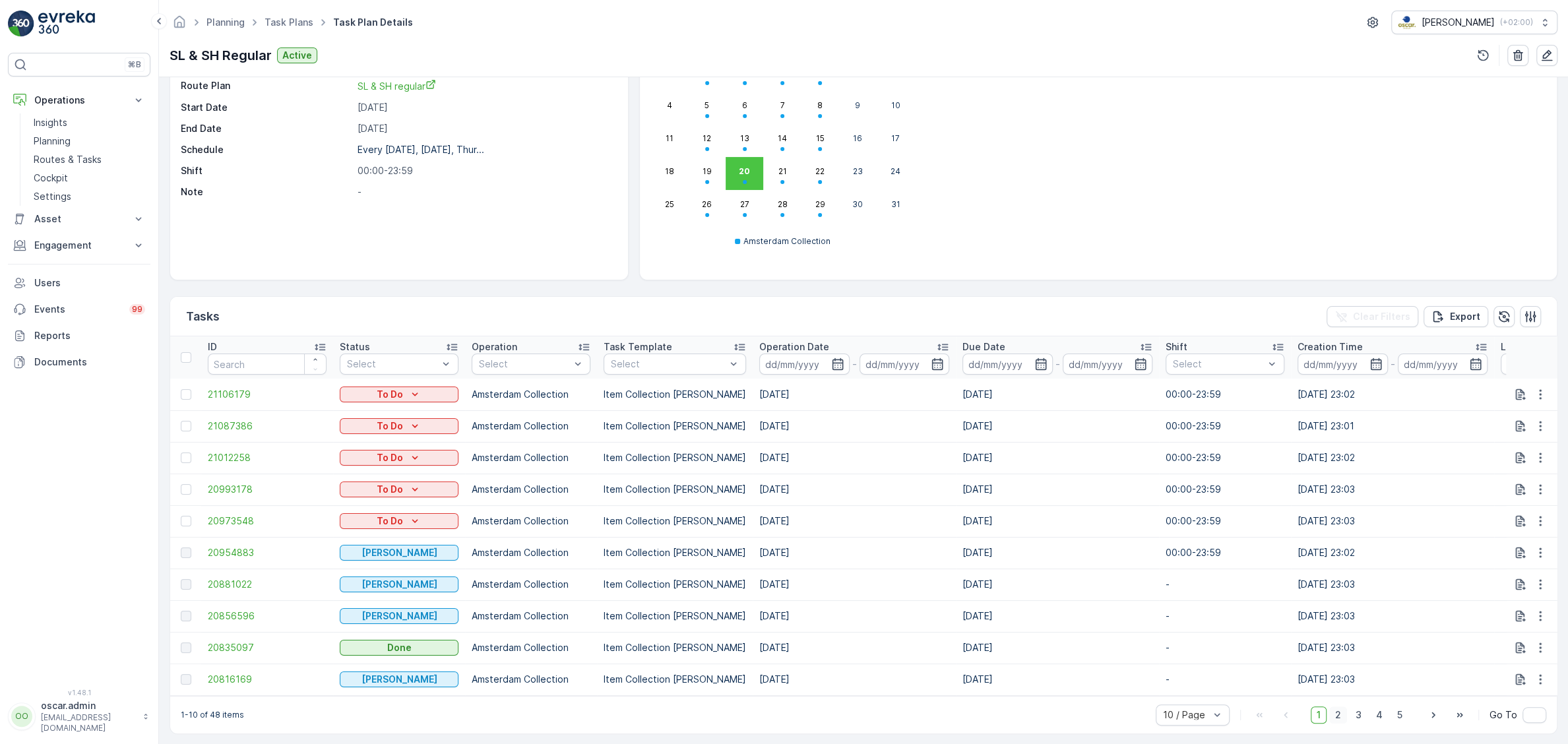
click at [1344, 721] on span "2" at bounding box center [1338, 715] width 18 height 17
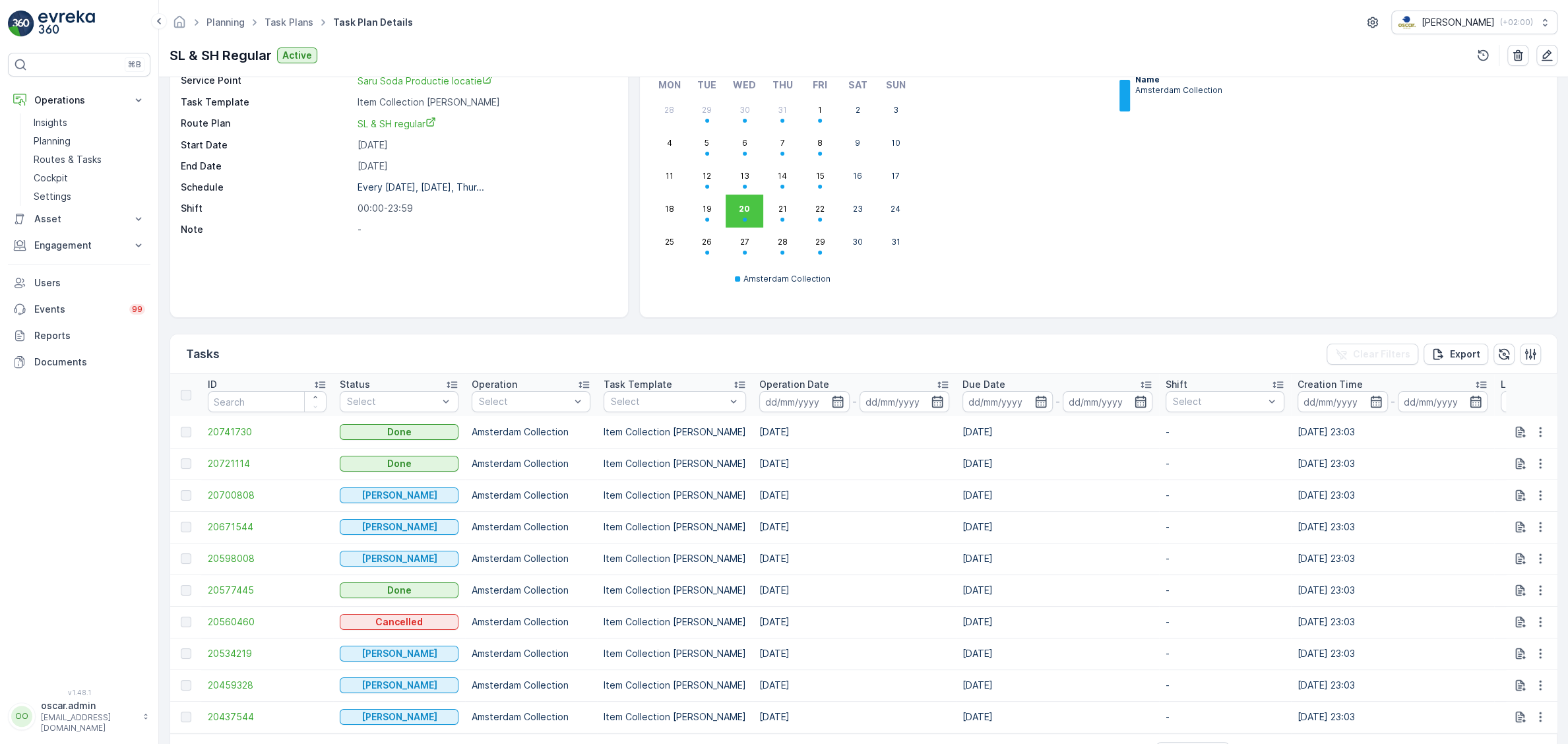
scroll to position [137, 0]
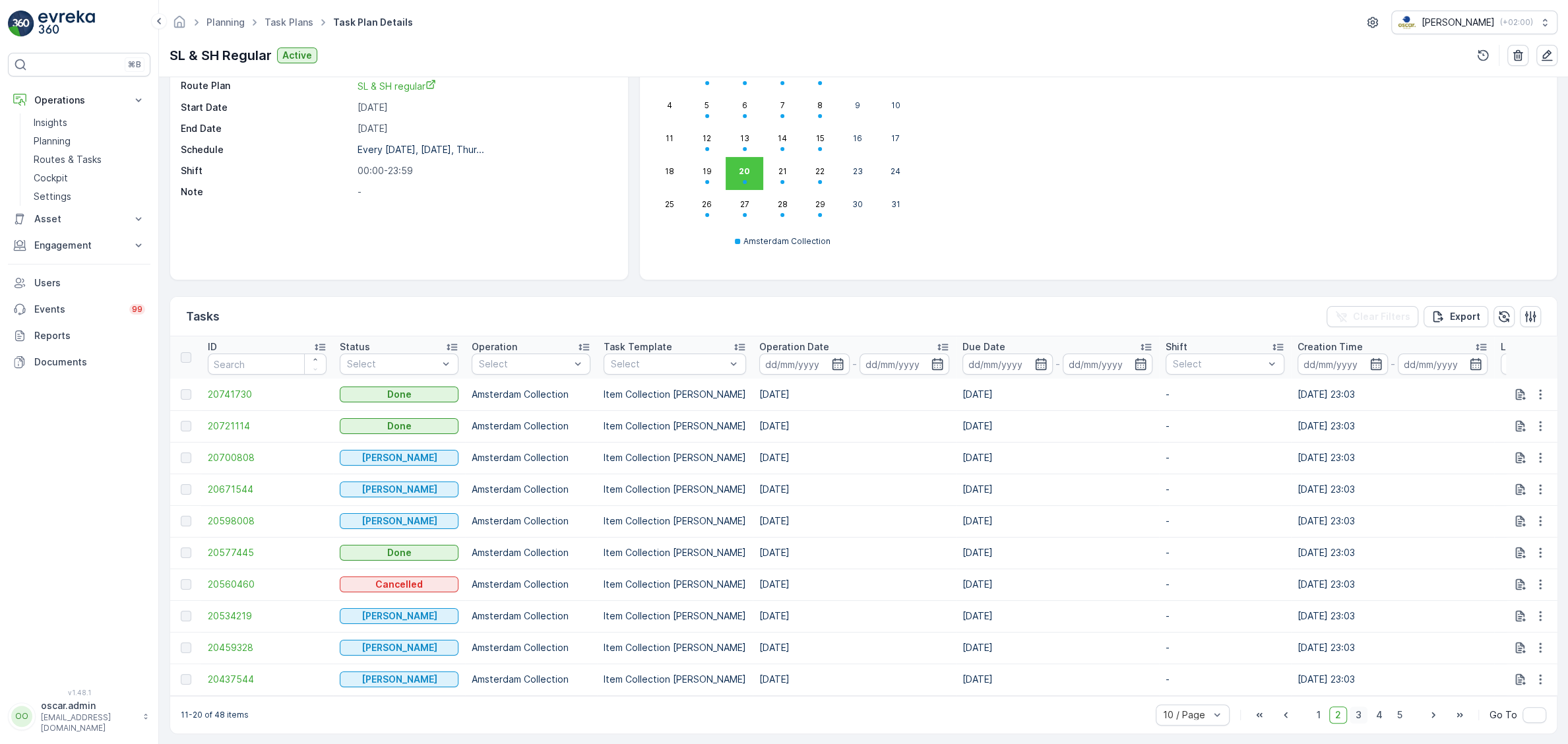
click at [1364, 713] on span "3" at bounding box center [1358, 715] width 18 height 17
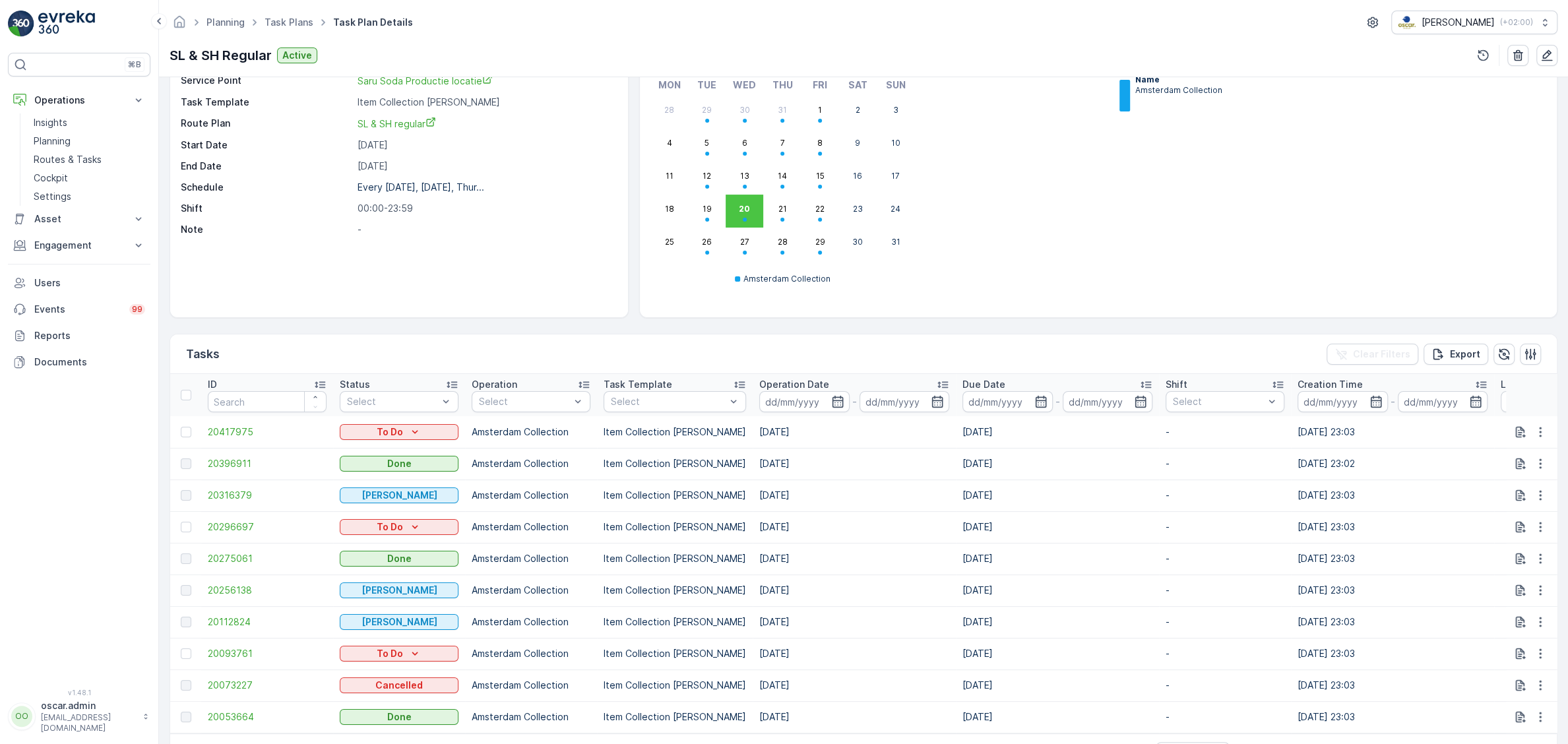
scroll to position [137, 0]
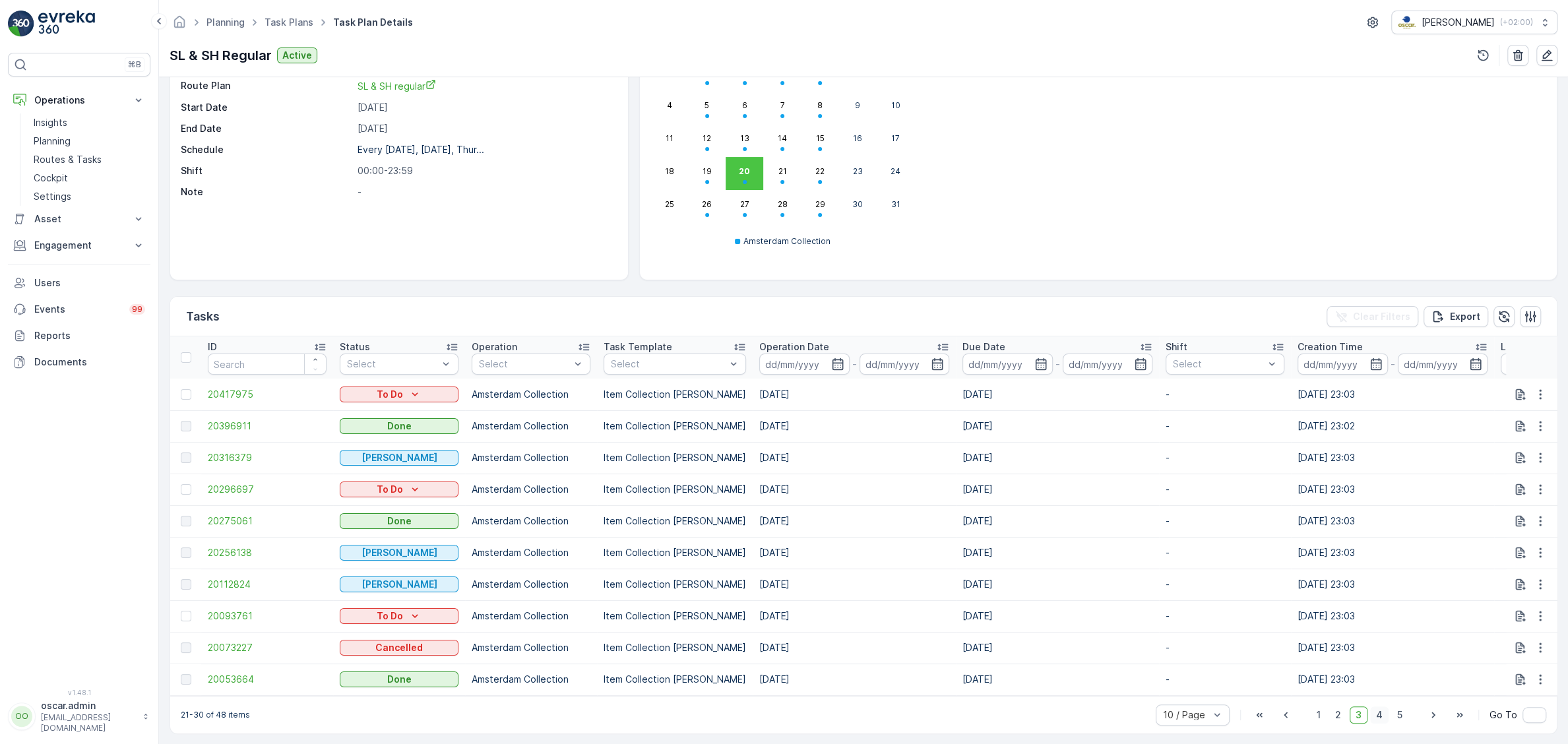
click at [1379, 714] on span "4" at bounding box center [1379, 715] width 18 height 17
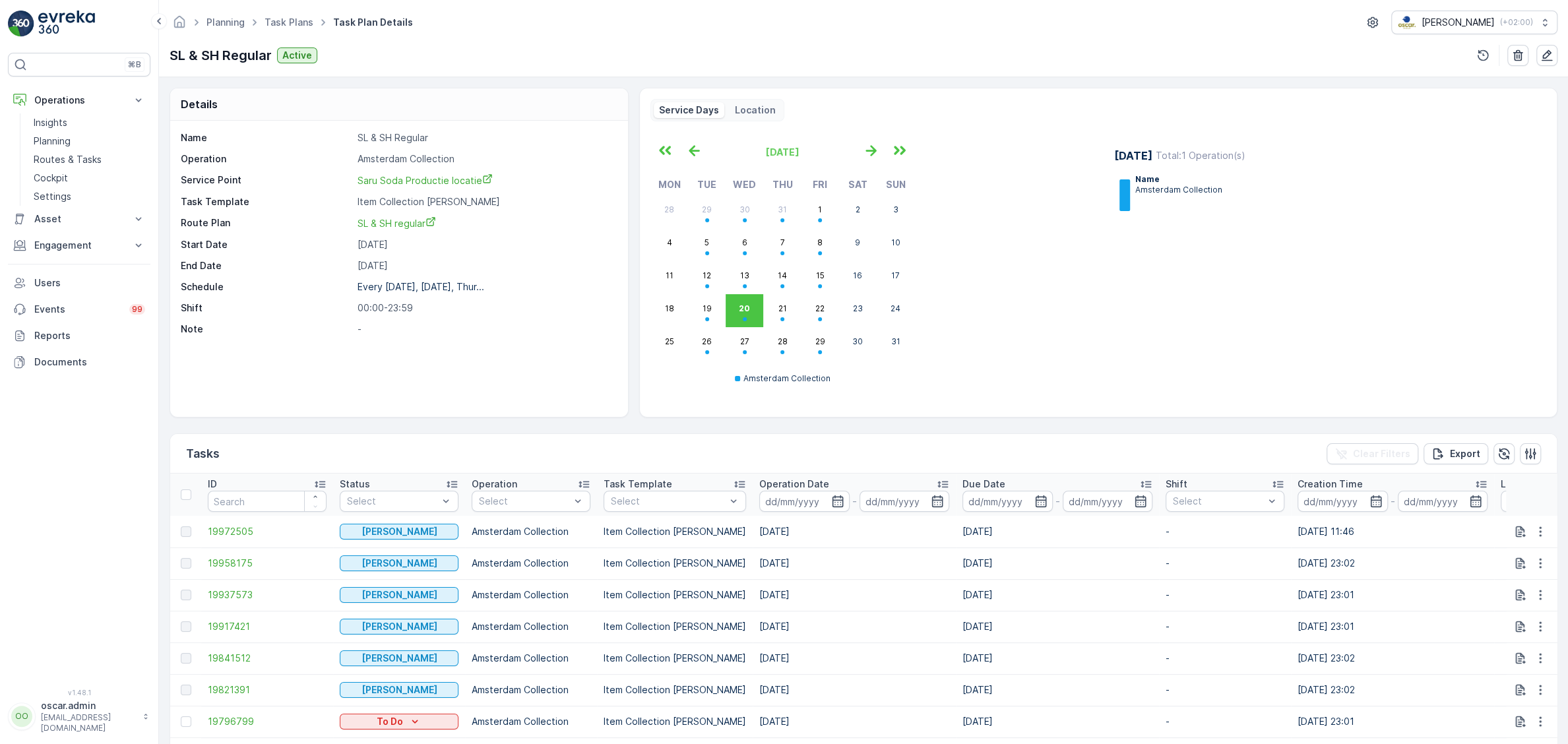
scroll to position [137, 0]
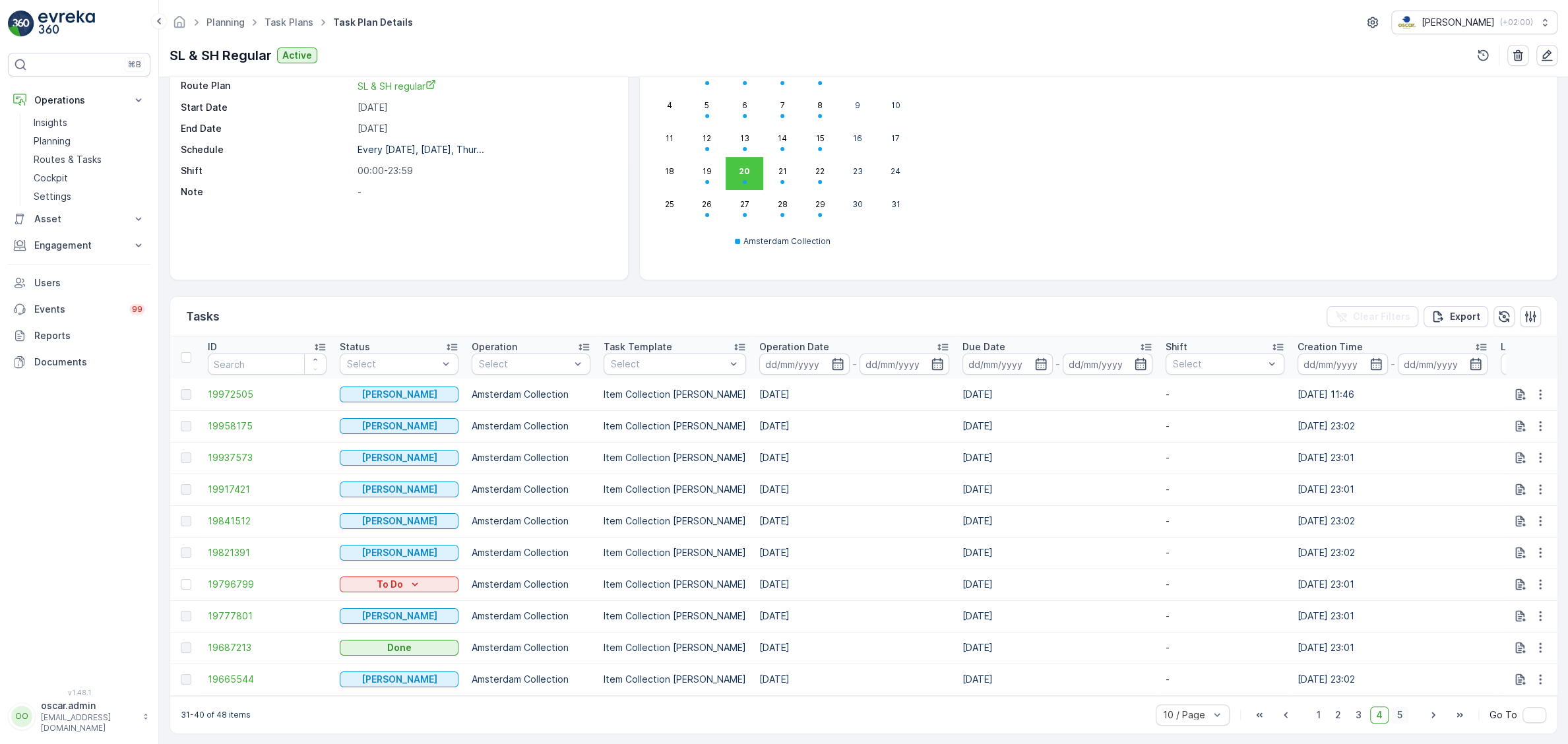
click at [1402, 714] on span "5" at bounding box center [1400, 715] width 17 height 17
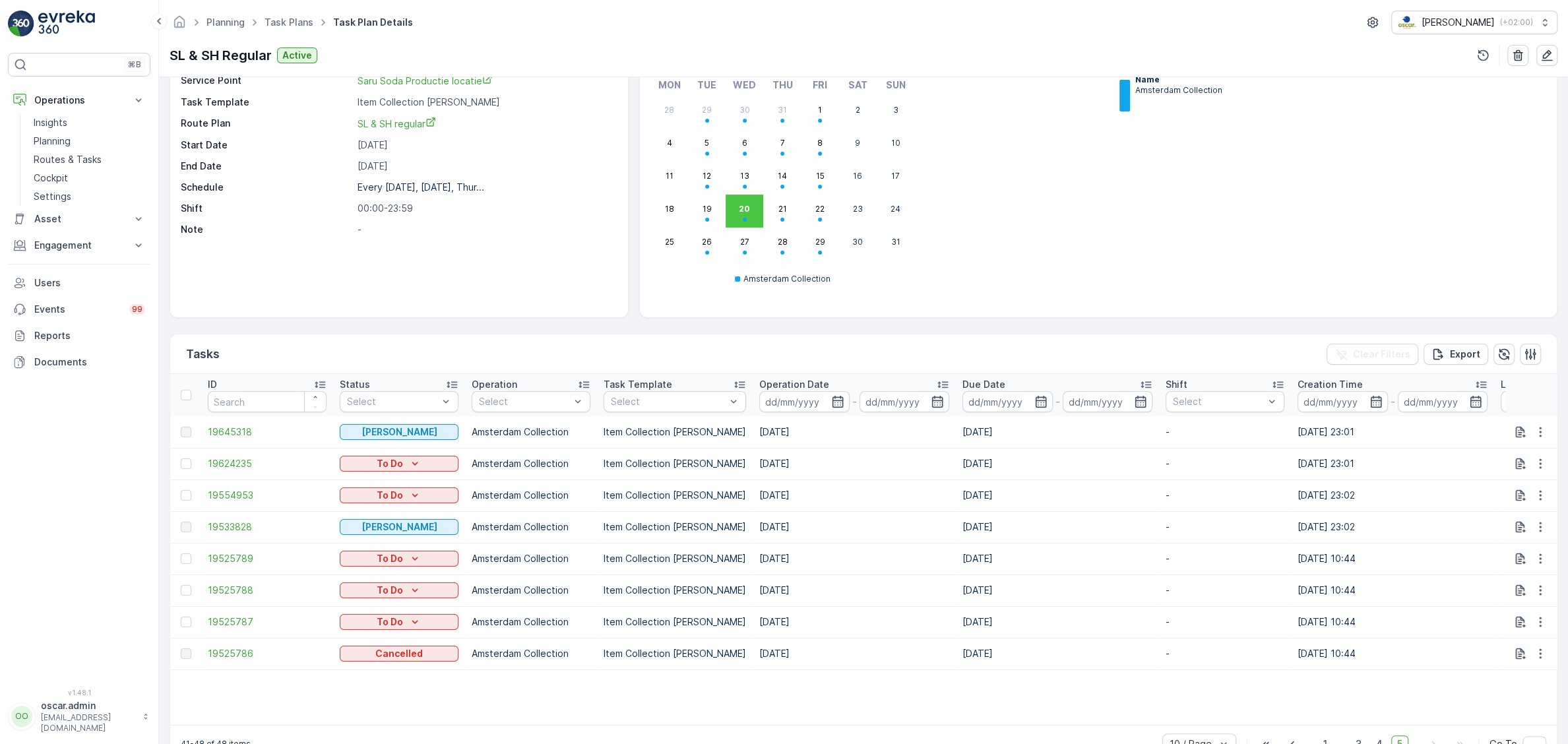
scroll to position [129, 0]
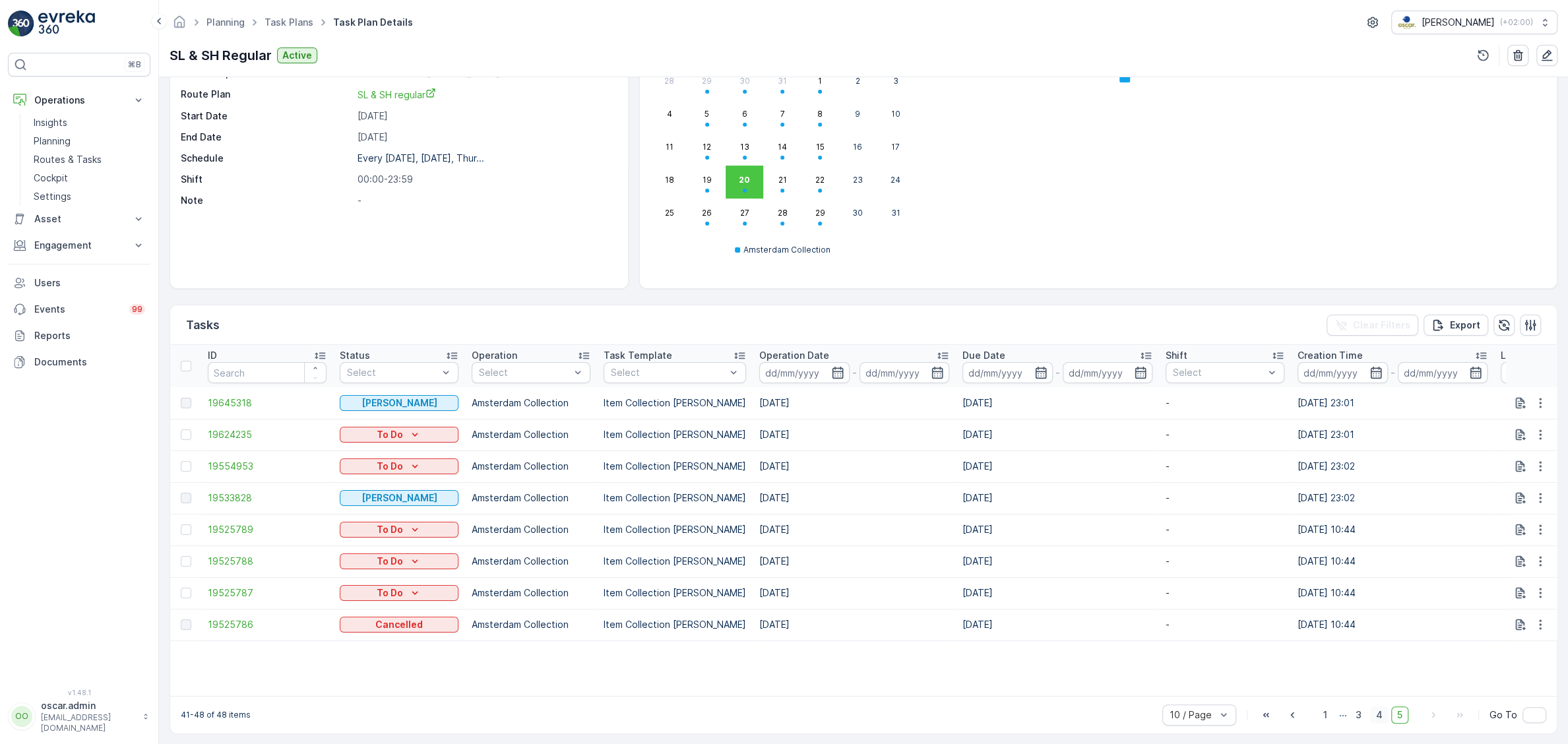
click at [1380, 718] on span "4" at bounding box center [1379, 715] width 18 height 17
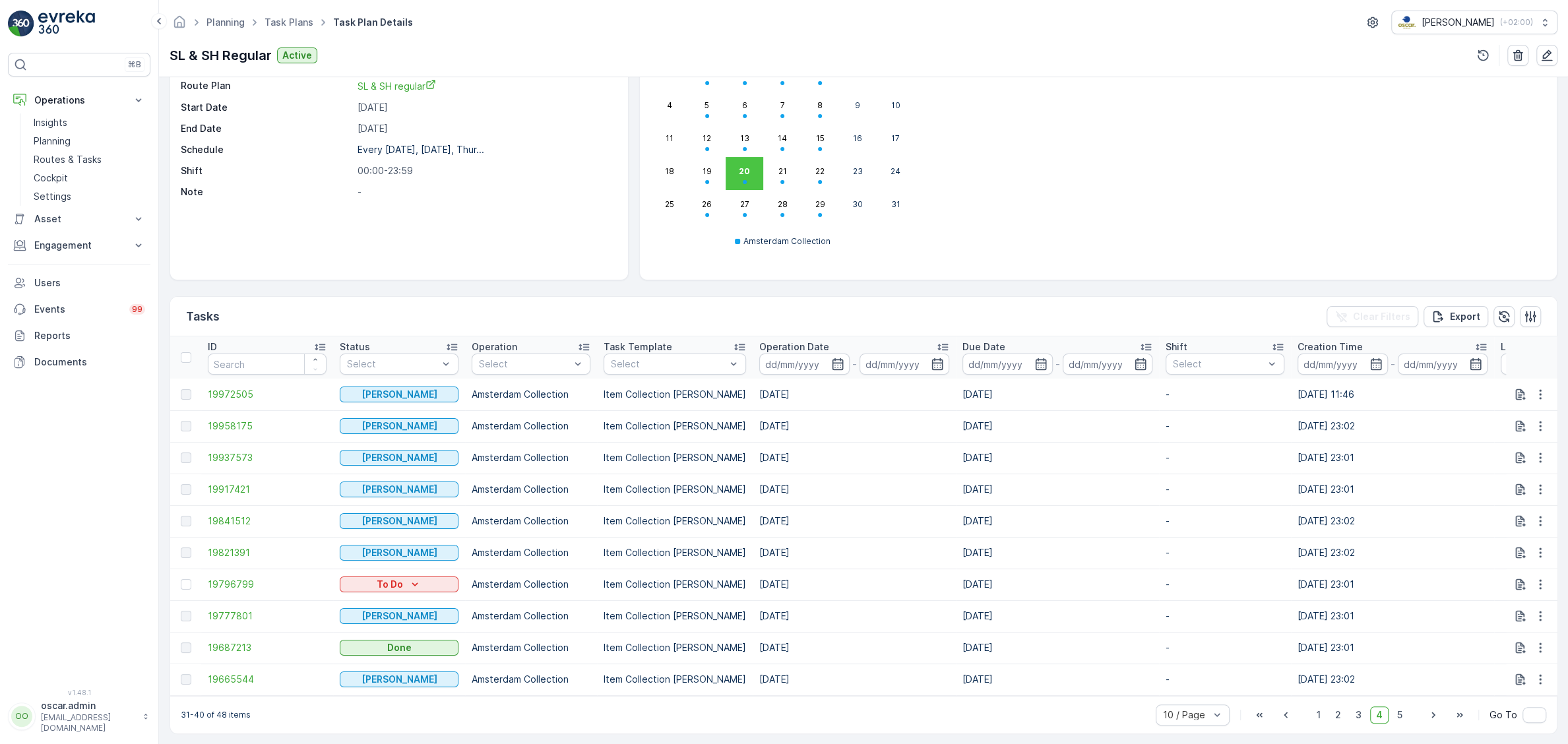
scroll to position [31, 0]
